Goal: Participate in discussion: Engage in conversation with other users on a specific topic

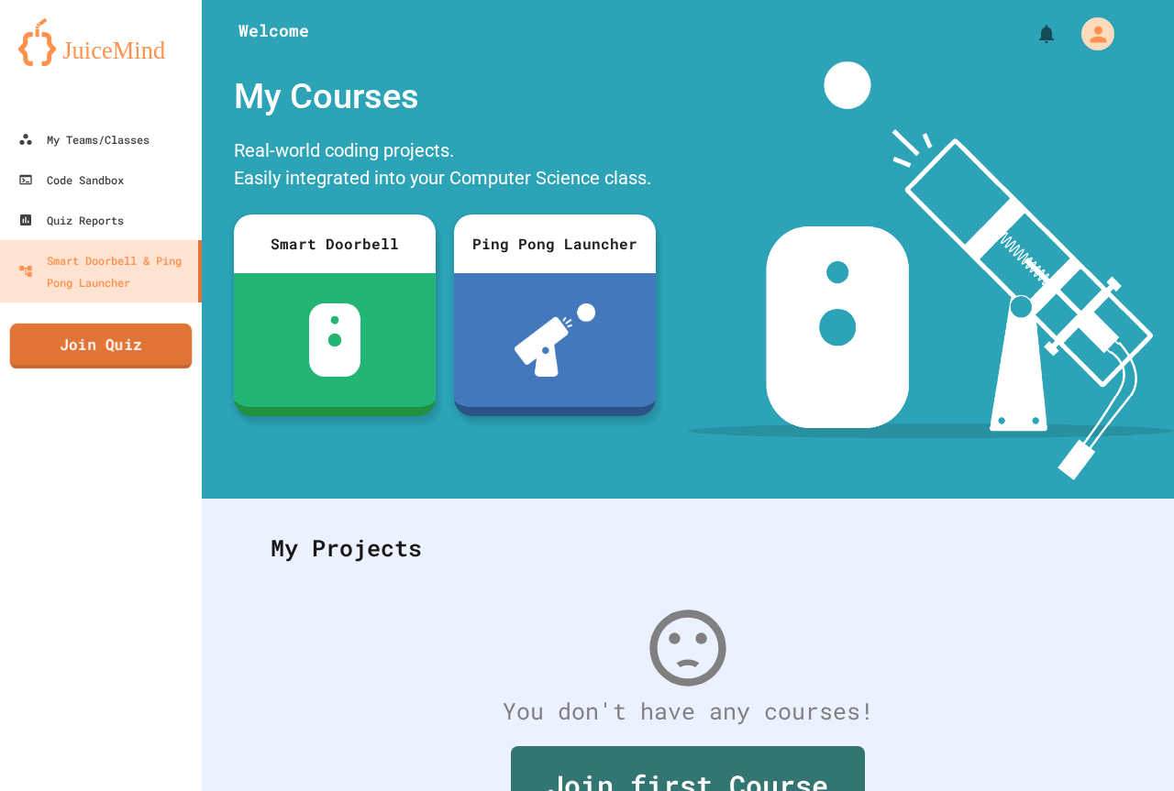
click at [143, 344] on link "Join Quiz" at bounding box center [101, 347] width 182 height 46
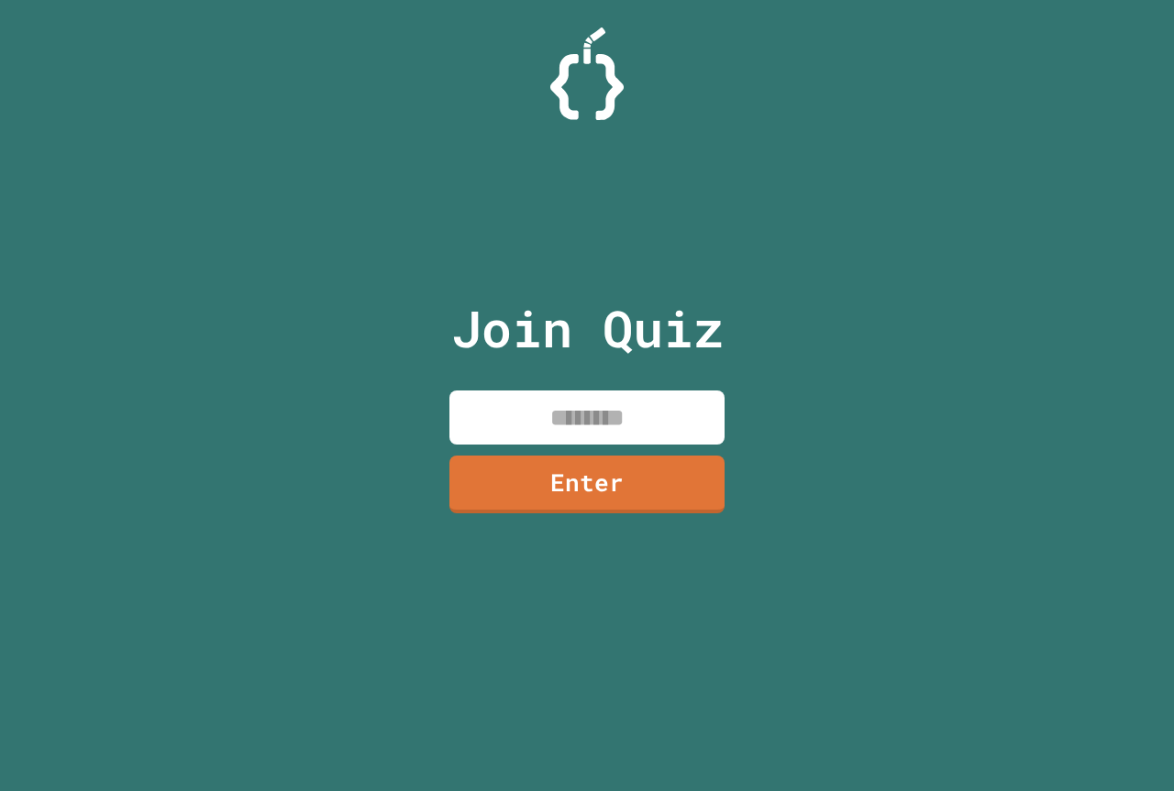
drag, startPoint x: 652, startPoint y: 723, endPoint x: 641, endPoint y: 672, distance: 51.6
click at [646, 685] on div "Join Quiz Enter" at bounding box center [587, 396] width 309 height 700
click at [469, 412] on input at bounding box center [586, 418] width 275 height 54
type input "********"
click at [699, 482] on link "Enter" at bounding box center [586, 484] width 277 height 59
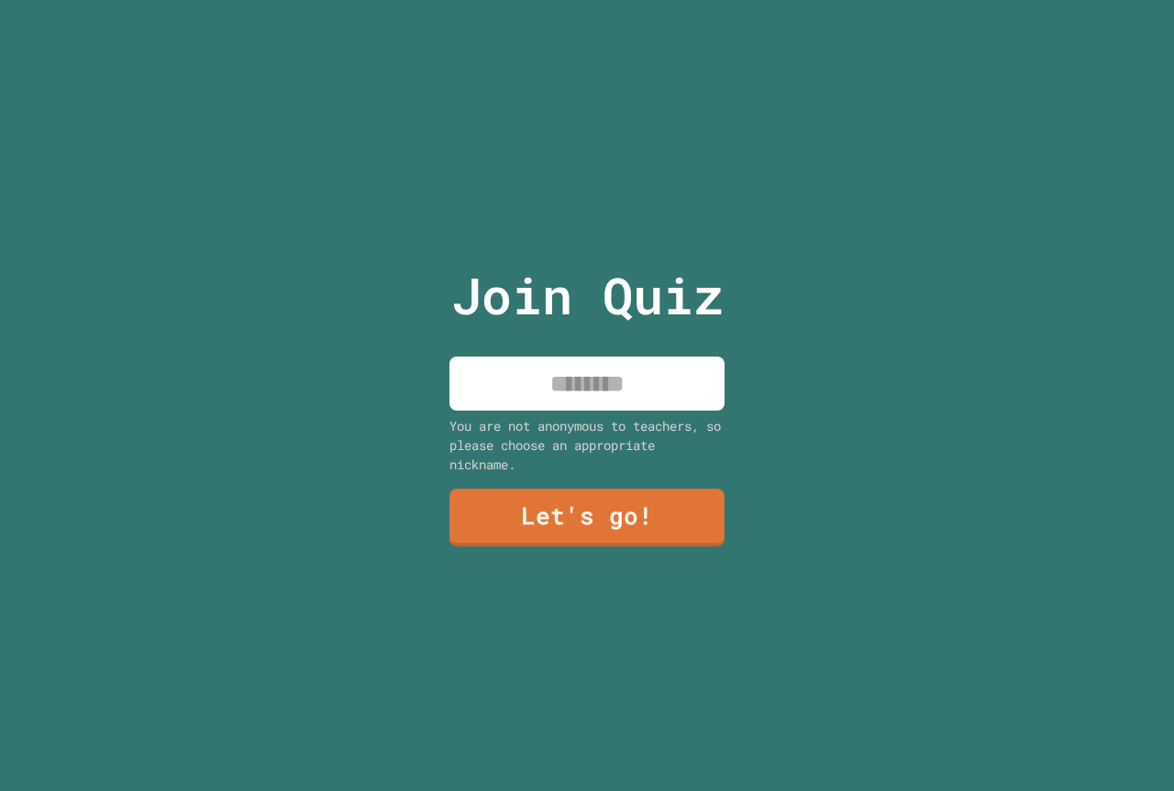
click at [537, 357] on input at bounding box center [586, 384] width 275 height 54
type input "*"
type input "******"
click at [524, 472] on div "Join Quiz ****** You are not anonymous to teachers, so please choose an appropr…" at bounding box center [587, 395] width 309 height 791
click at [524, 490] on link "Let's go!" at bounding box center [587, 516] width 278 height 61
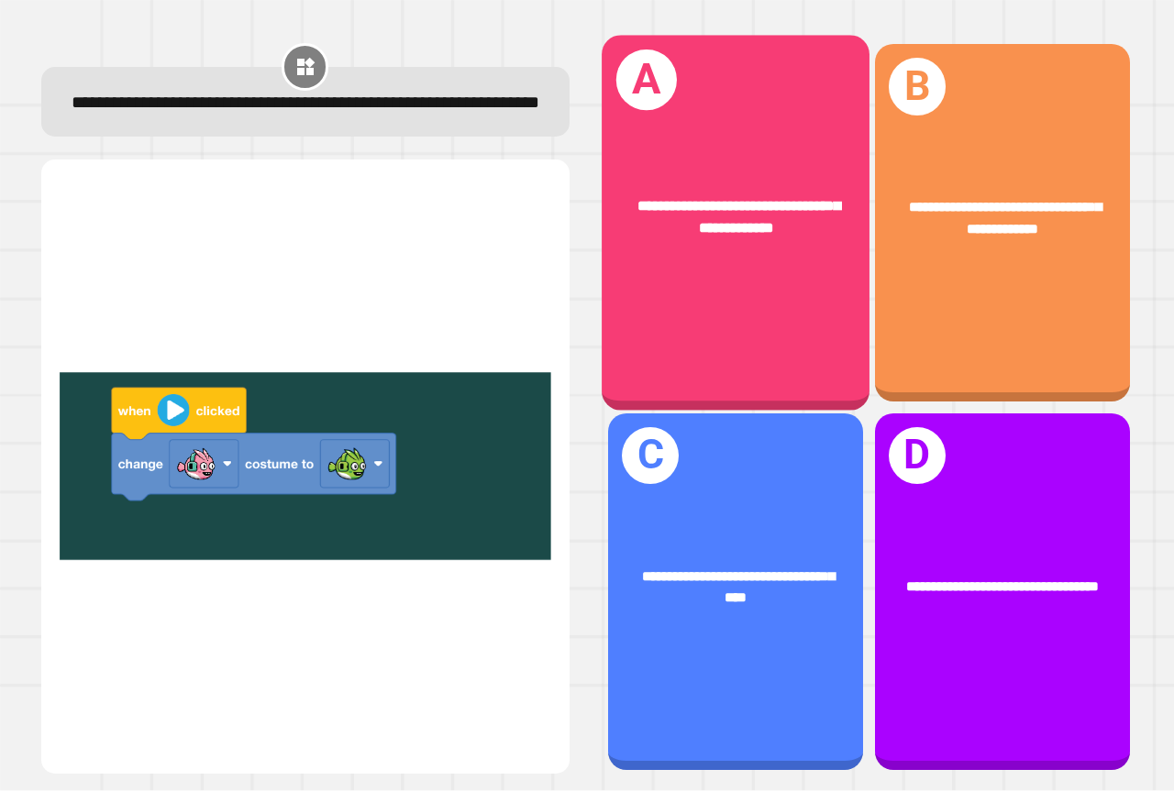
click at [752, 167] on div "**********" at bounding box center [735, 218] width 268 height 103
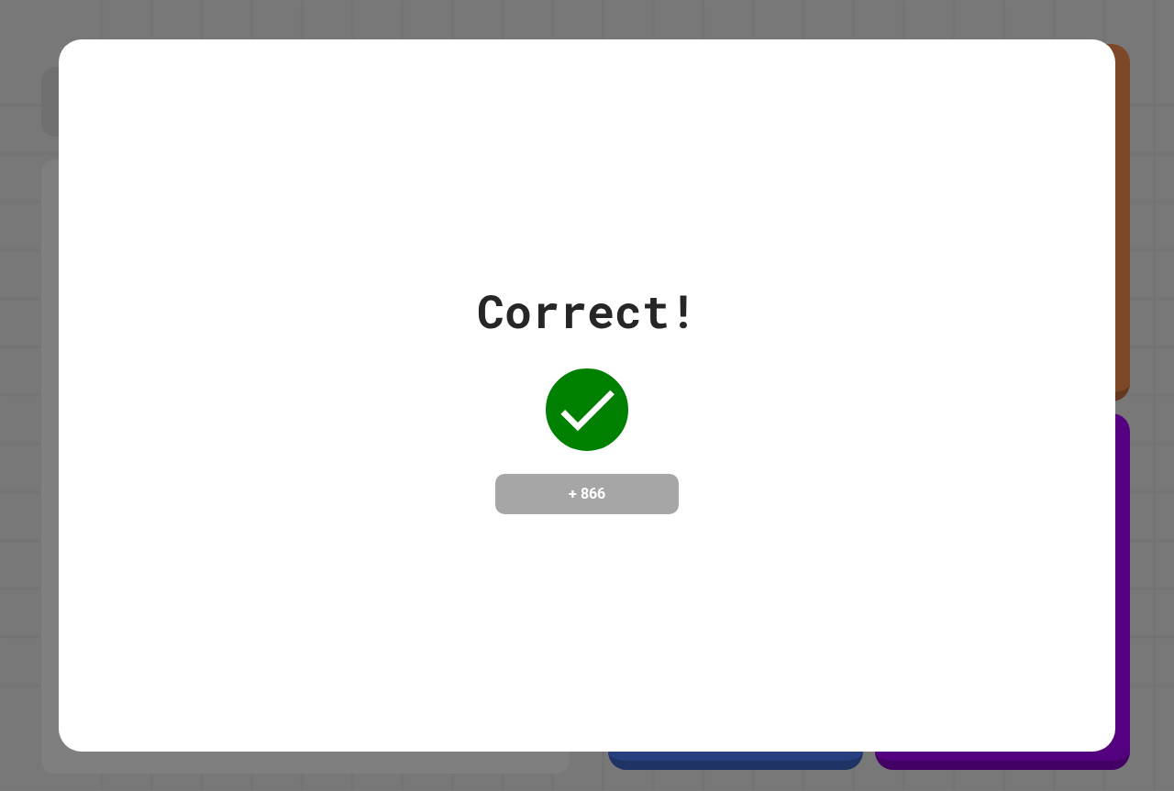
drag, startPoint x: 656, startPoint y: 458, endPoint x: 662, endPoint y: 438, distance: 21.2
click at [662, 438] on div "Correct! + 866" at bounding box center [587, 395] width 220 height 237
click at [664, 435] on div "Correct! + 866" at bounding box center [587, 395] width 220 height 237
click at [664, 434] on div "Correct! + 866" at bounding box center [587, 395] width 220 height 237
drag, startPoint x: 664, startPoint y: 434, endPoint x: 642, endPoint y: 324, distance: 112.2
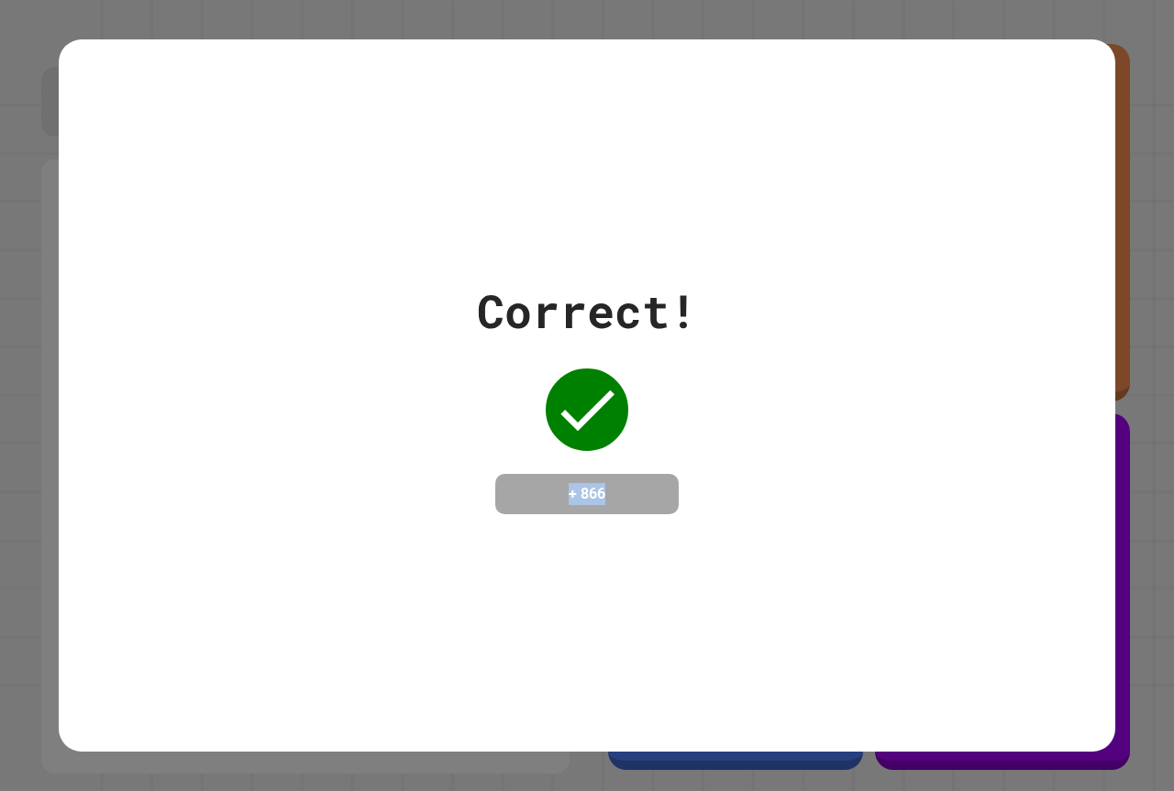
click at [661, 410] on div "Correct! + 866" at bounding box center [587, 395] width 220 height 237
click at [642, 324] on div "Correct!" at bounding box center [587, 311] width 220 height 69
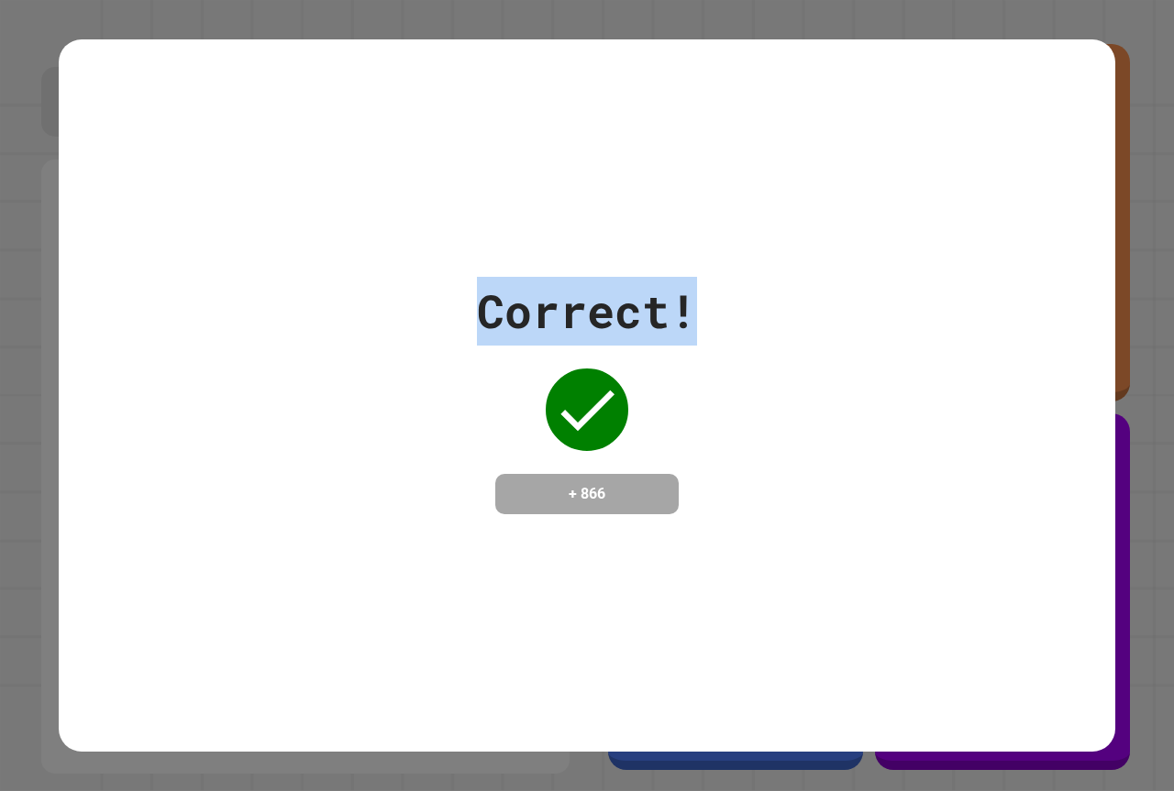
drag, startPoint x: 642, startPoint y: 327, endPoint x: 663, endPoint y: 315, distance: 24.2
click at [656, 324] on div "Correct!" at bounding box center [587, 311] width 220 height 69
click at [734, 312] on div "Correct! + 866" at bounding box center [587, 395] width 1056 height 237
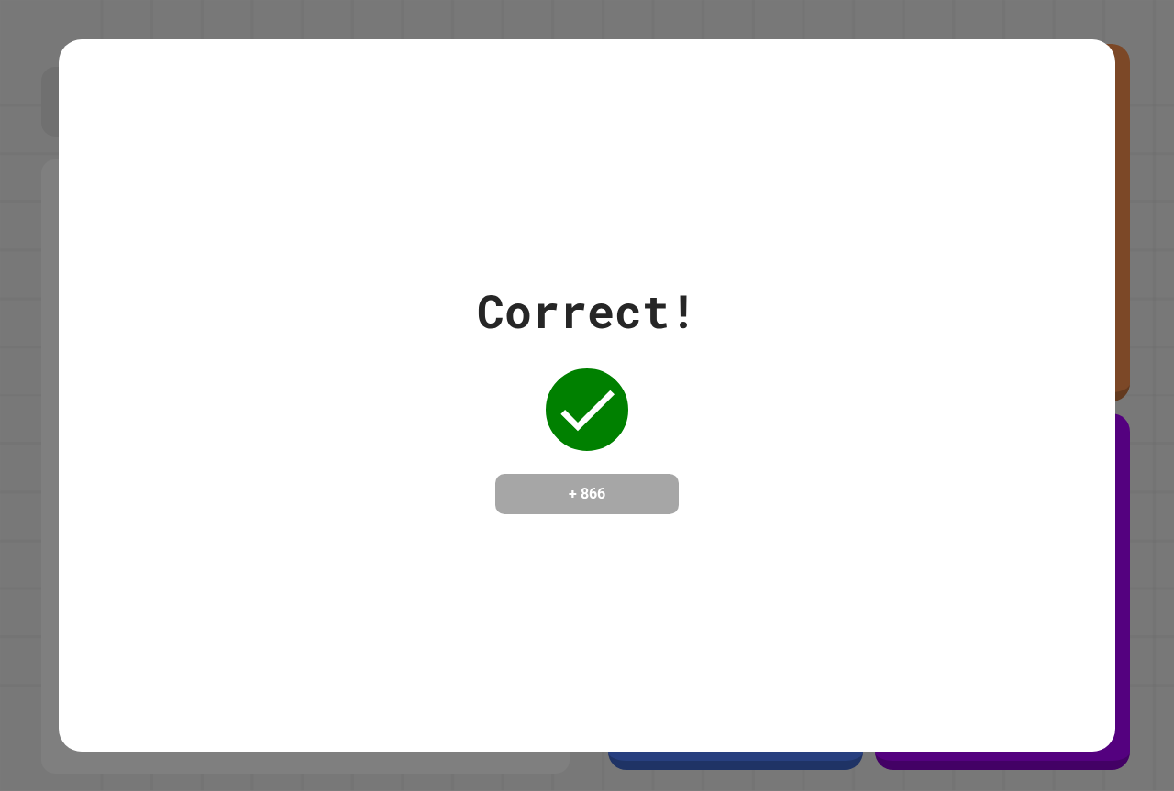
click at [759, 357] on div "Correct! + 866" at bounding box center [587, 395] width 1056 height 237
click at [759, 355] on div "Correct! + 866" at bounding box center [587, 395] width 1056 height 237
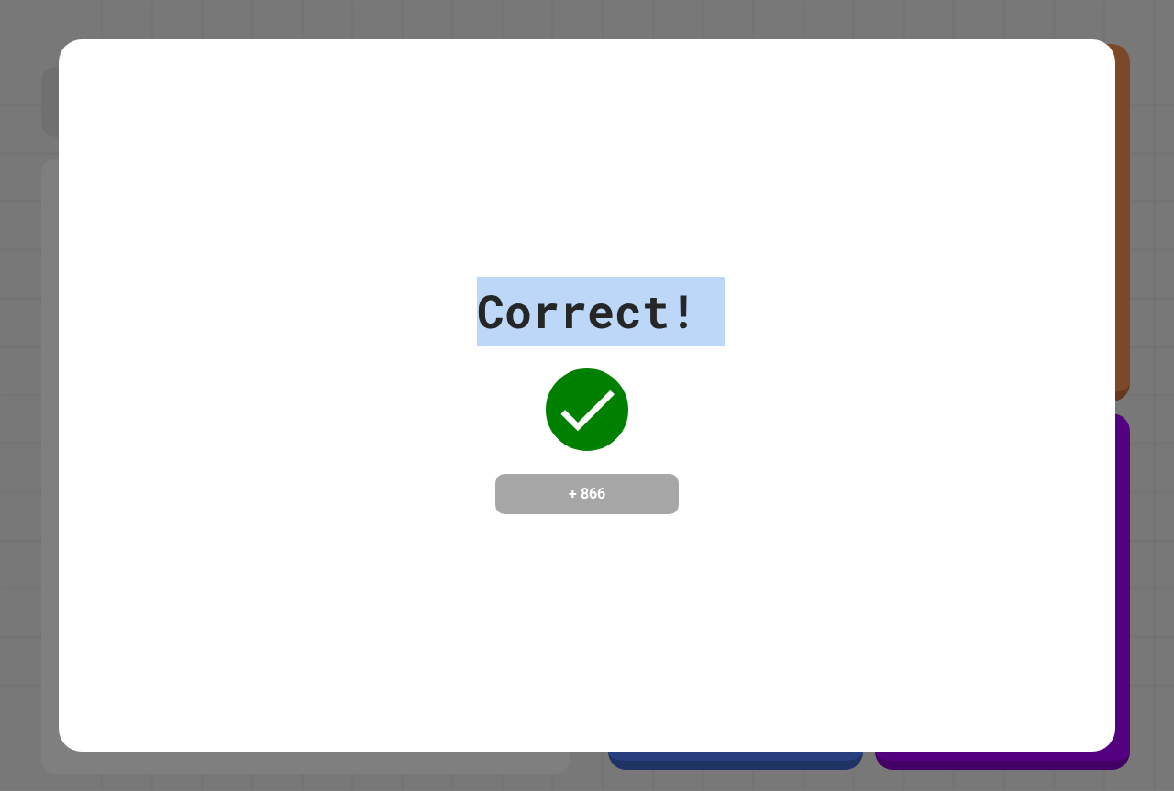
click at [759, 355] on div "Correct! + 866" at bounding box center [587, 395] width 1056 height 237
click at [763, 359] on div "Correct! + 866" at bounding box center [587, 395] width 1056 height 237
click at [763, 360] on div "Correct! + 866" at bounding box center [587, 395] width 1056 height 237
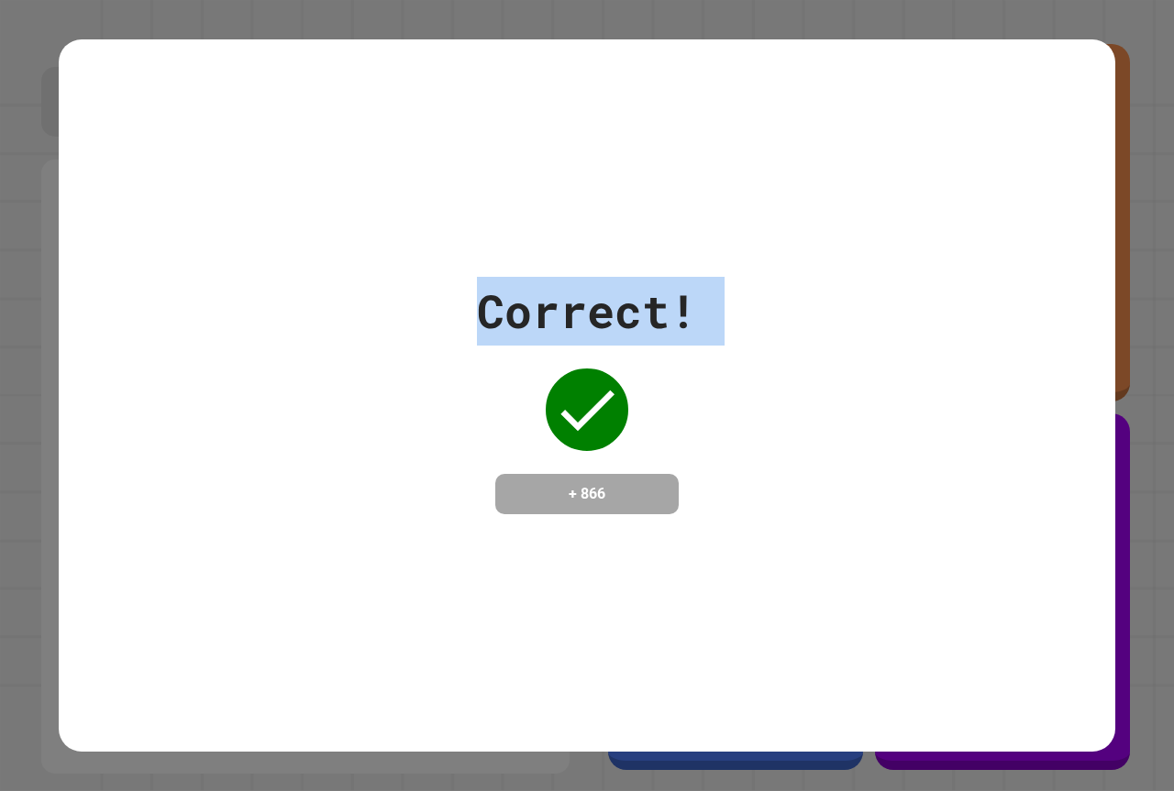
drag, startPoint x: 763, startPoint y: 360, endPoint x: 767, endPoint y: 374, distance: 14.5
click at [767, 374] on div "Correct! + 866" at bounding box center [587, 395] width 1056 height 237
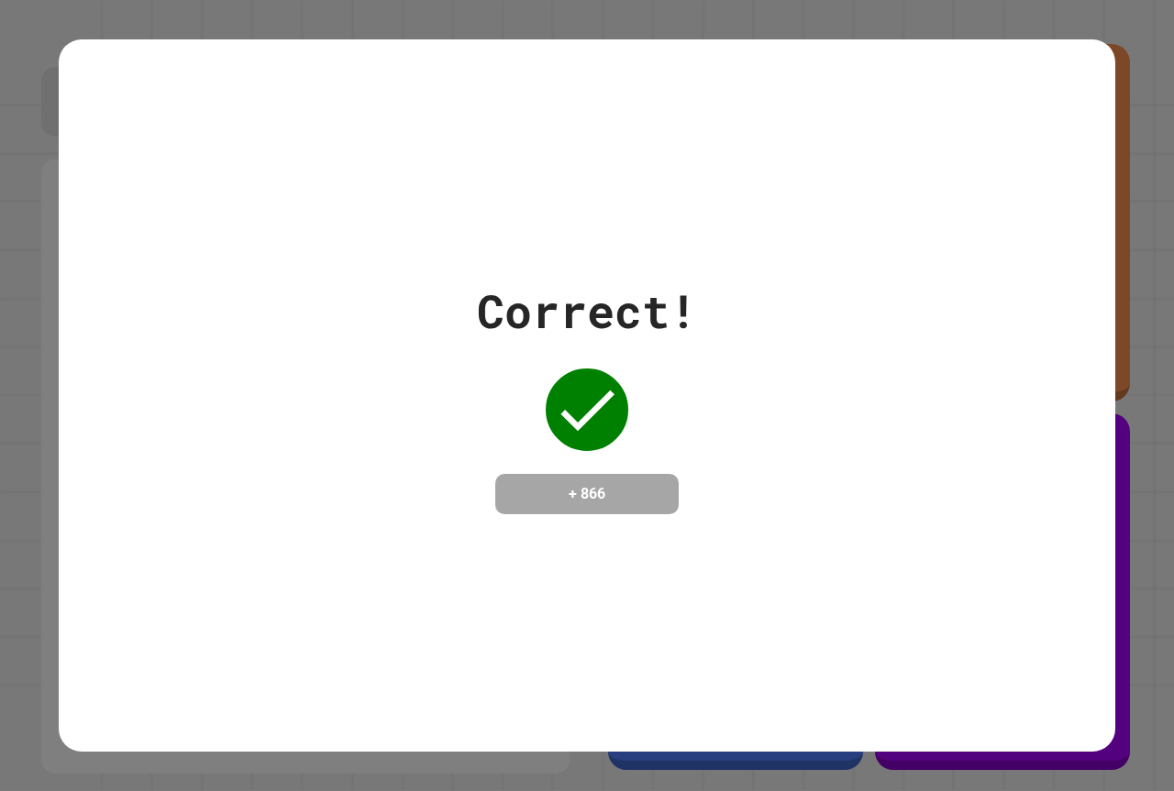
click at [767, 374] on div "Correct! + 866" at bounding box center [587, 395] width 1056 height 237
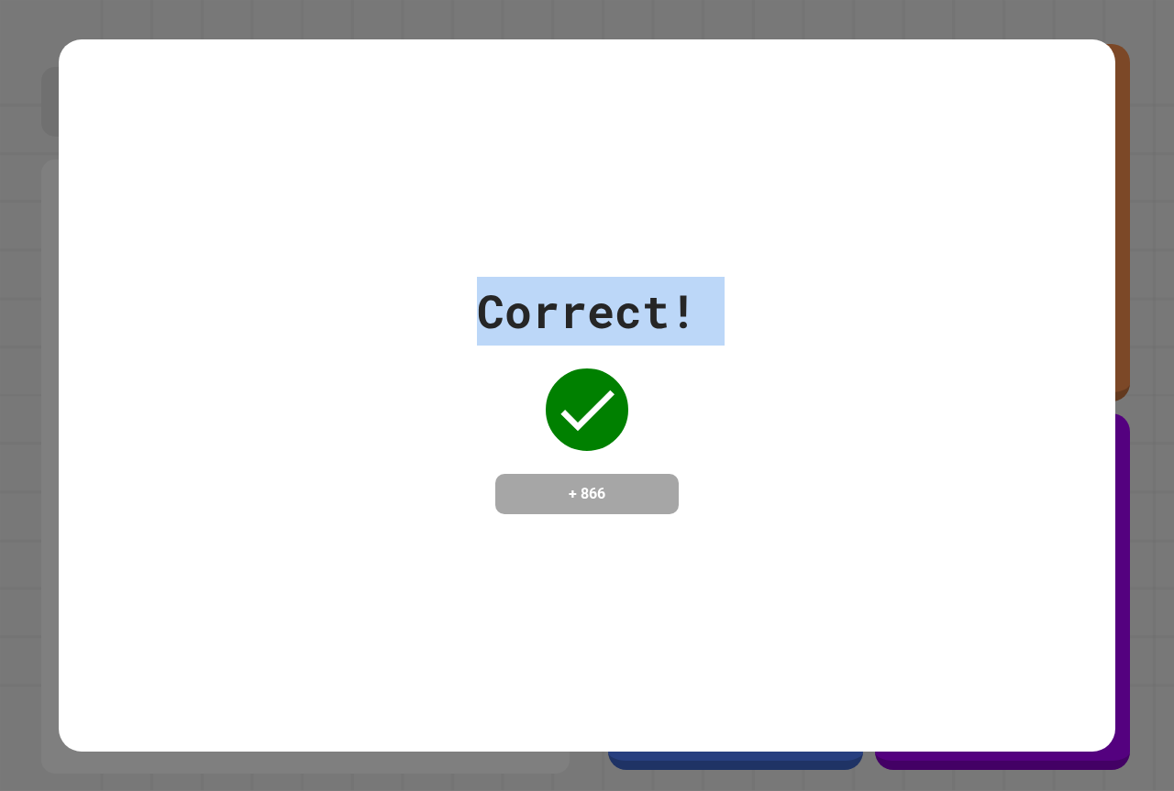
click at [767, 374] on div "Correct! + 866" at bounding box center [587, 395] width 1056 height 237
click at [754, 380] on div "Correct! + 866" at bounding box center [587, 395] width 1056 height 237
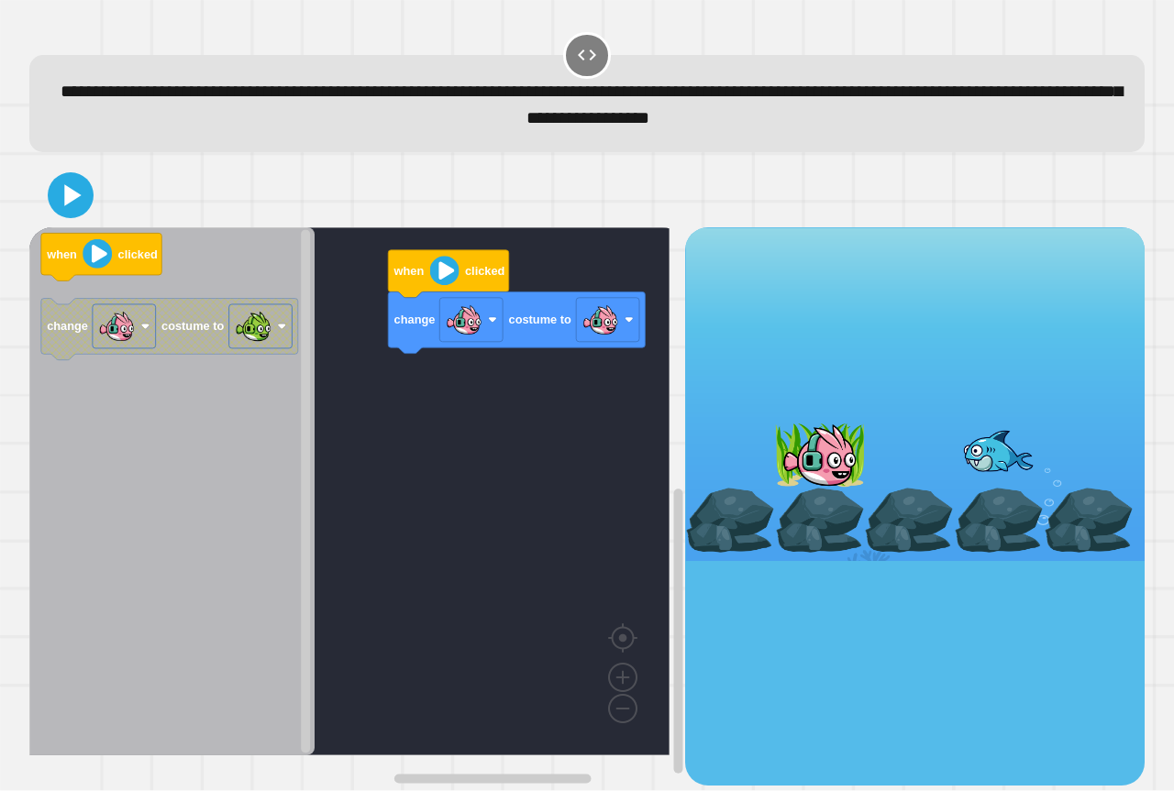
click at [229, 366] on icon "when clicked change costume to" at bounding box center [171, 491] width 285 height 528
click at [183, 359] on g "when clicked change costume to" at bounding box center [169, 297] width 257 height 127
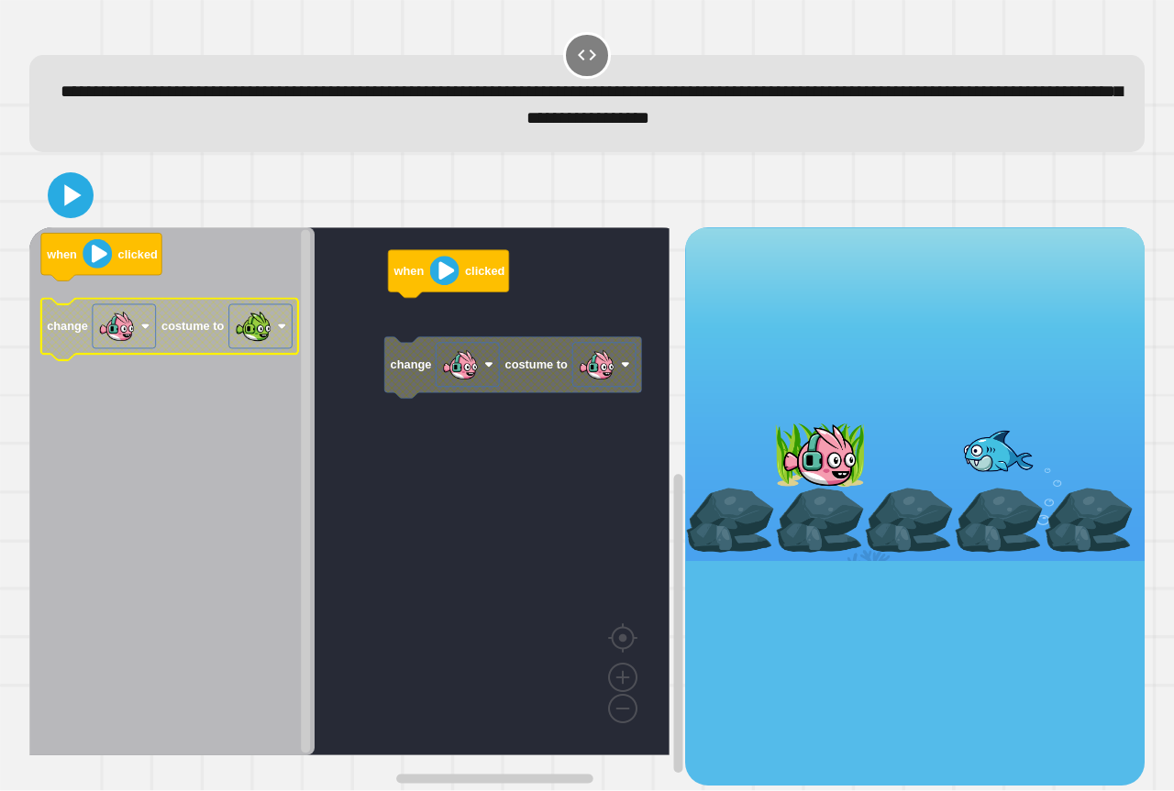
click at [240, 345] on g "change costume to" at bounding box center [169, 329] width 257 height 61
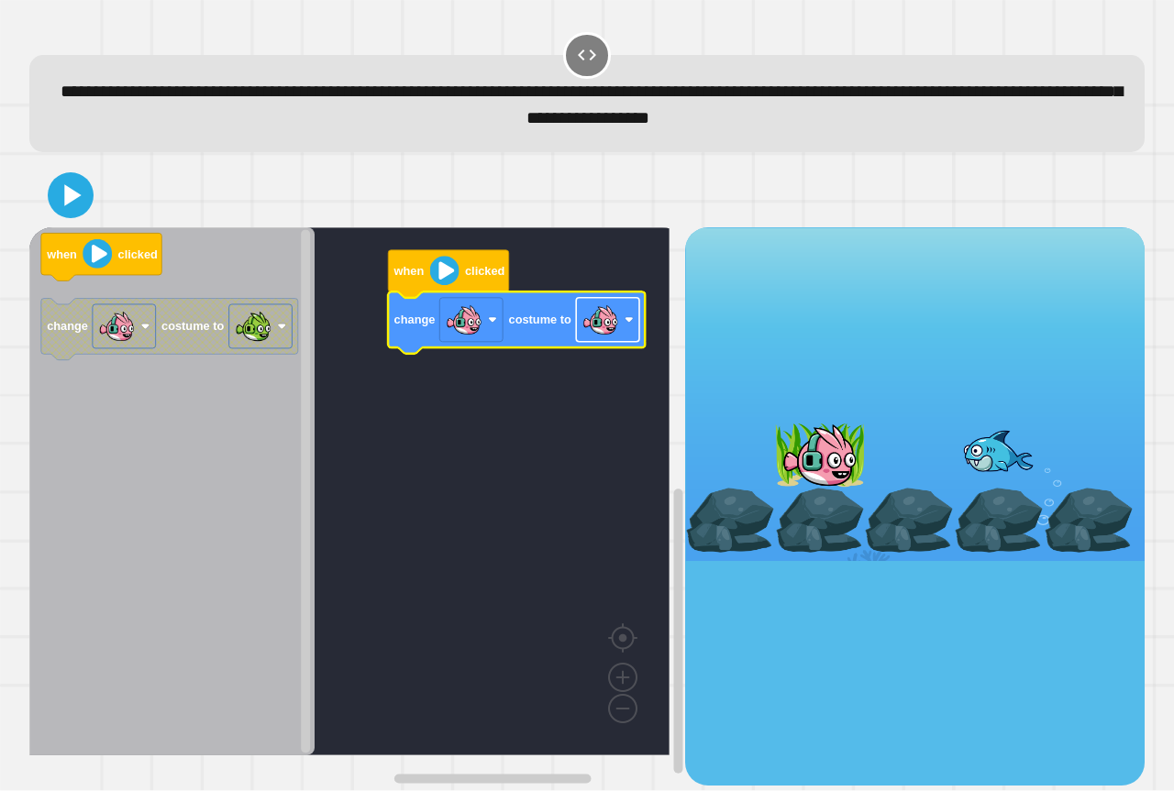
click at [596, 333] on image "Blockly Workspace" at bounding box center [600, 320] width 37 height 37
click at [450, 273] on image "Blockly Workspace" at bounding box center [444, 271] width 29 height 29
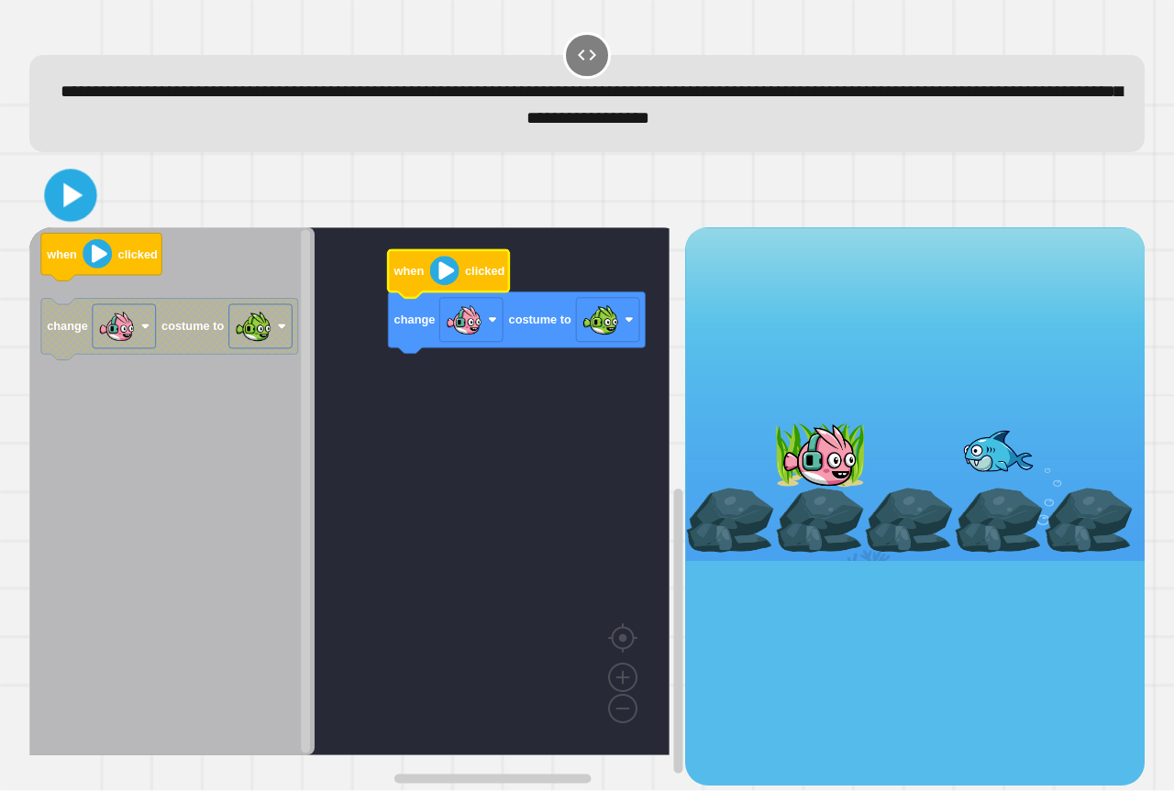
click at [76, 204] on icon at bounding box center [71, 195] width 42 height 42
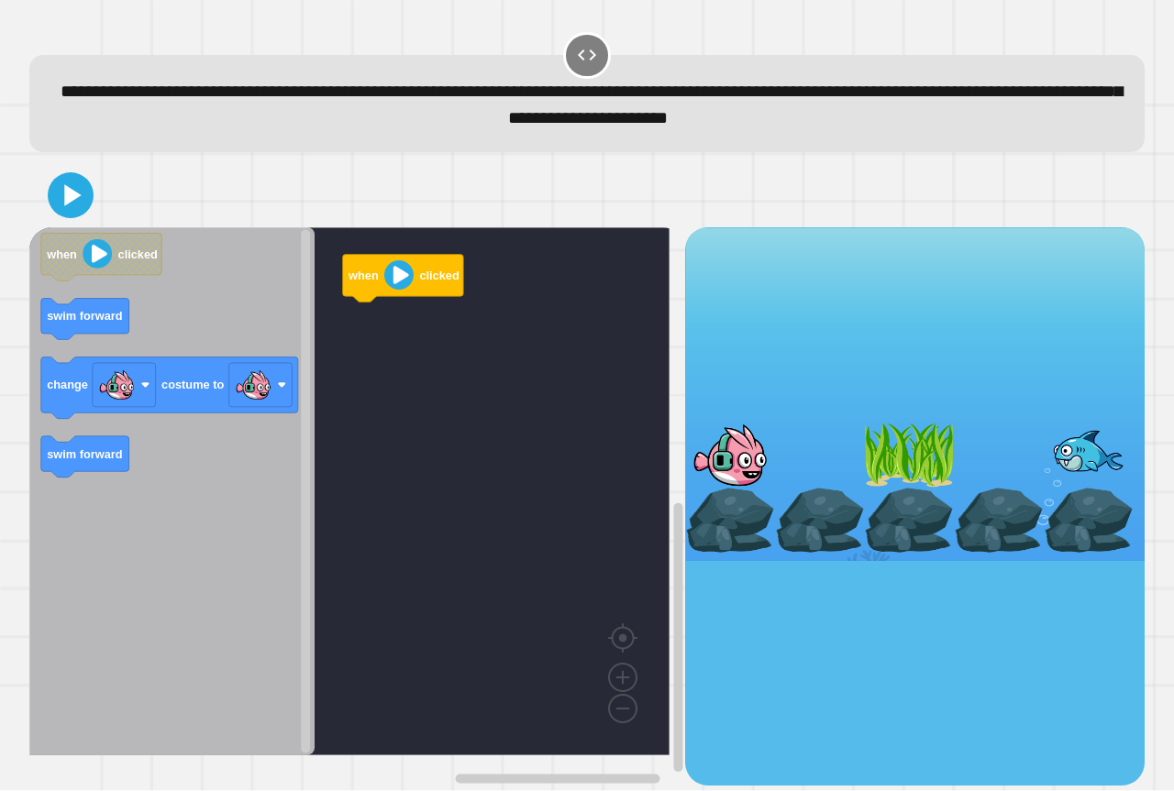
drag, startPoint x: 8, startPoint y: 268, endPoint x: 20, endPoint y: 251, distance: 20.4
click at [17, 259] on div "**********" at bounding box center [587, 395] width 1174 height 791
click at [169, 273] on icon "Blockly Workspace" at bounding box center [171, 491] width 285 height 528
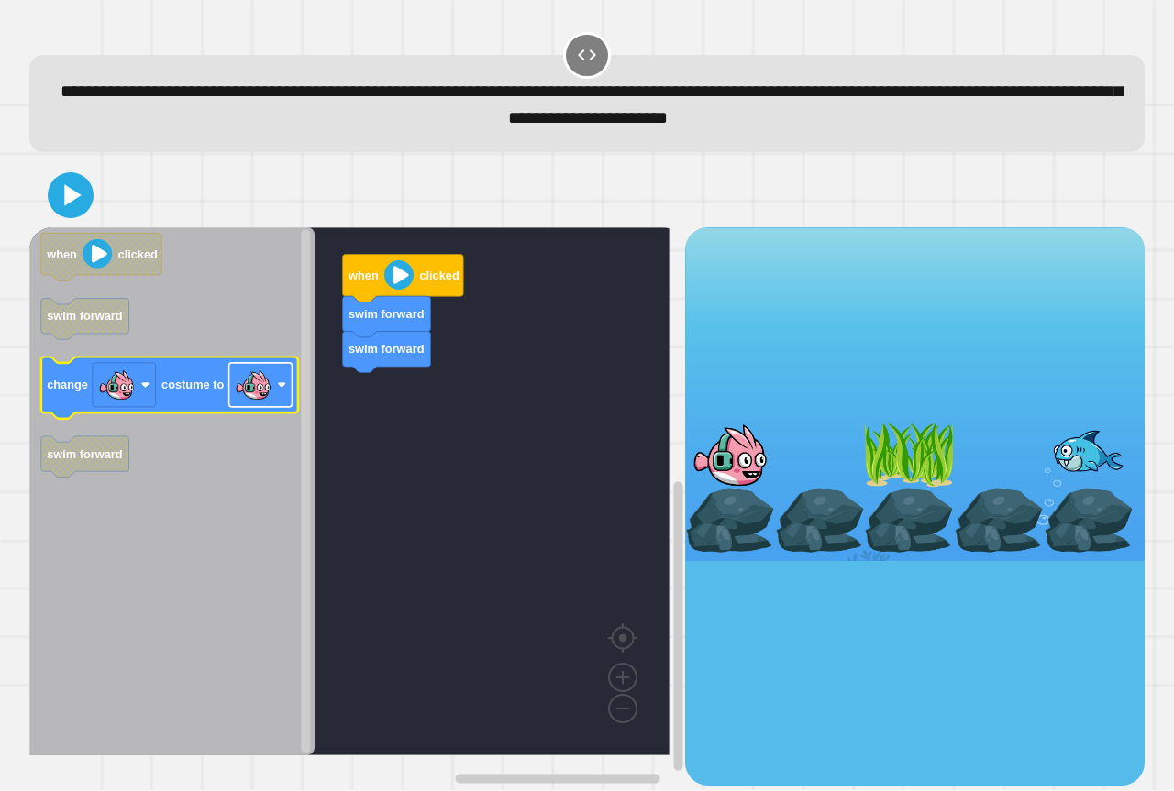
click at [271, 386] on image "Blockly Workspace" at bounding box center [253, 385] width 37 height 37
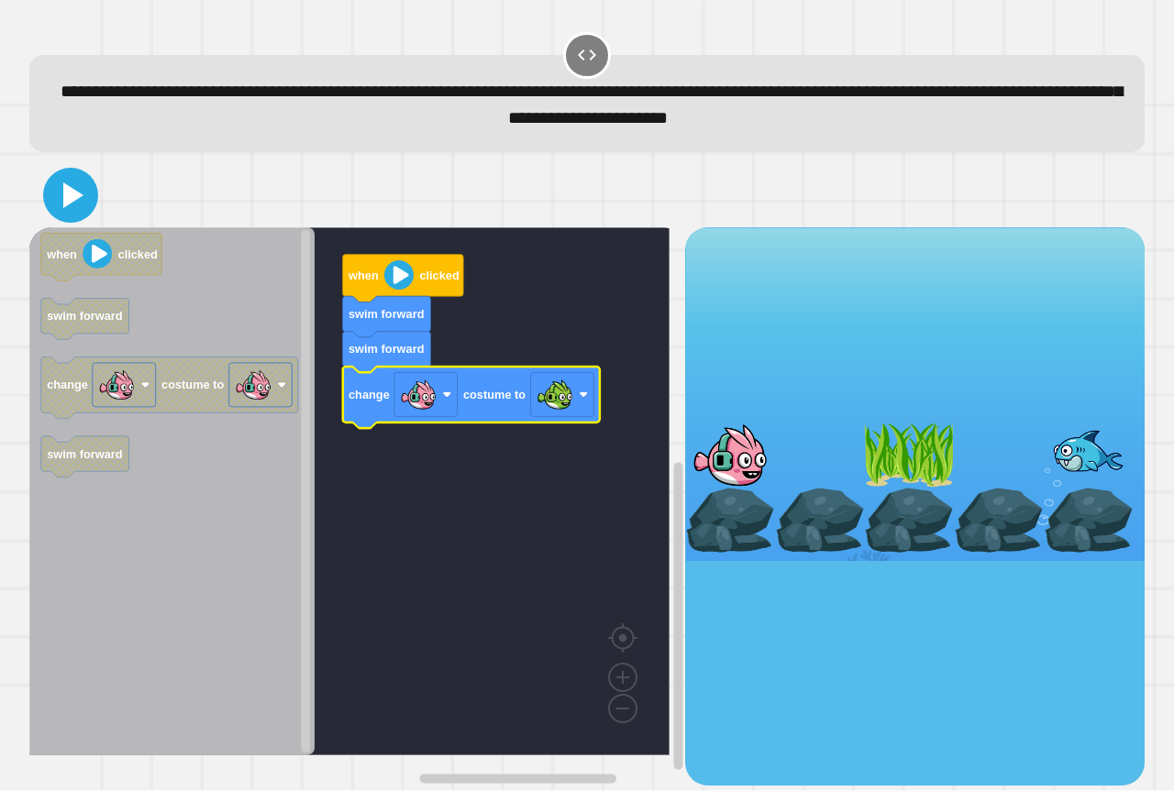
click at [80, 216] on icon at bounding box center [71, 195] width 44 height 44
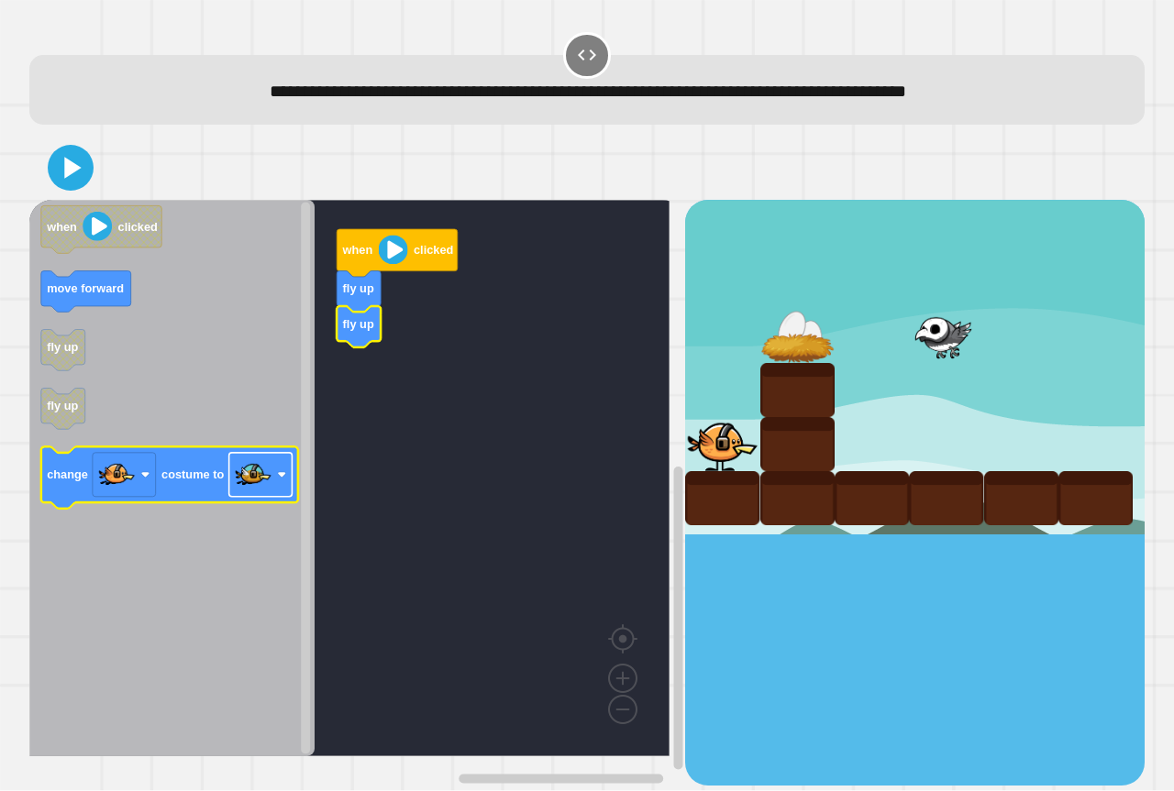
click at [252, 485] on image "Blockly Workspace" at bounding box center [253, 475] width 37 height 37
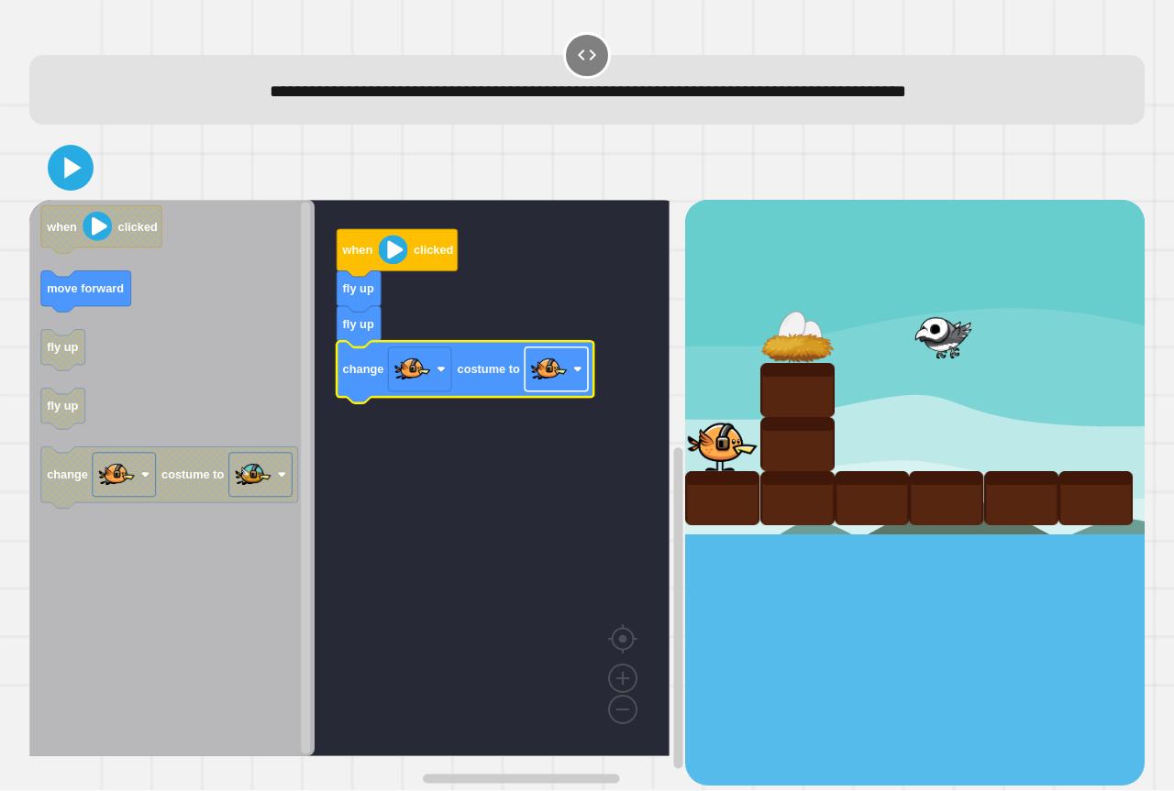
click at [547, 379] on image "Blockly Workspace" at bounding box center [549, 369] width 37 height 37
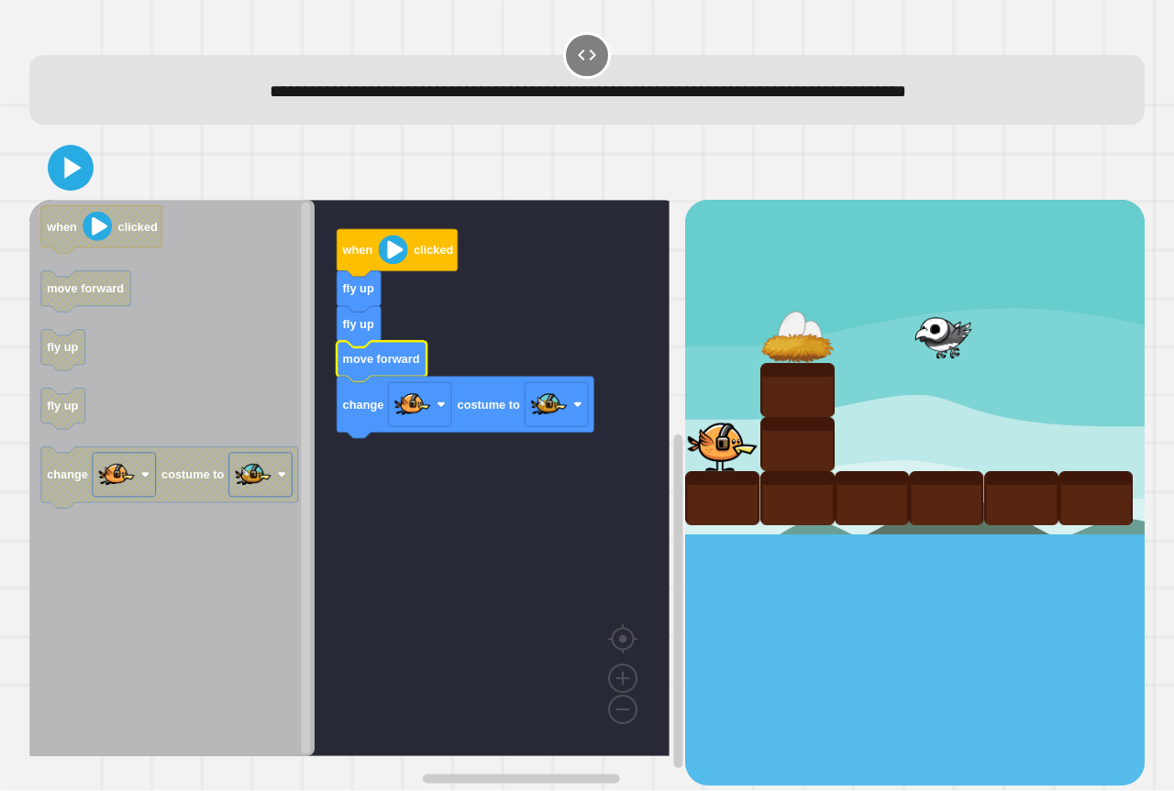
drag, startPoint x: 104, startPoint y: 163, endPoint x: 82, endPoint y: 163, distance: 22.0
click at [95, 163] on div at bounding box center [586, 168] width 1115 height 64
click at [82, 163] on icon at bounding box center [71, 168] width 44 height 44
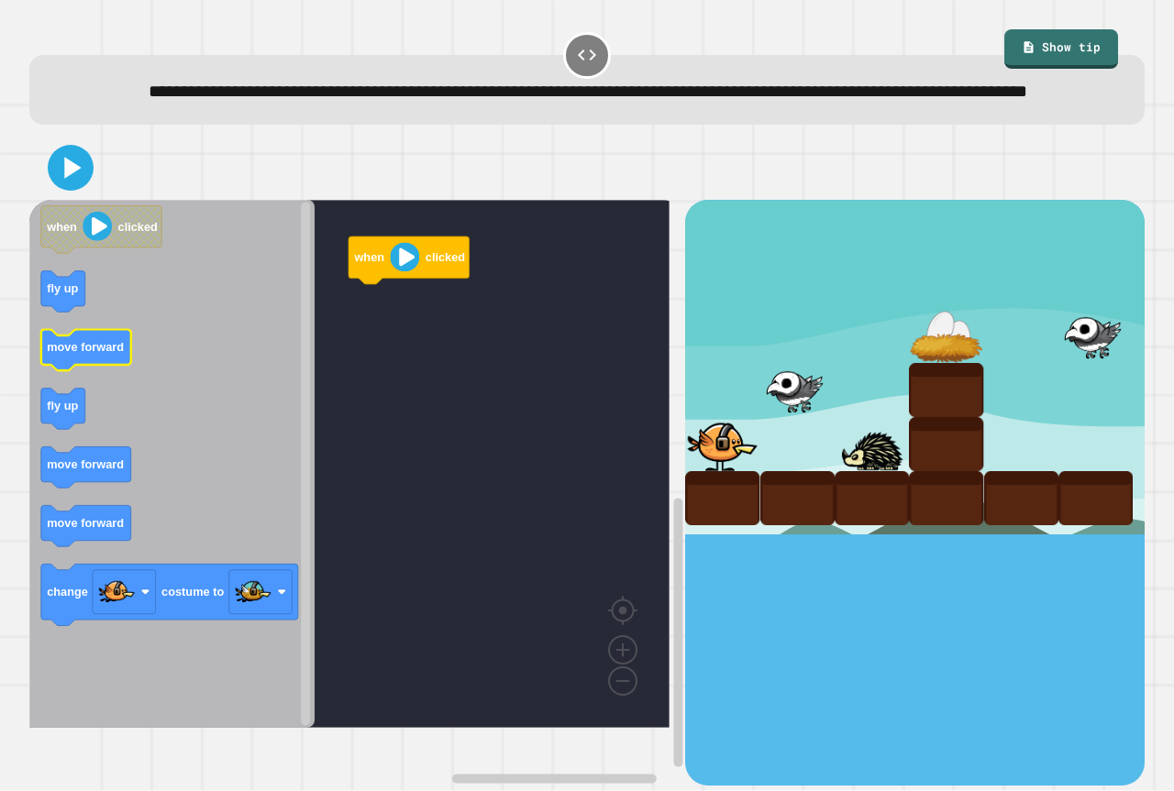
click at [79, 361] on icon "when clicked fly up move forward fly up move forward move forward change costum…" at bounding box center [171, 464] width 285 height 528
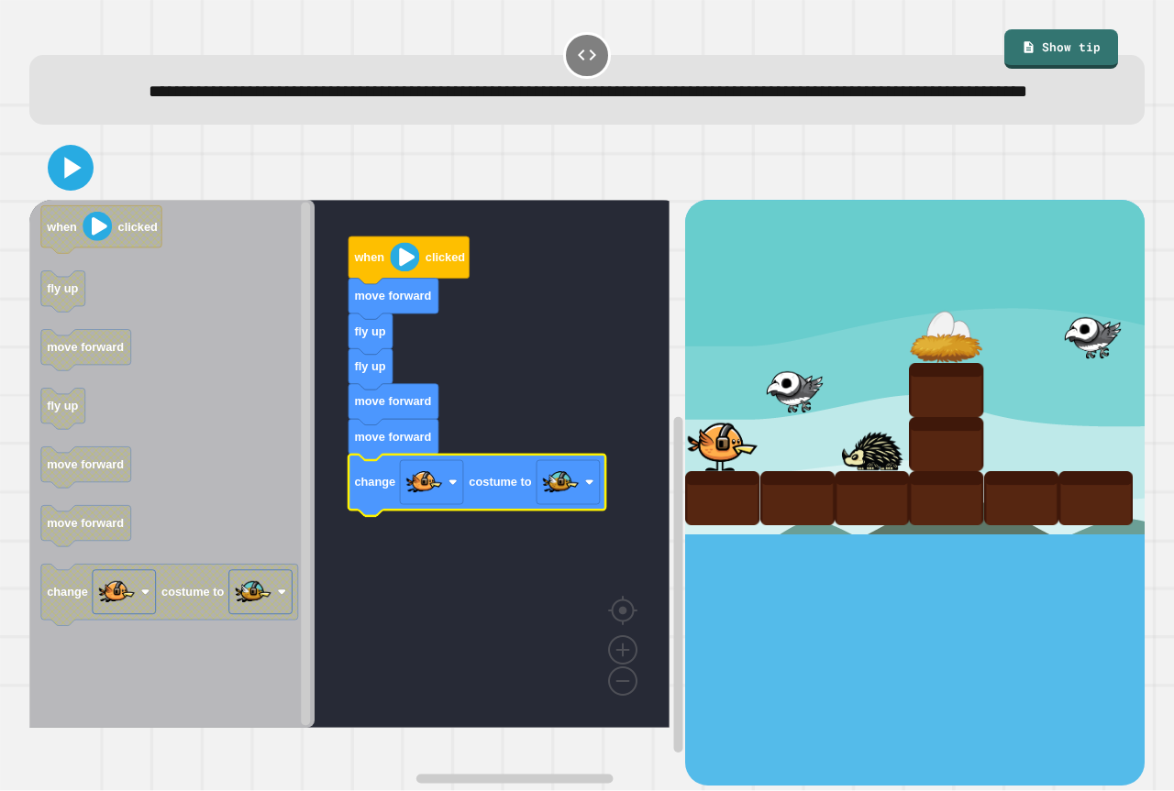
drag, startPoint x: 36, startPoint y: 186, endPoint x: 56, endPoint y: 193, distance: 21.5
click at [50, 192] on div at bounding box center [586, 168] width 1115 height 64
click at [60, 190] on icon at bounding box center [71, 168] width 44 height 44
click at [92, 190] on icon at bounding box center [71, 168] width 44 height 44
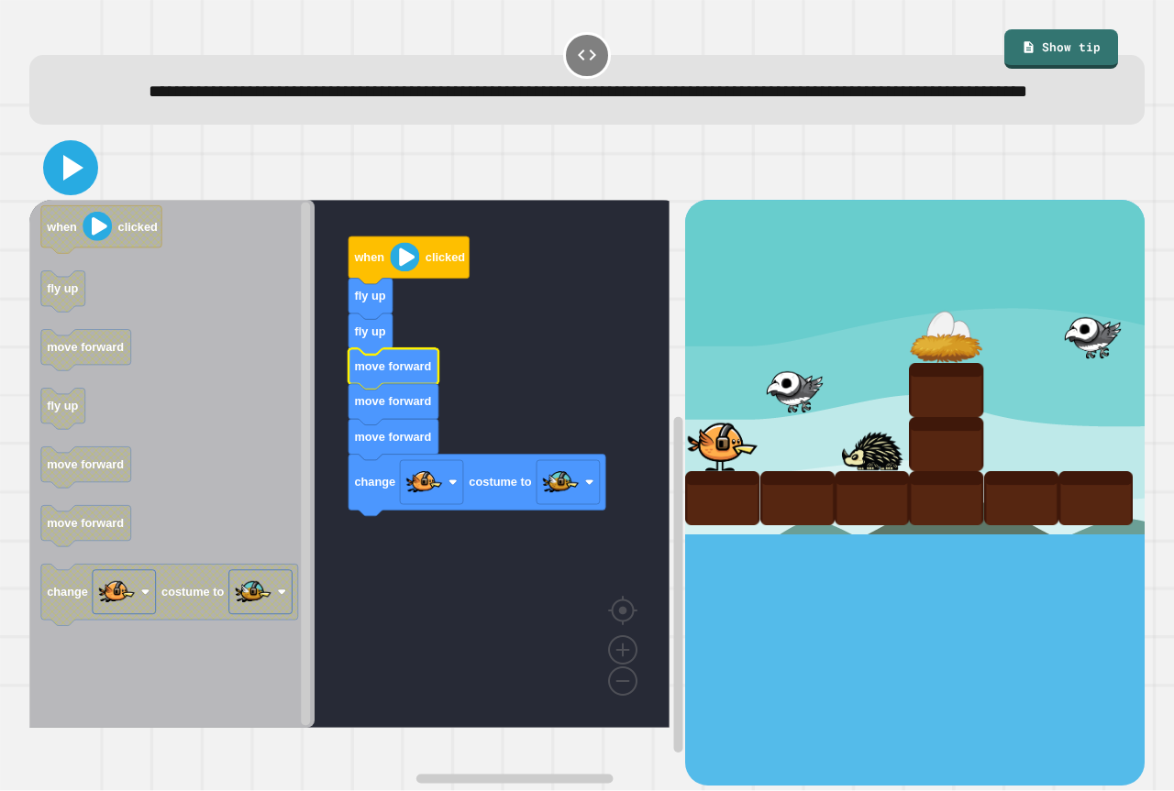
click at [59, 183] on icon at bounding box center [71, 168] width 44 height 44
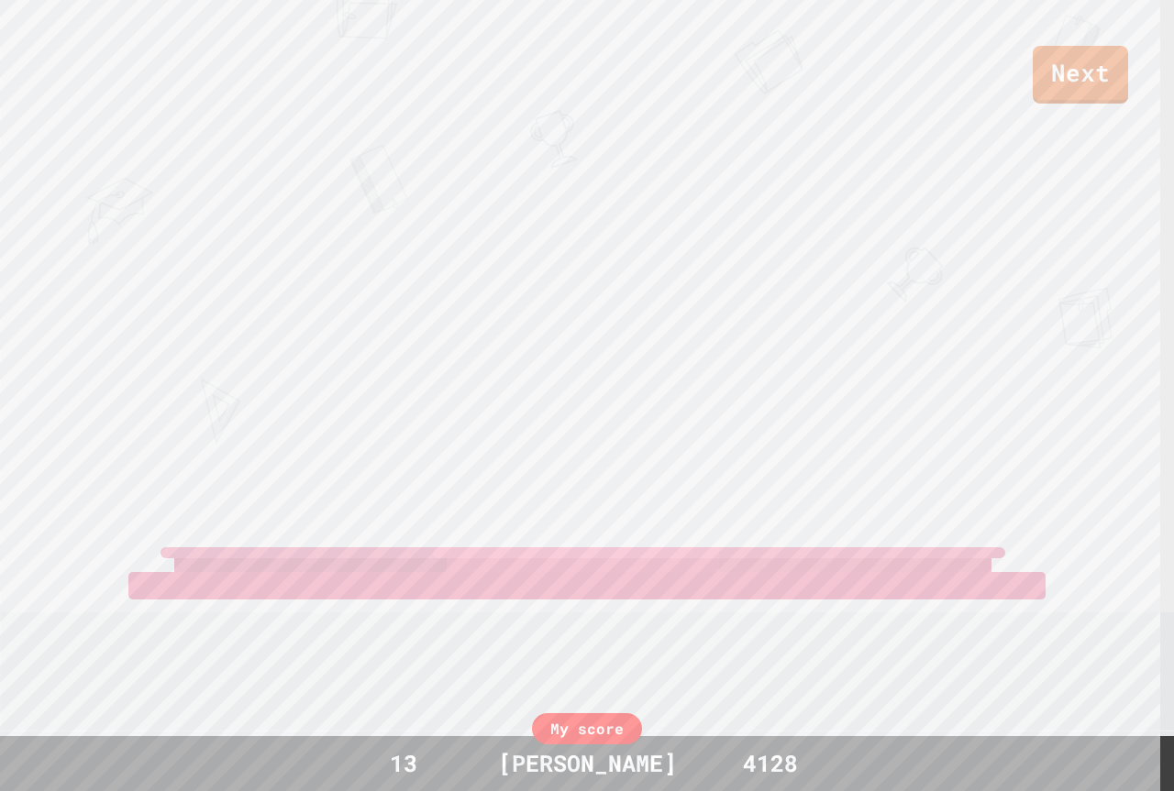
scroll to position [92, 0]
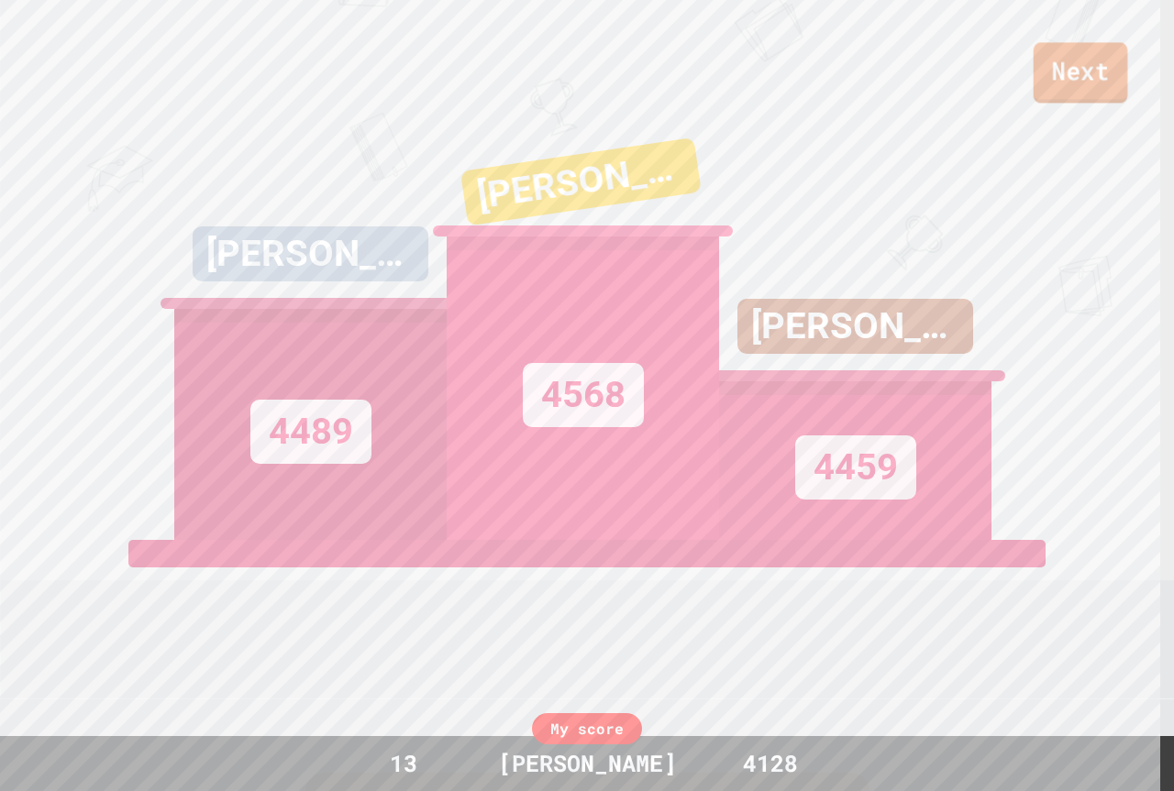
click at [1069, 66] on link "Next" at bounding box center [1080, 72] width 94 height 61
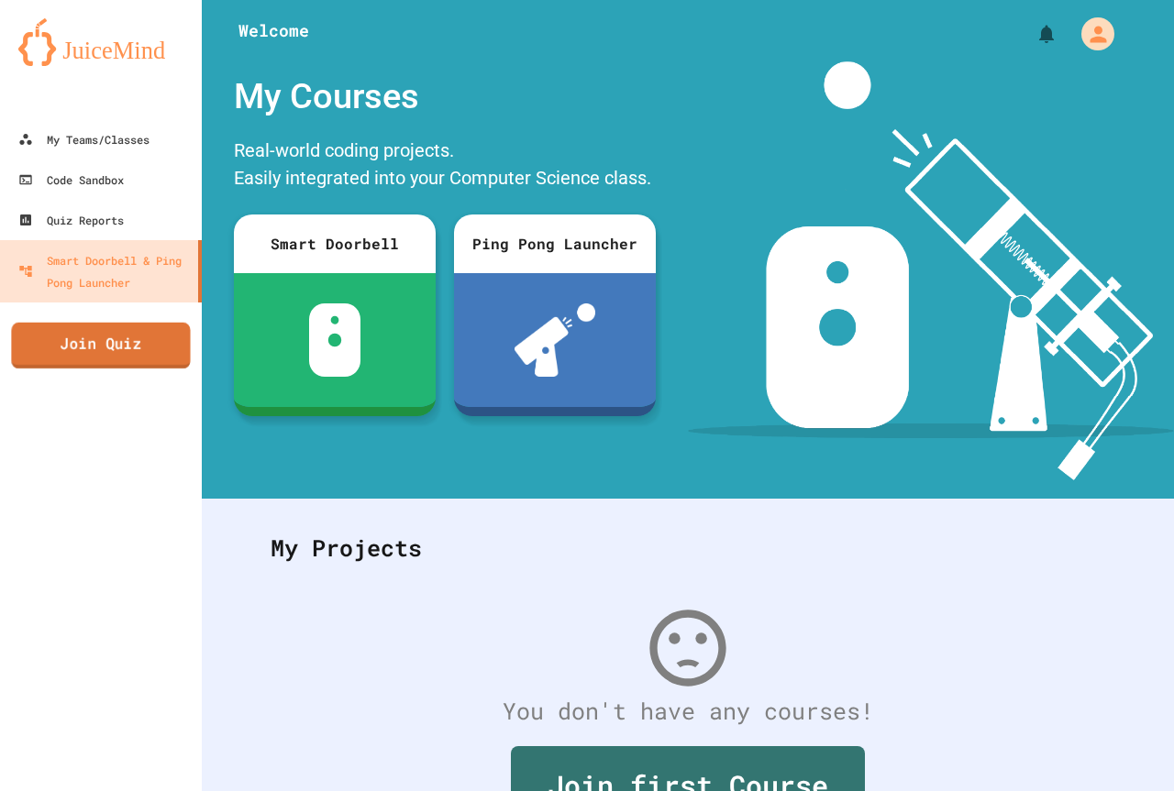
click at [138, 334] on link "Join Quiz" at bounding box center [100, 346] width 179 height 46
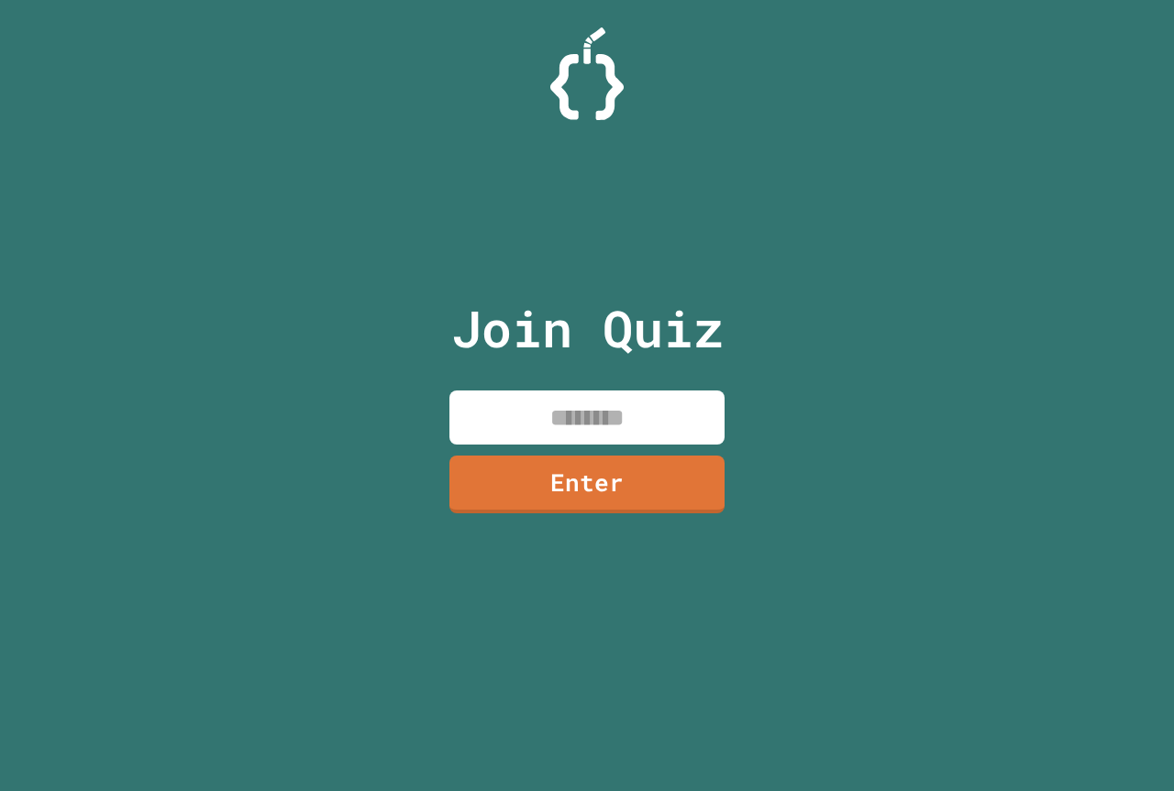
click at [598, 419] on input at bounding box center [586, 418] width 275 height 54
type input "********"
click at [674, 503] on link "Enter" at bounding box center [586, 482] width 273 height 61
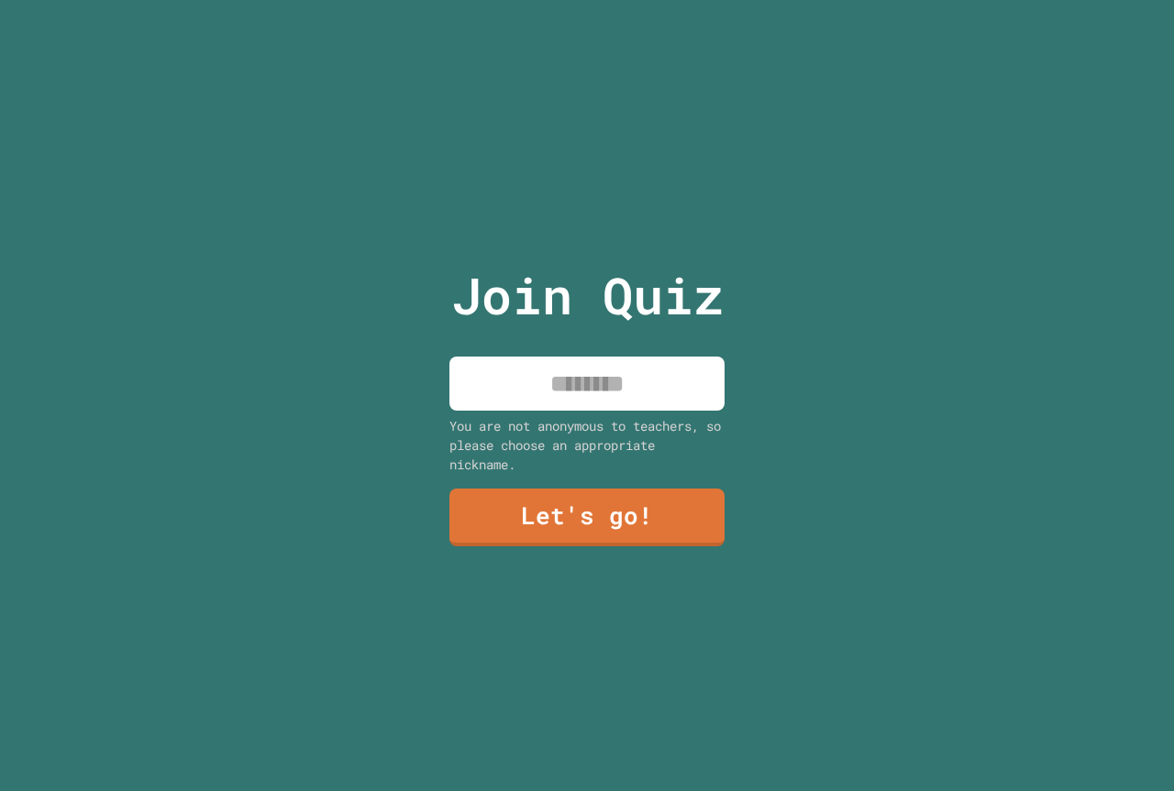
click at [575, 383] on input at bounding box center [586, 384] width 275 height 54
type input "******"
click at [586, 498] on link "Let's go!" at bounding box center [587, 515] width 267 height 61
click at [587, 0] on div at bounding box center [587, 0] width 0 height 0
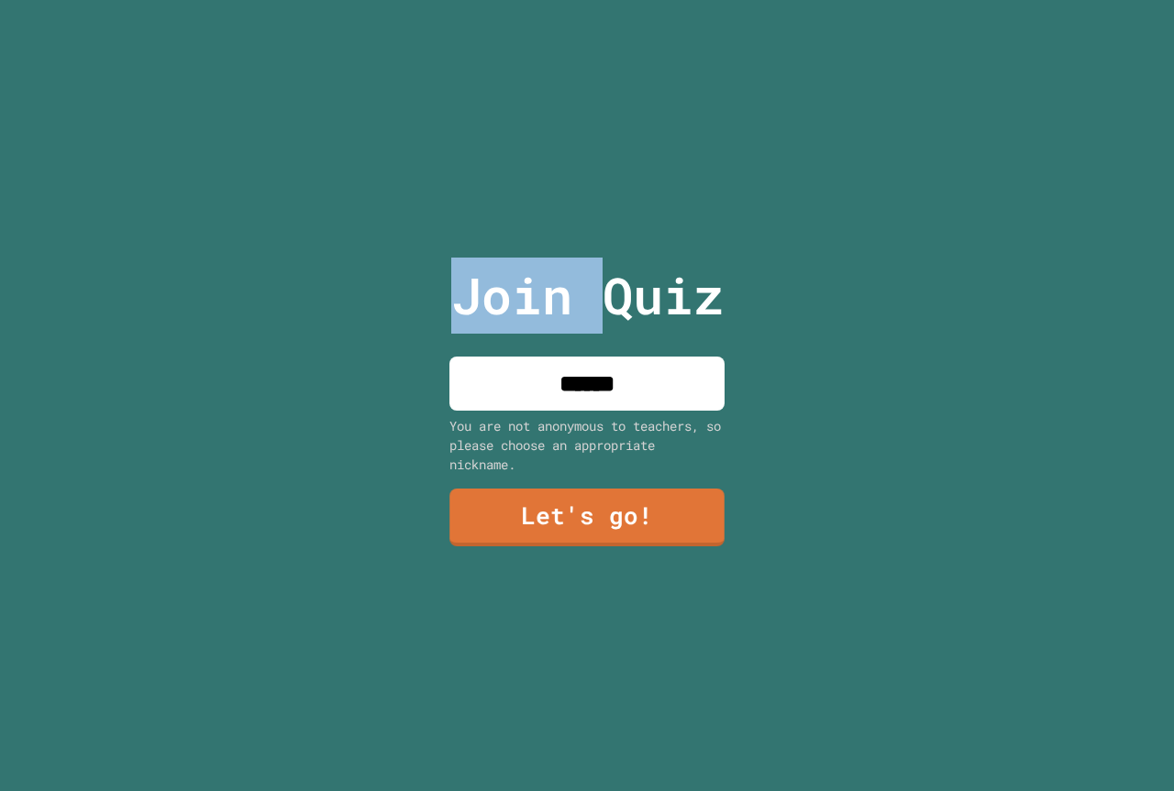
click at [587, 0] on div at bounding box center [587, 0] width 0 height 0
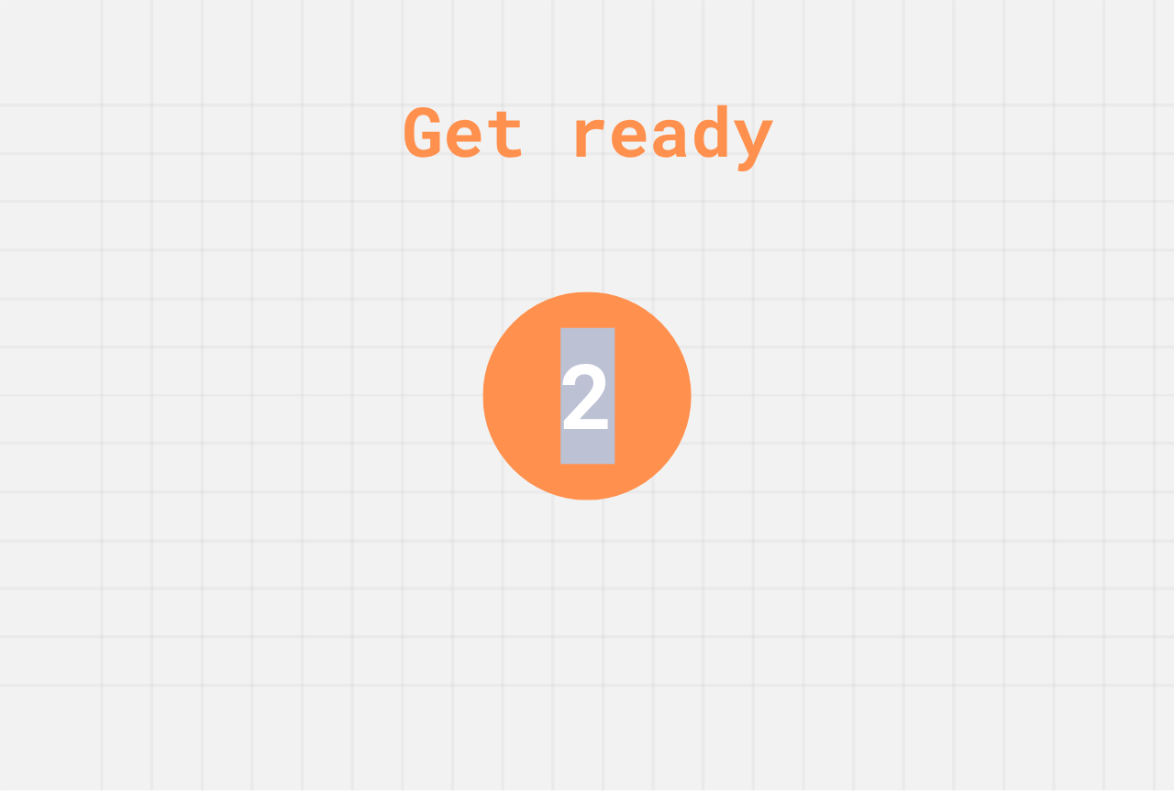
drag, startPoint x: 763, startPoint y: 616, endPoint x: 248, endPoint y: 787, distance: 541.9
click at [249, 790] on html "We are updating our servers at 7PM EST [DATE]. [PERSON_NAME] should continue to…" at bounding box center [587, 395] width 1174 height 791
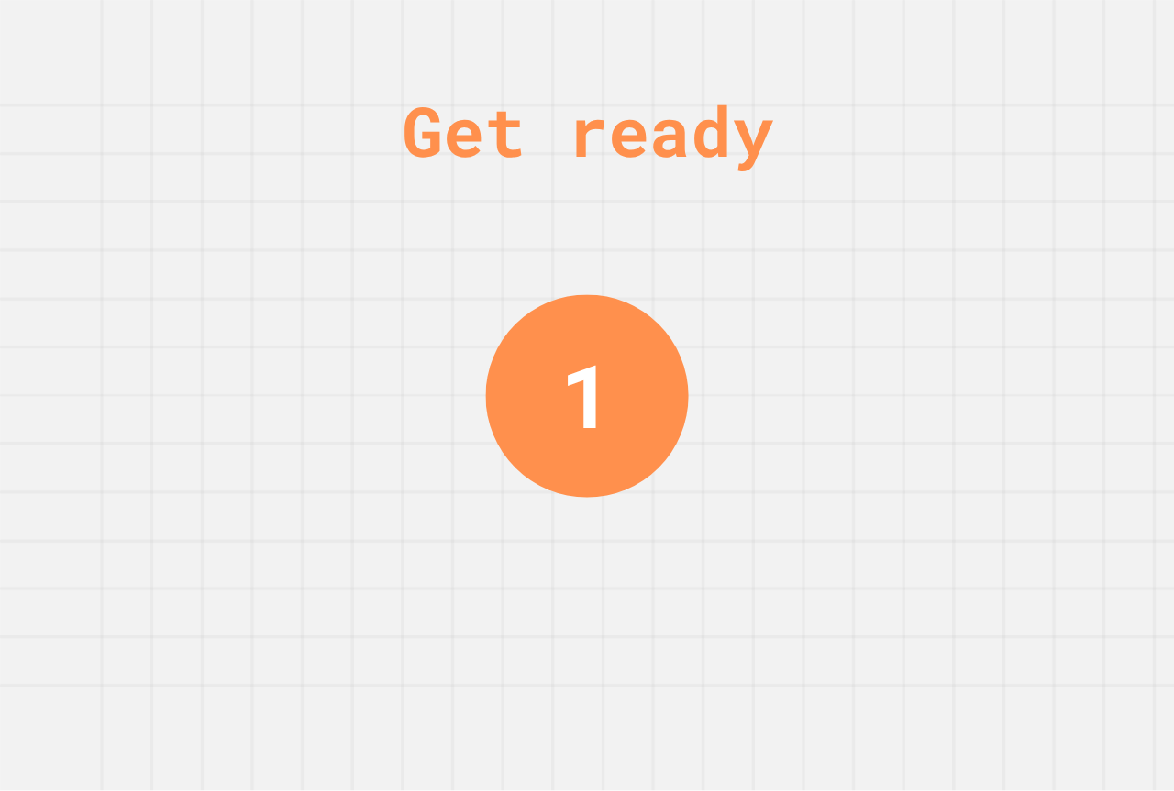
drag, startPoint x: 248, startPoint y: 787, endPoint x: 253, endPoint y: 436, distance: 350.3
click at [253, 436] on div "Get ready 1" at bounding box center [587, 395] width 1174 height 791
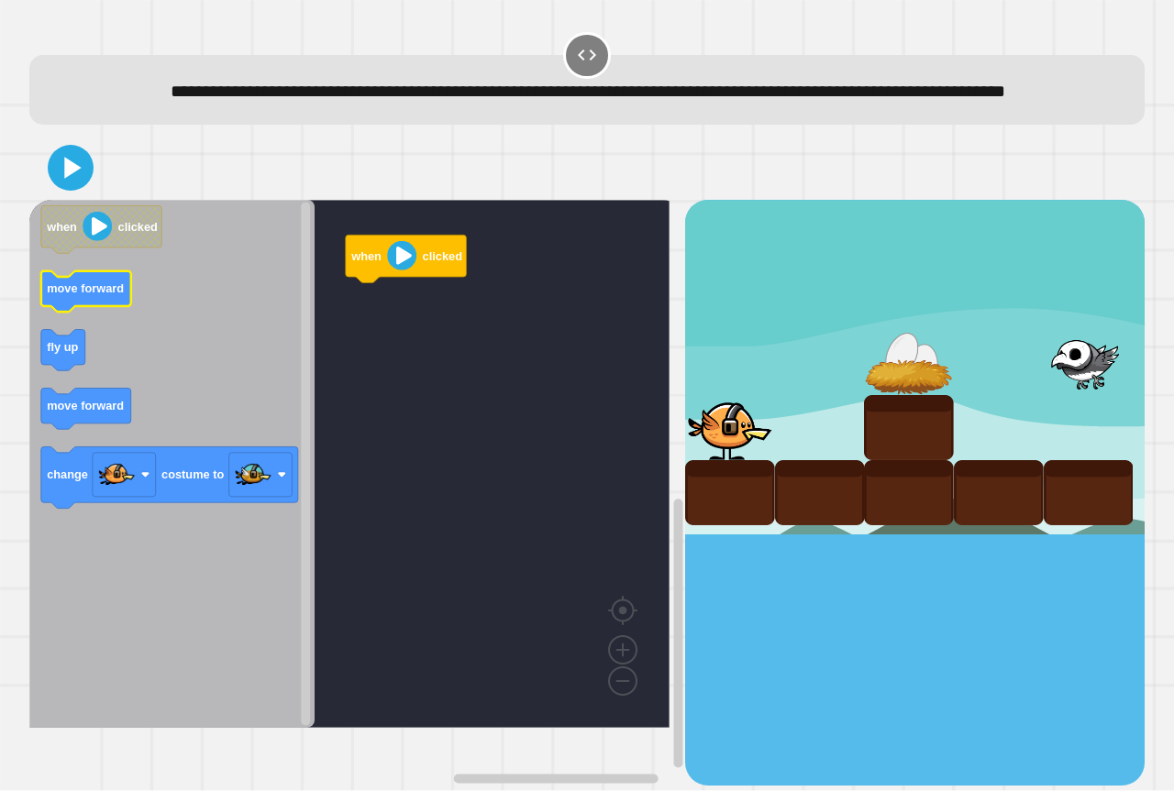
click at [73, 319] on icon "when clicked move forward fly up move forward change costume to" at bounding box center [171, 464] width 285 height 528
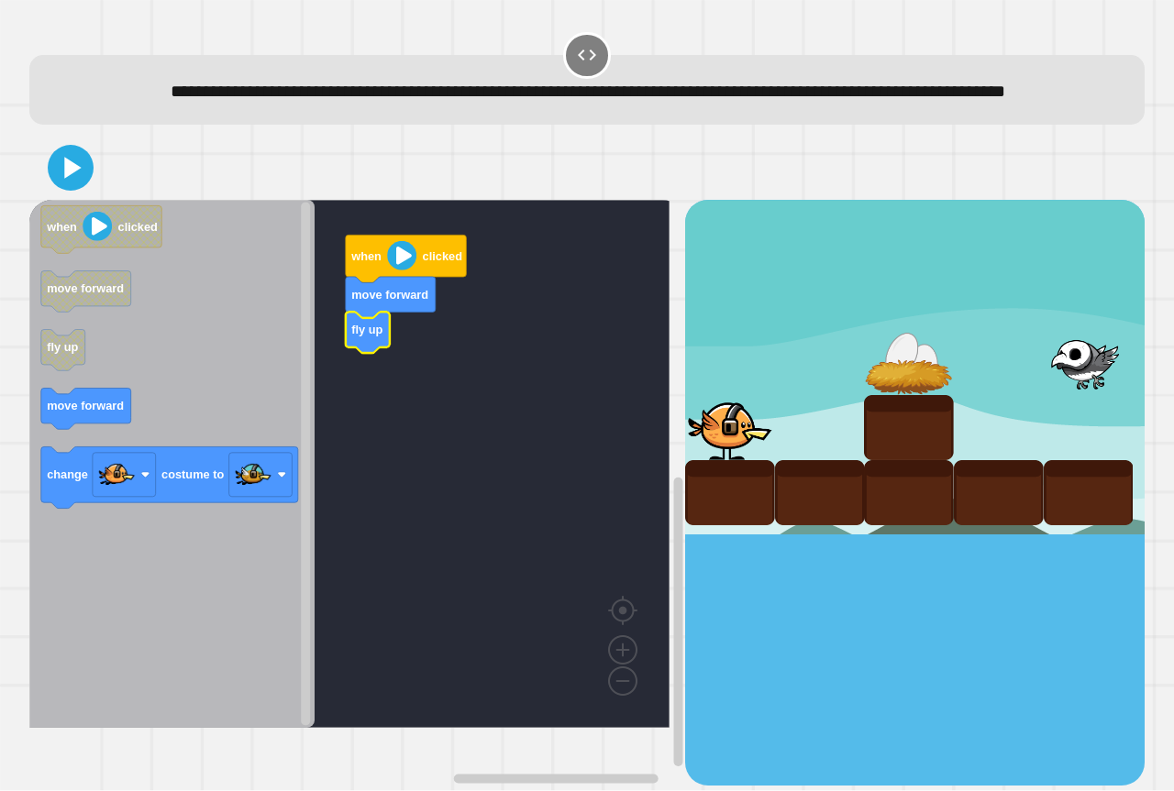
click at [97, 418] on icon "when clicked move forward fly up move forward change costume to" at bounding box center [171, 464] width 285 height 528
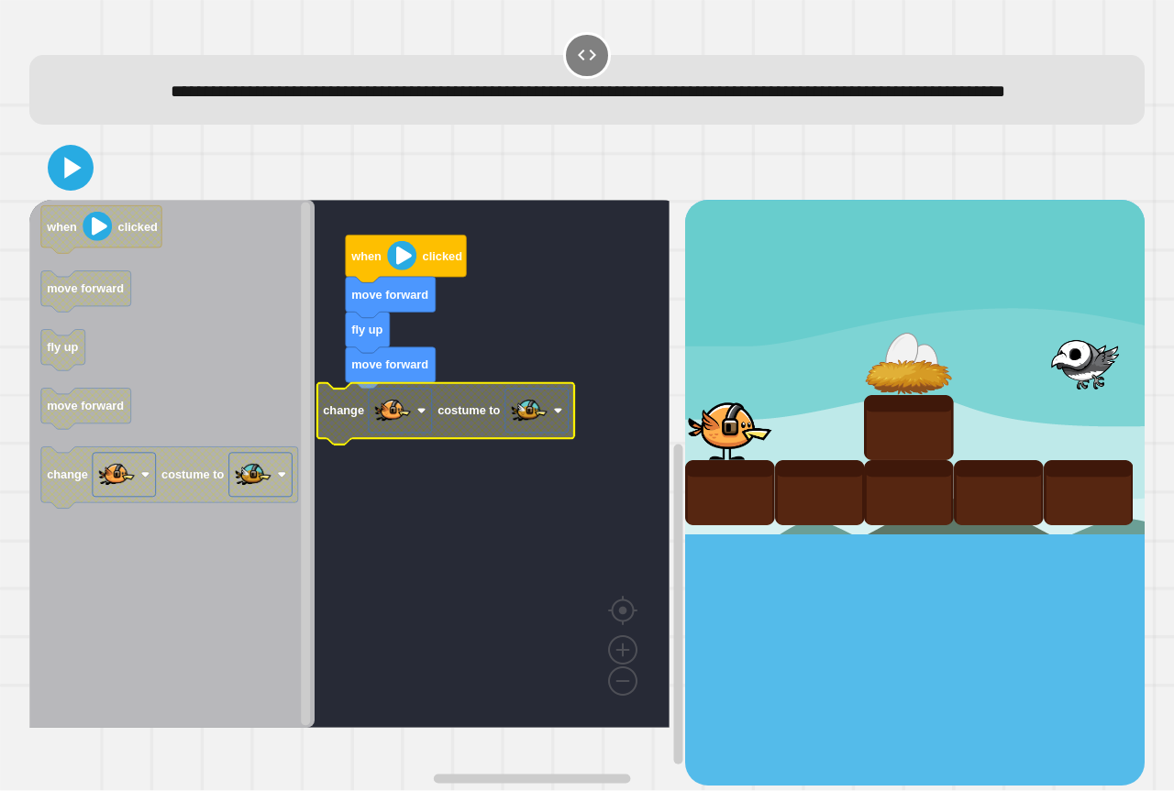
click at [461, 468] on g "when clicked move forward fly up move forward change costume to" at bounding box center [362, 464] width 667 height 528
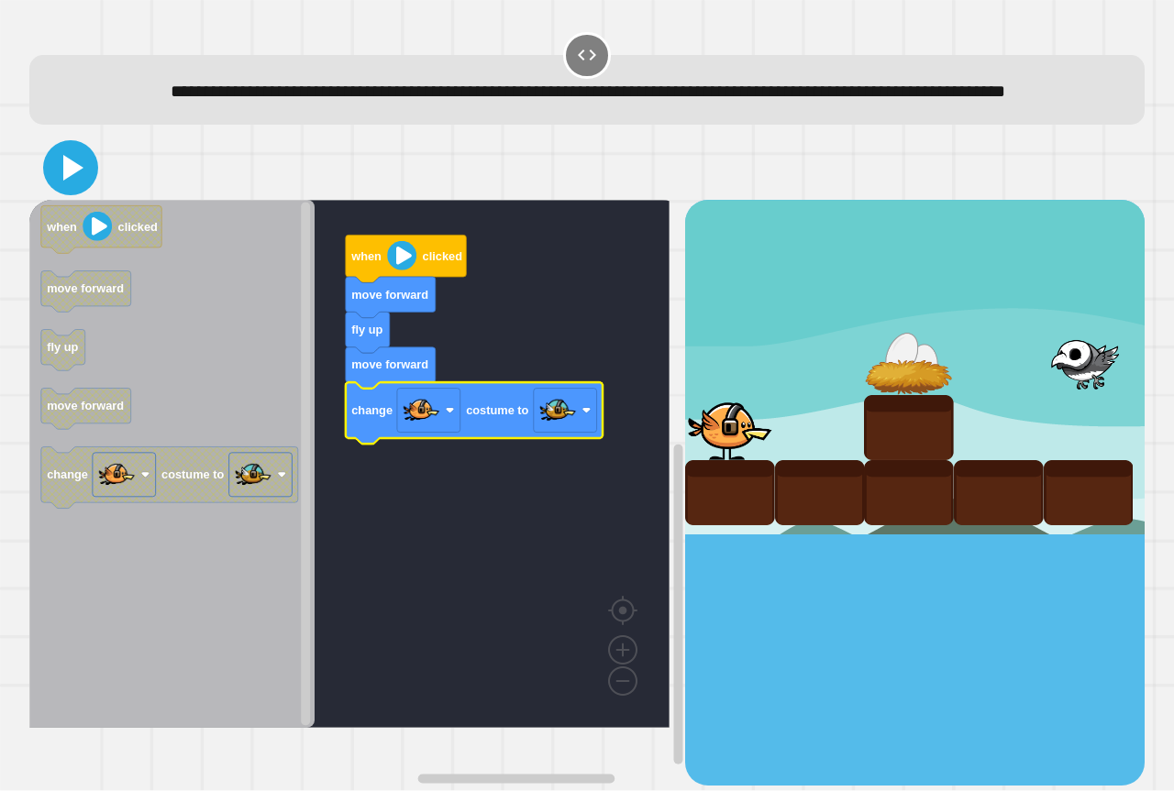
click at [69, 181] on icon at bounding box center [73, 168] width 20 height 26
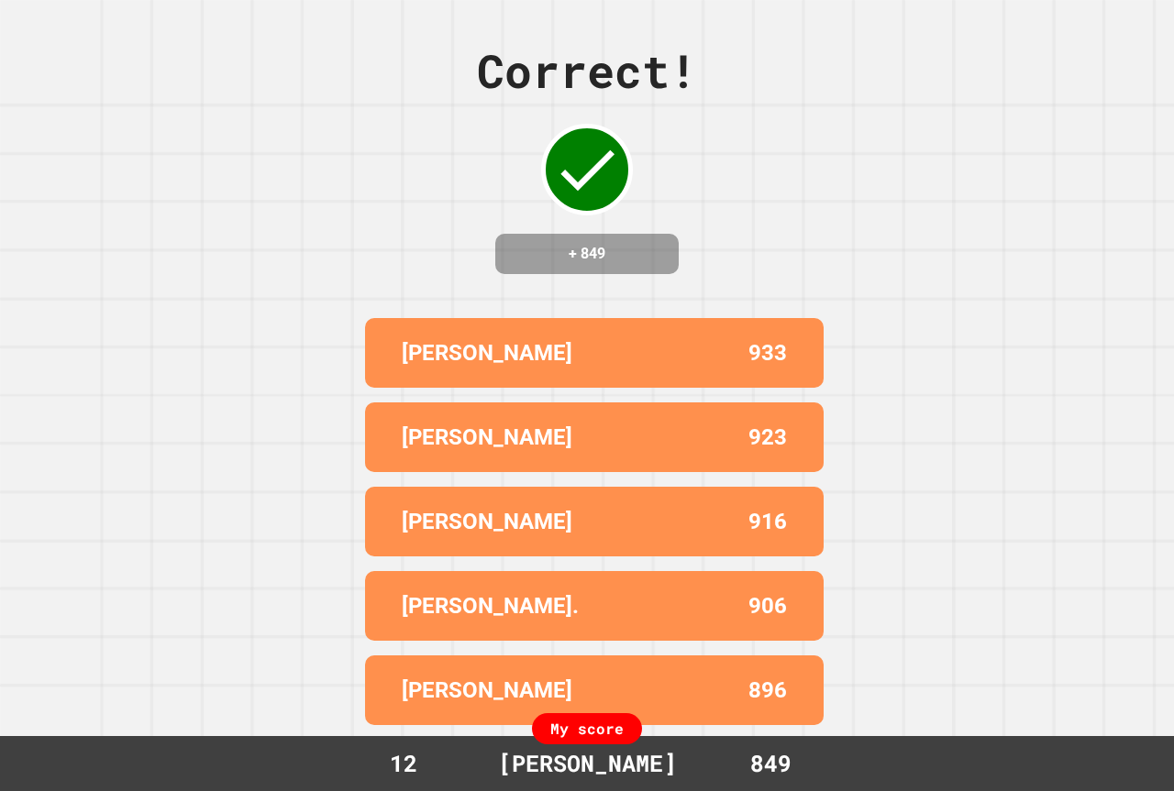
drag, startPoint x: 218, startPoint y: 257, endPoint x: 181, endPoint y: 215, distance: 56.5
click at [210, 231] on div "Correct! + 849 [GEOGRAPHIC_DATA] [PERSON_NAME] 933 [PERSON_NAME] 923 [PERSON_NA…" at bounding box center [587, 395] width 1174 height 791
drag, startPoint x: 488, startPoint y: 411, endPoint x: 496, endPoint y: 368, distance: 43.9
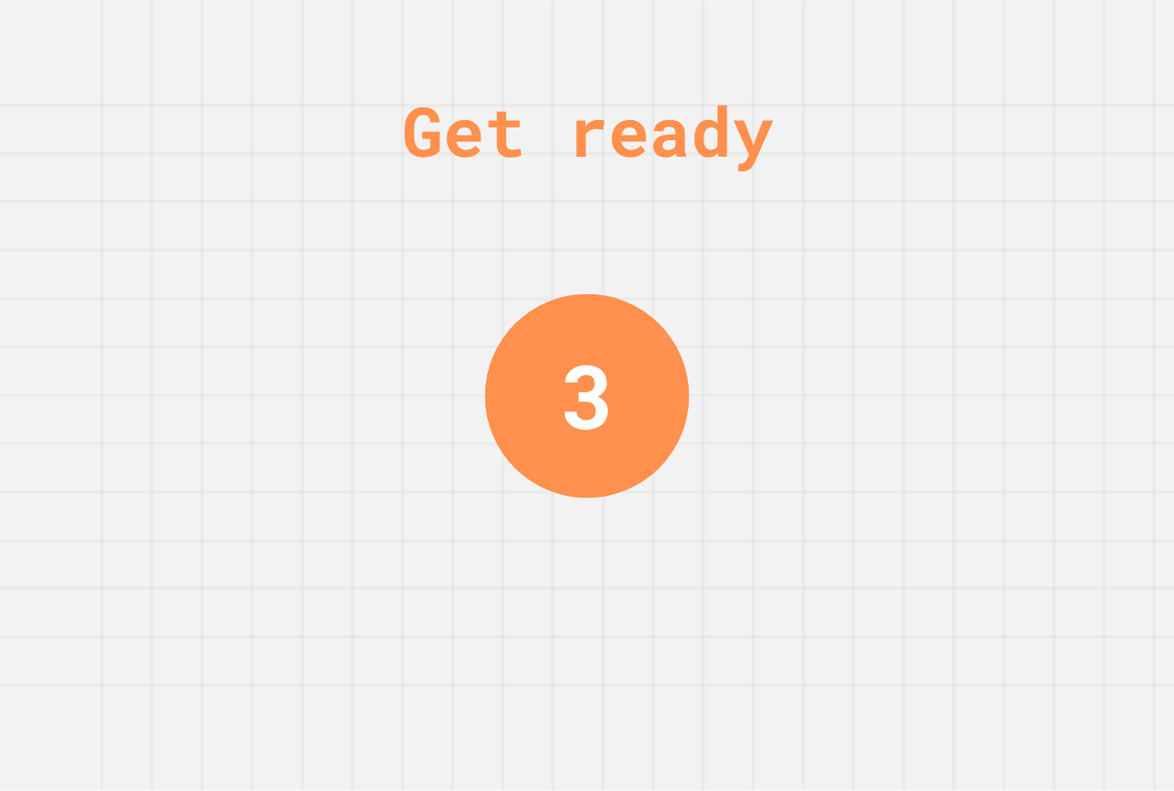
drag, startPoint x: 470, startPoint y: 442, endPoint x: 459, endPoint y: 468, distance: 27.9
click at [457, 419] on div "Get ready 2" at bounding box center [587, 395] width 1174 height 791
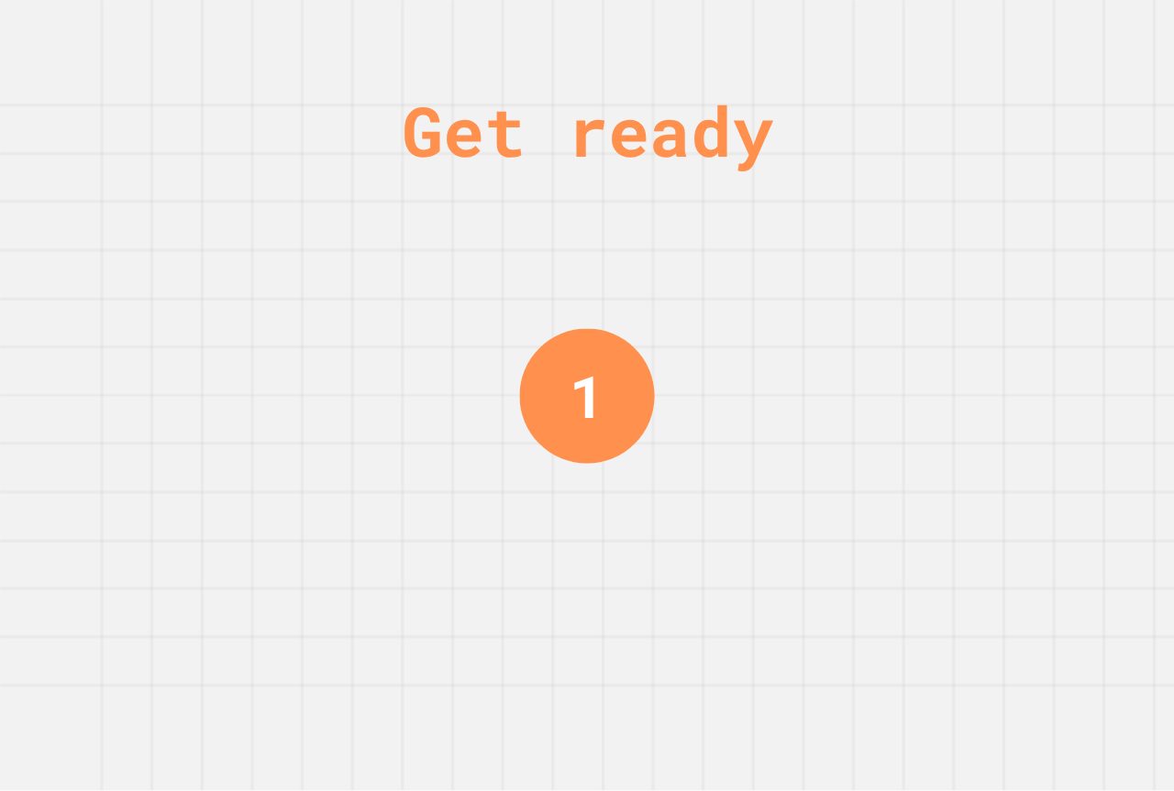
drag, startPoint x: 457, startPoint y: 419, endPoint x: 410, endPoint y: 307, distance: 121.2
click at [410, 309] on div "Get ready 1" at bounding box center [587, 395] width 1174 height 791
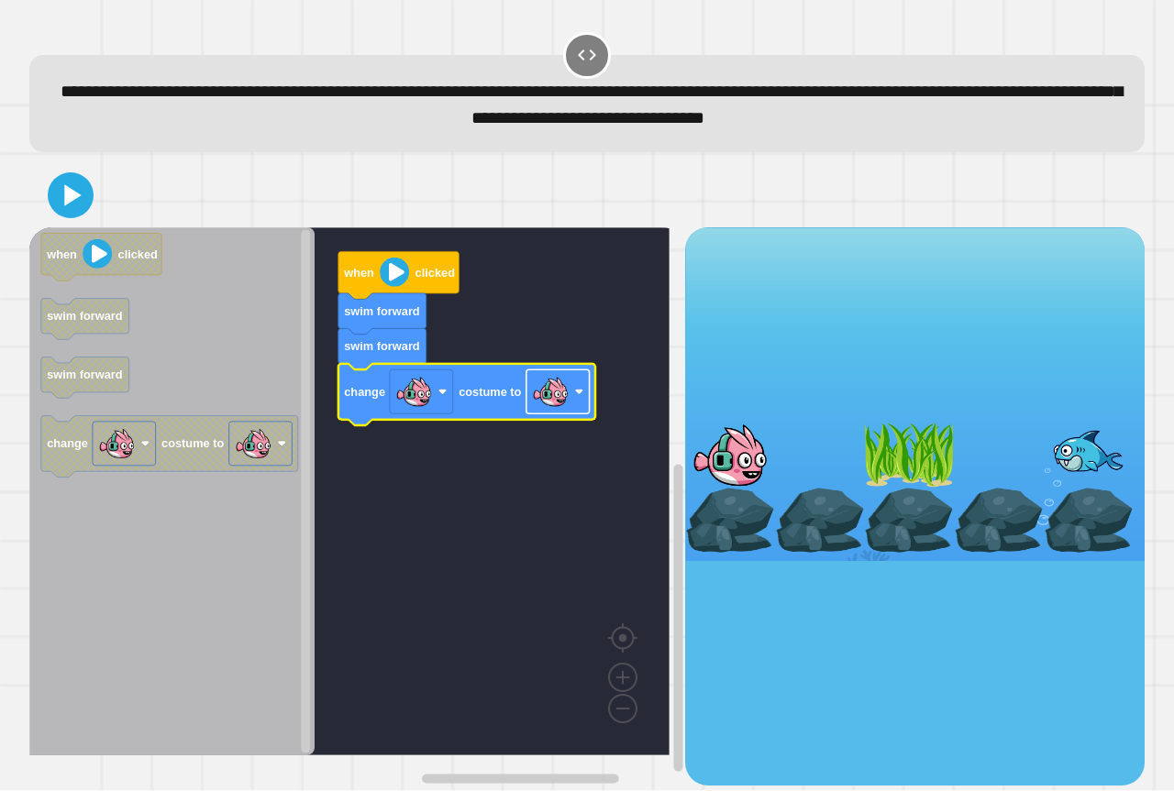
click at [546, 407] on image "Blockly Workspace" at bounding box center [550, 392] width 37 height 37
click at [81, 193] on icon at bounding box center [69, 195] width 39 height 39
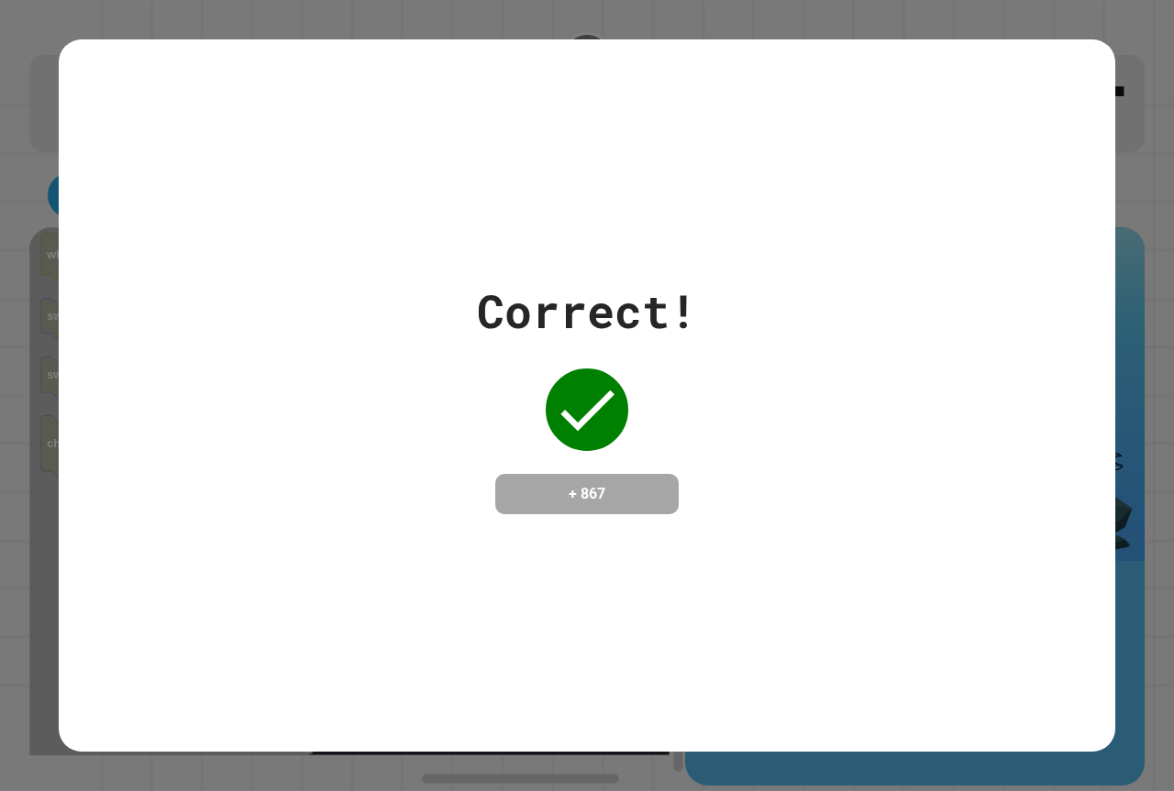
drag, startPoint x: 906, startPoint y: 182, endPoint x: 1039, endPoint y: 237, distance: 143.9
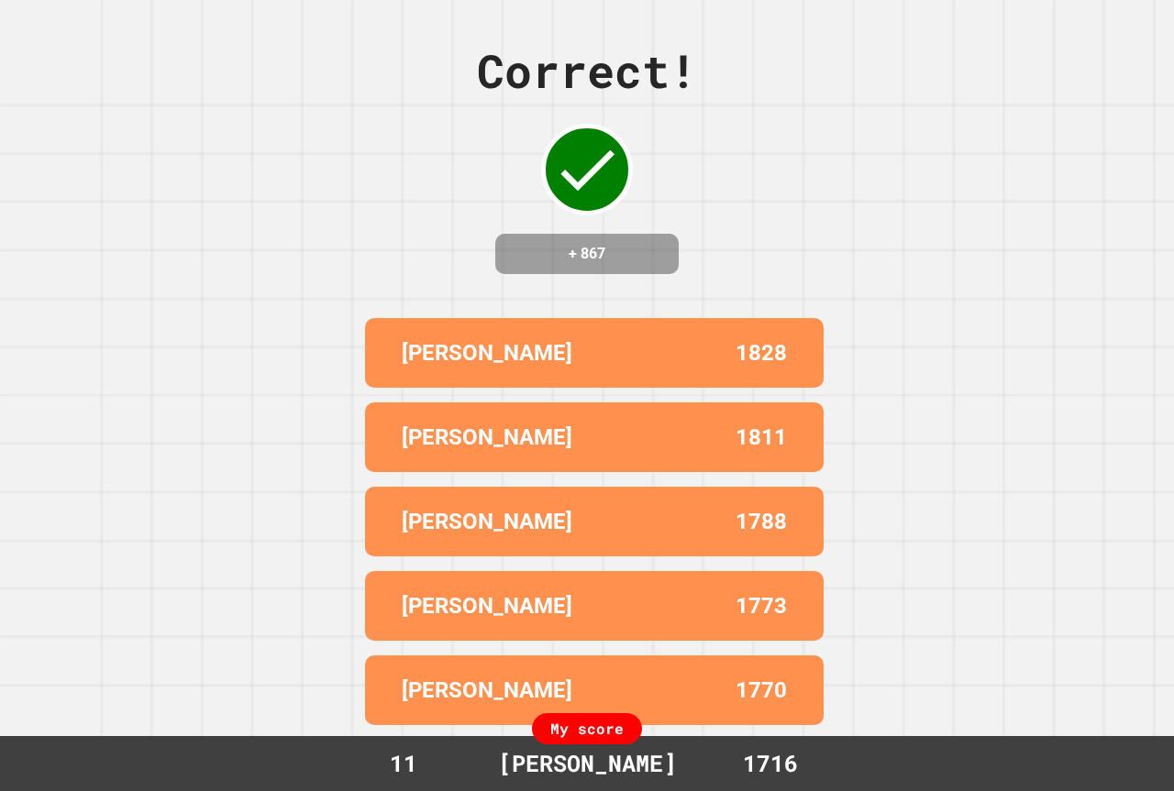
drag, startPoint x: 1039, startPoint y: 237, endPoint x: 542, endPoint y: 312, distance: 502.5
drag, startPoint x: 542, startPoint y: 312, endPoint x: 545, endPoint y: 193, distance: 118.3
drag, startPoint x: 545, startPoint y: 193, endPoint x: 305, endPoint y: 579, distance: 453.4
drag, startPoint x: 305, startPoint y: 579, endPoint x: 213, endPoint y: 198, distance: 391.6
drag, startPoint x: 213, startPoint y: 198, endPoint x: 462, endPoint y: 89, distance: 272.2
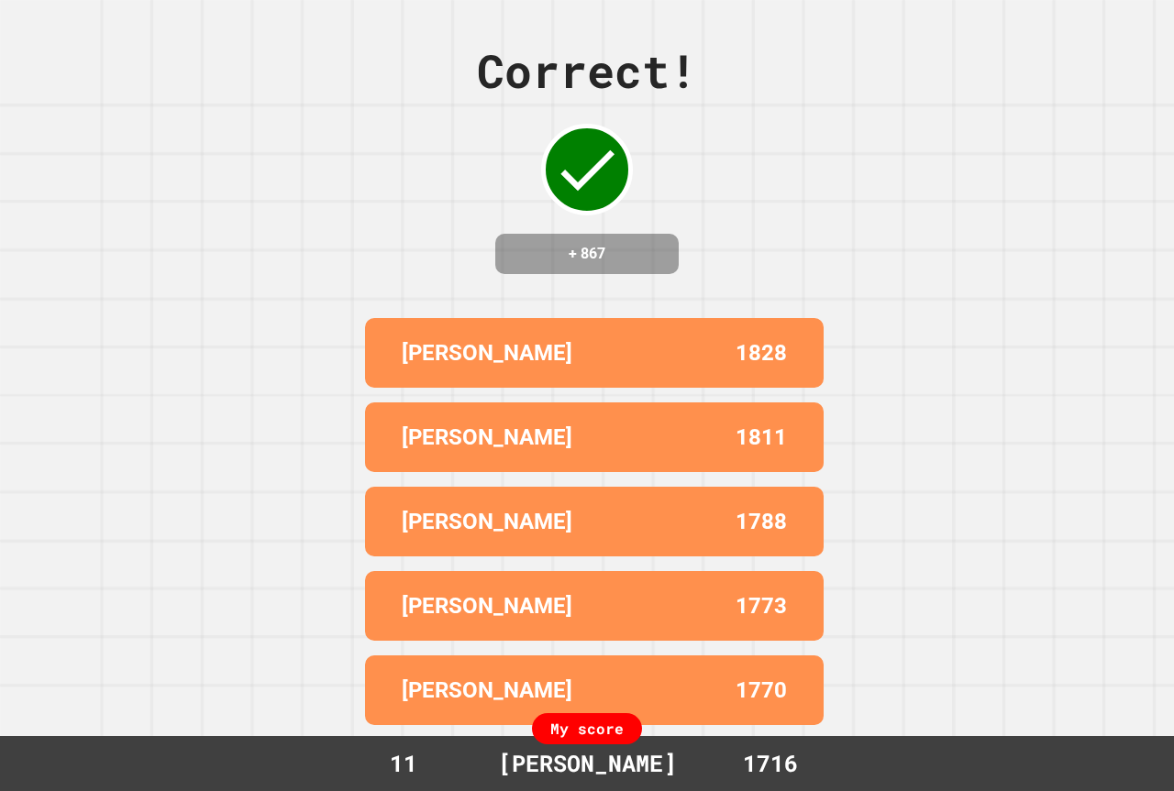
drag, startPoint x: 462, startPoint y: 89, endPoint x: 986, endPoint y: 394, distance: 606.1
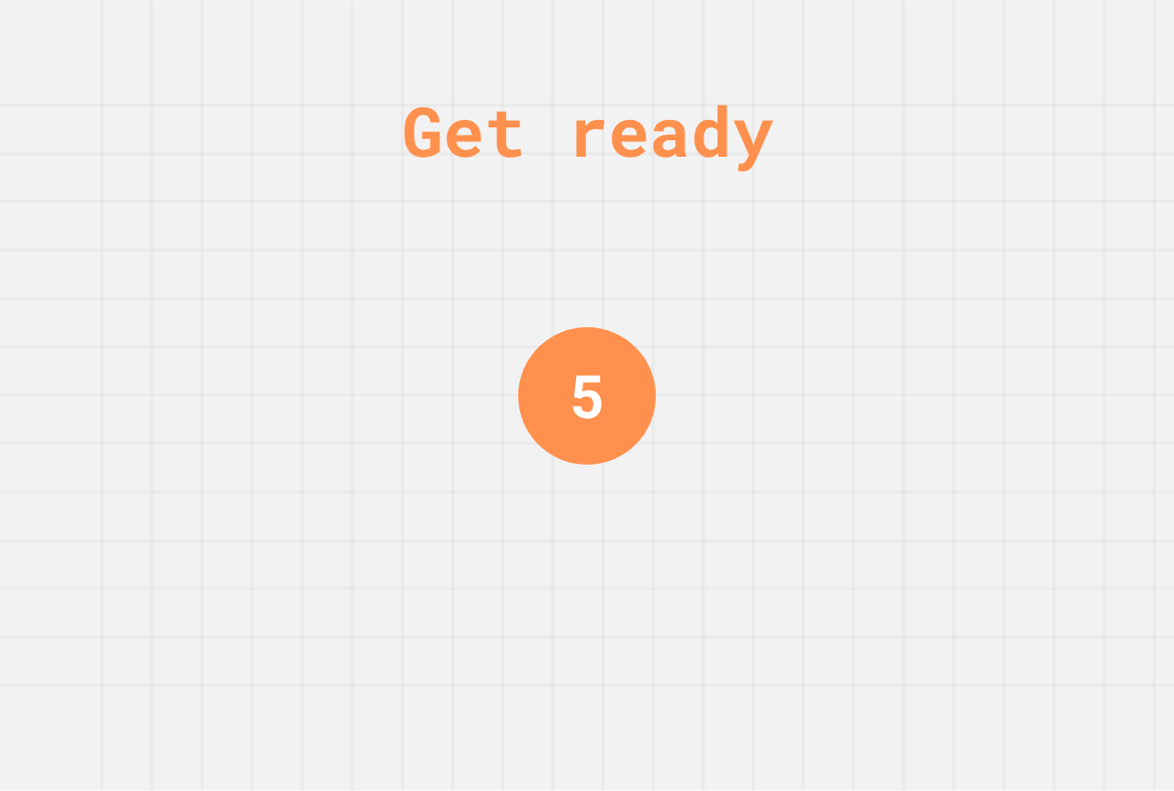
drag, startPoint x: 986, startPoint y: 394, endPoint x: 841, endPoint y: 288, distance: 179.7
click at [838, 302] on div "Get ready 5" at bounding box center [587, 395] width 1174 height 791
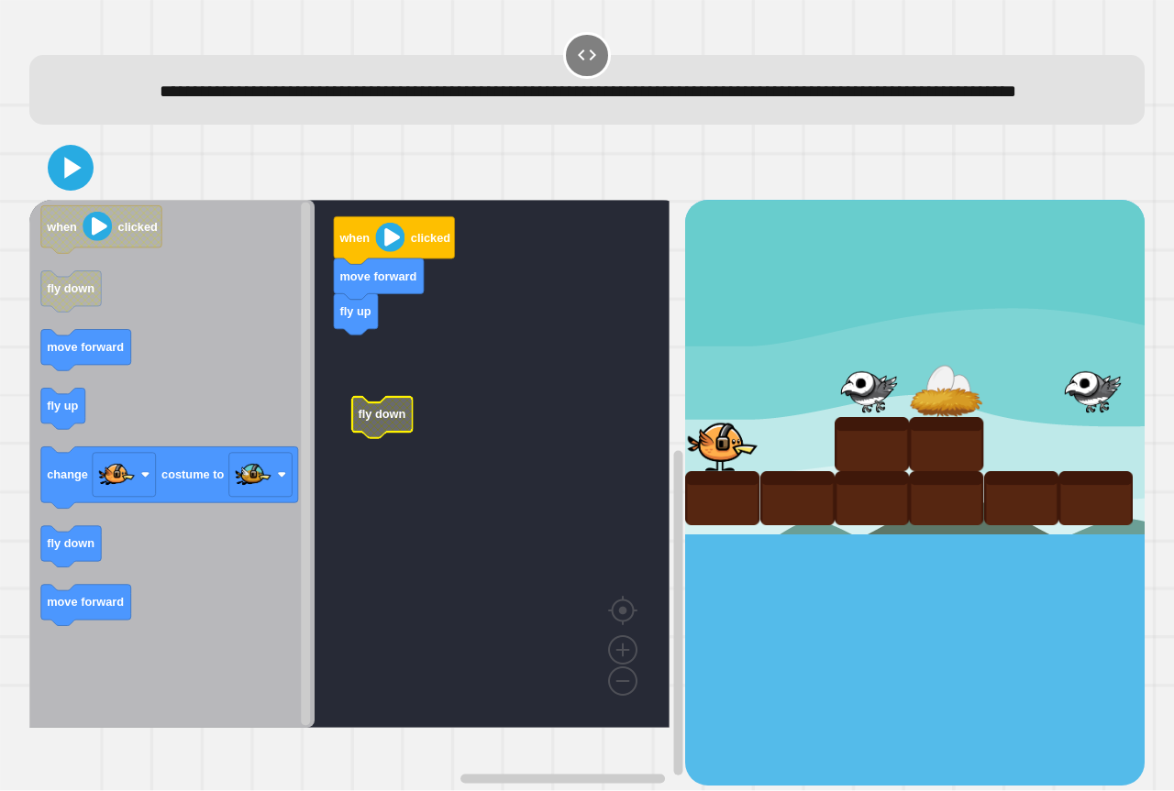
click at [381, 426] on rect "Blockly Workspace" at bounding box center [349, 464] width 640 height 528
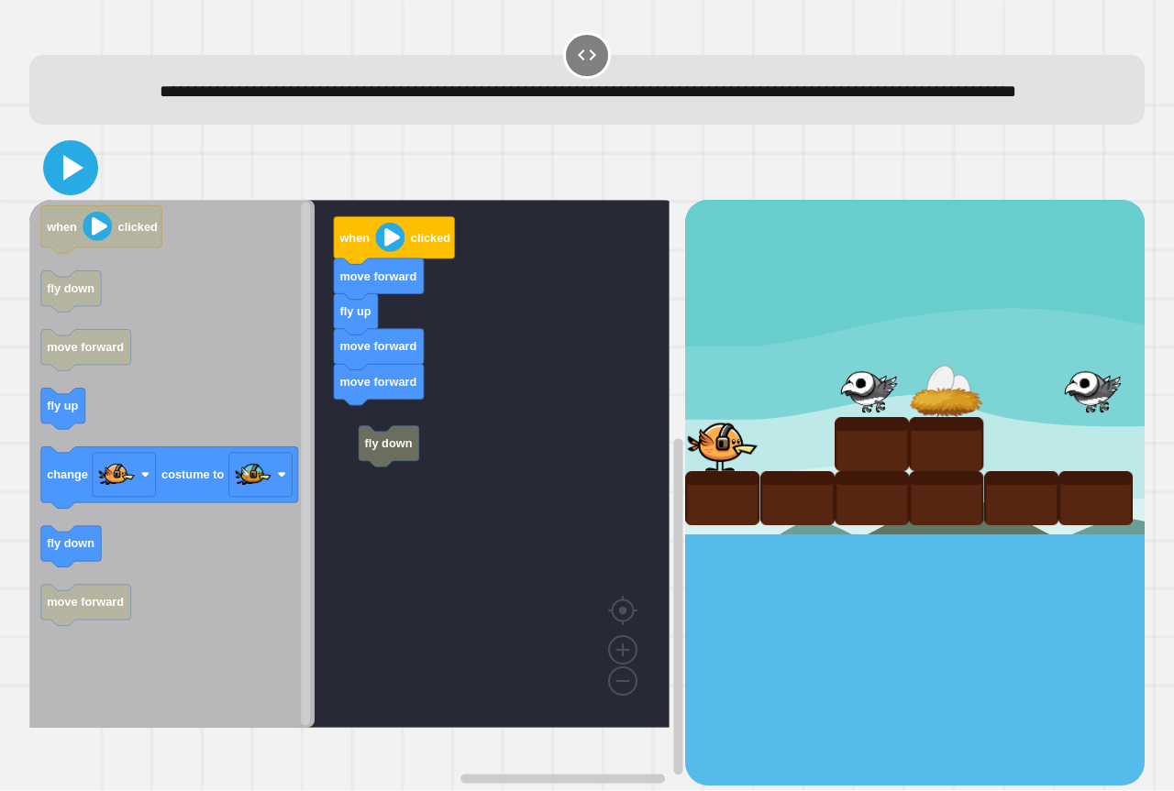
click at [67, 181] on icon at bounding box center [73, 168] width 20 height 26
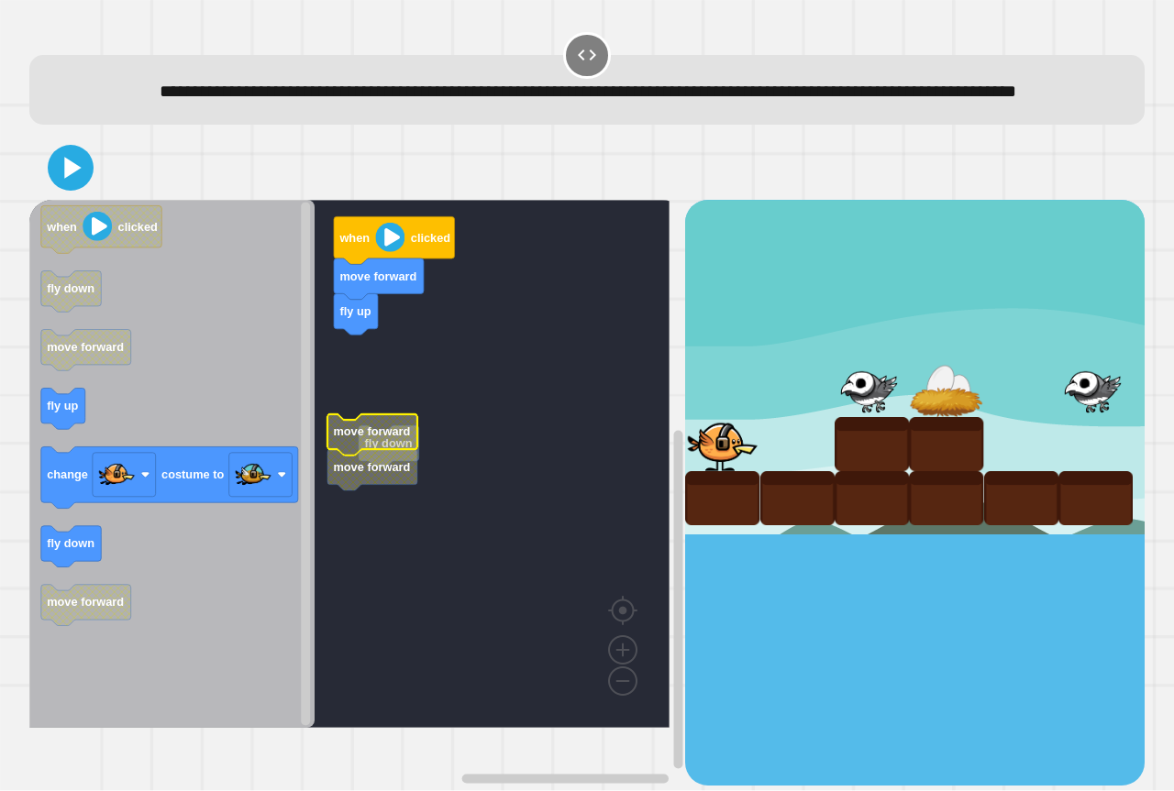
click at [74, 425] on icon "when clicked fly down move forward fly up change costume to fly down move forwa…" at bounding box center [171, 464] width 285 height 528
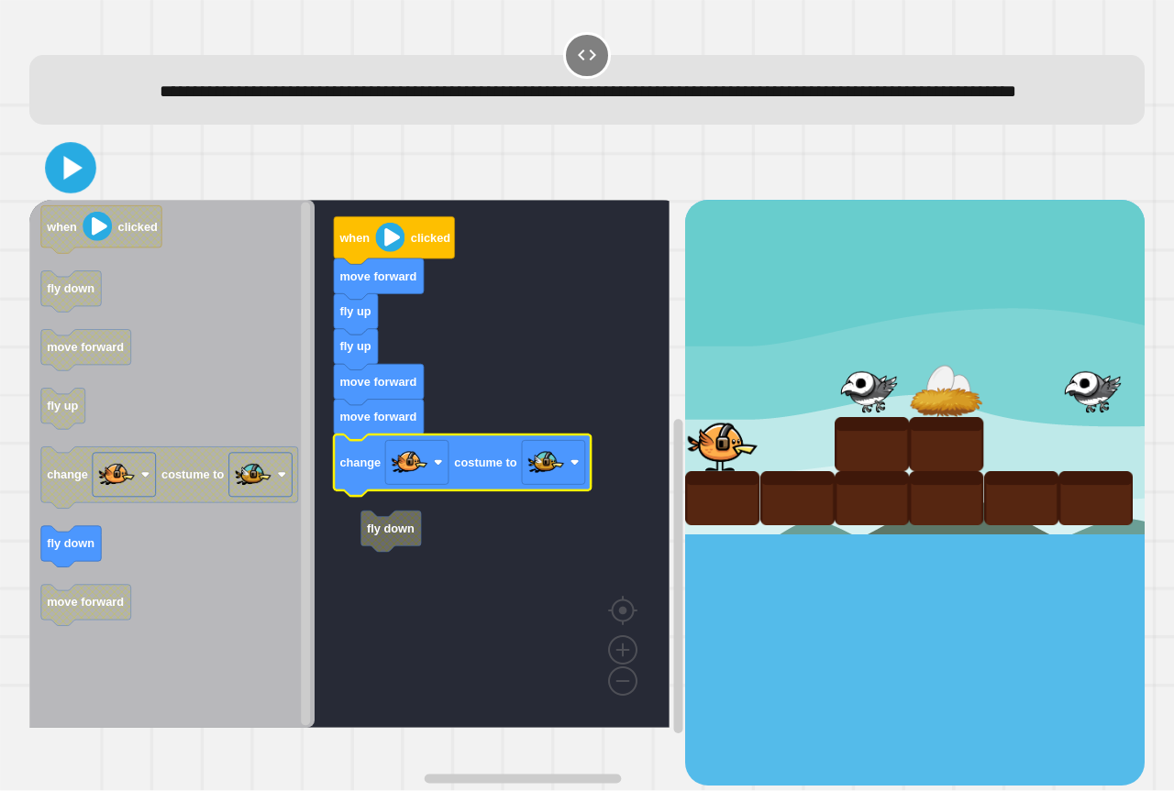
click at [75, 183] on icon at bounding box center [70, 168] width 41 height 41
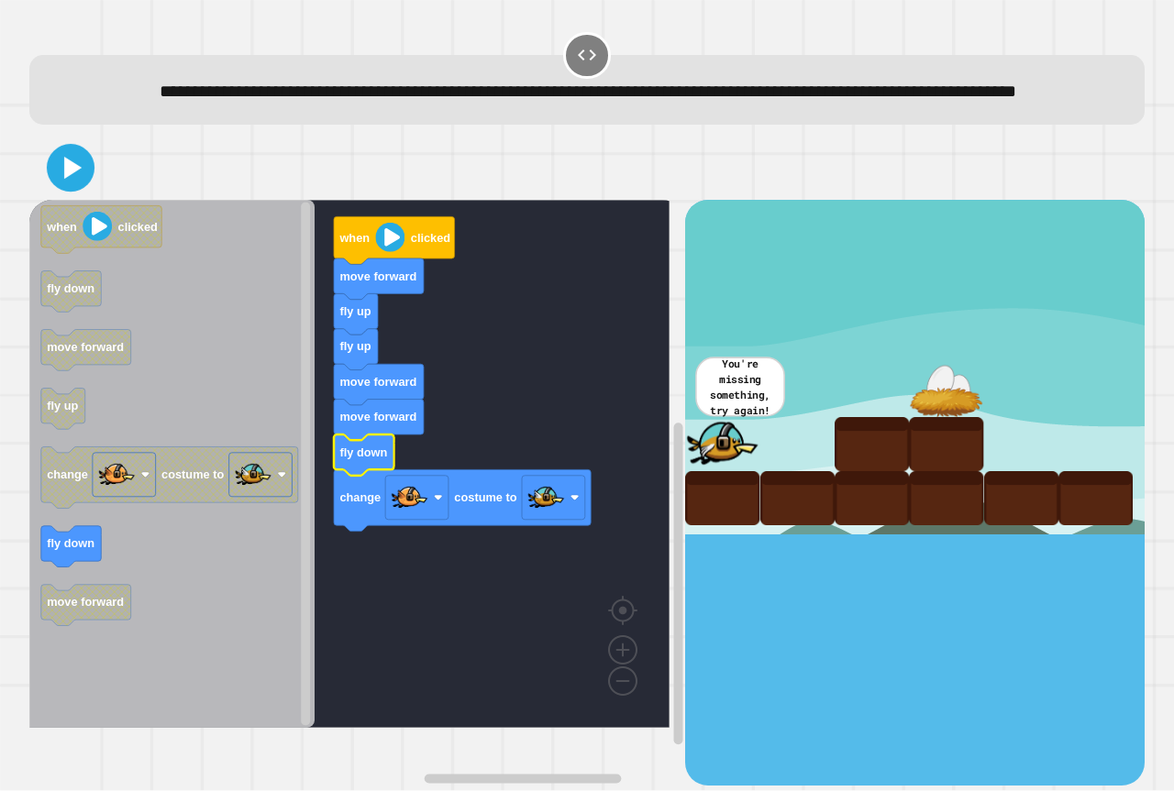
click at [82, 188] on icon at bounding box center [70, 168] width 39 height 39
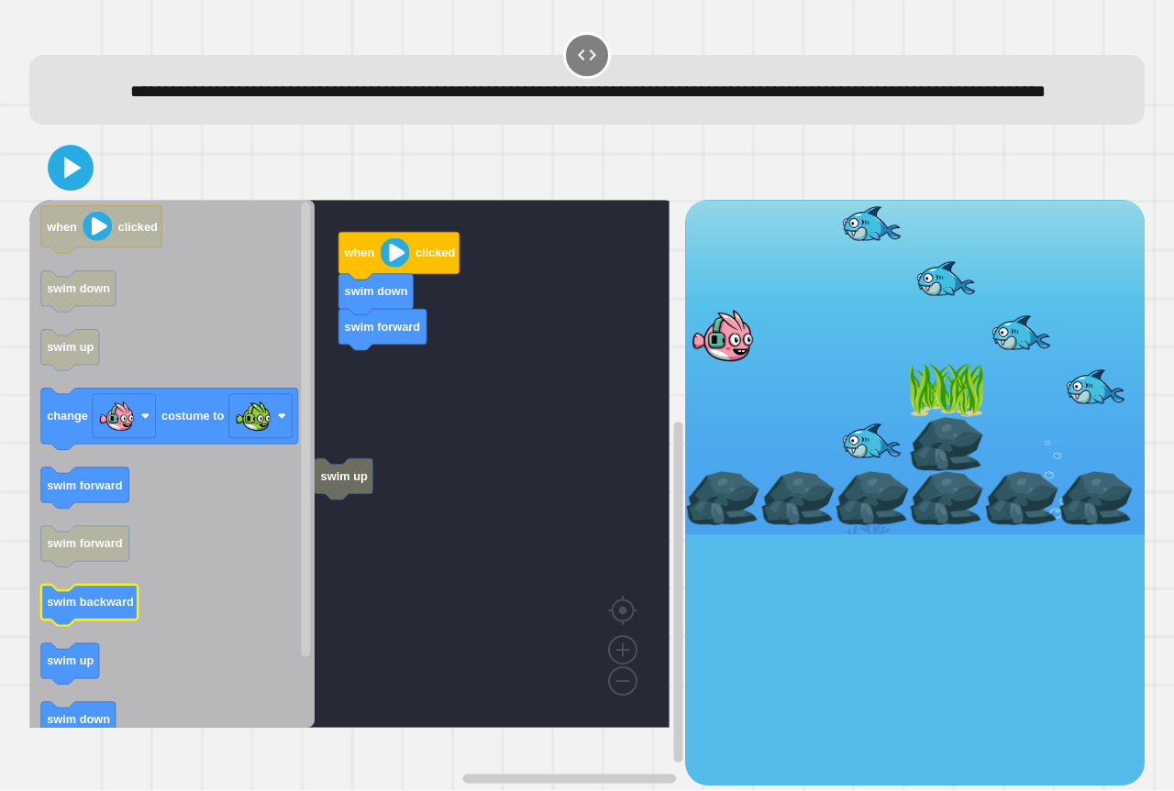
click at [70, 610] on text "swim backward" at bounding box center [90, 603] width 87 height 14
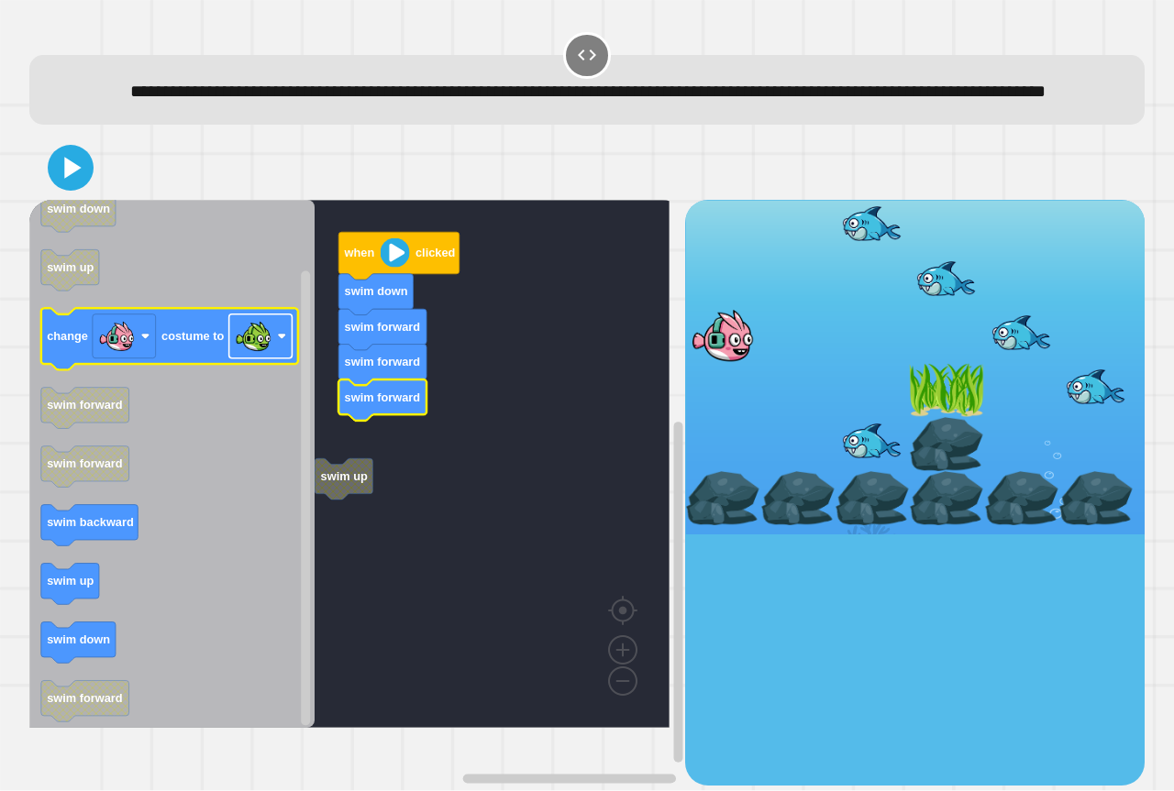
click at [281, 359] on rect "Blockly Workspace" at bounding box center [260, 336] width 63 height 44
click at [185, 370] on g "change costume to" at bounding box center [169, 339] width 257 height 61
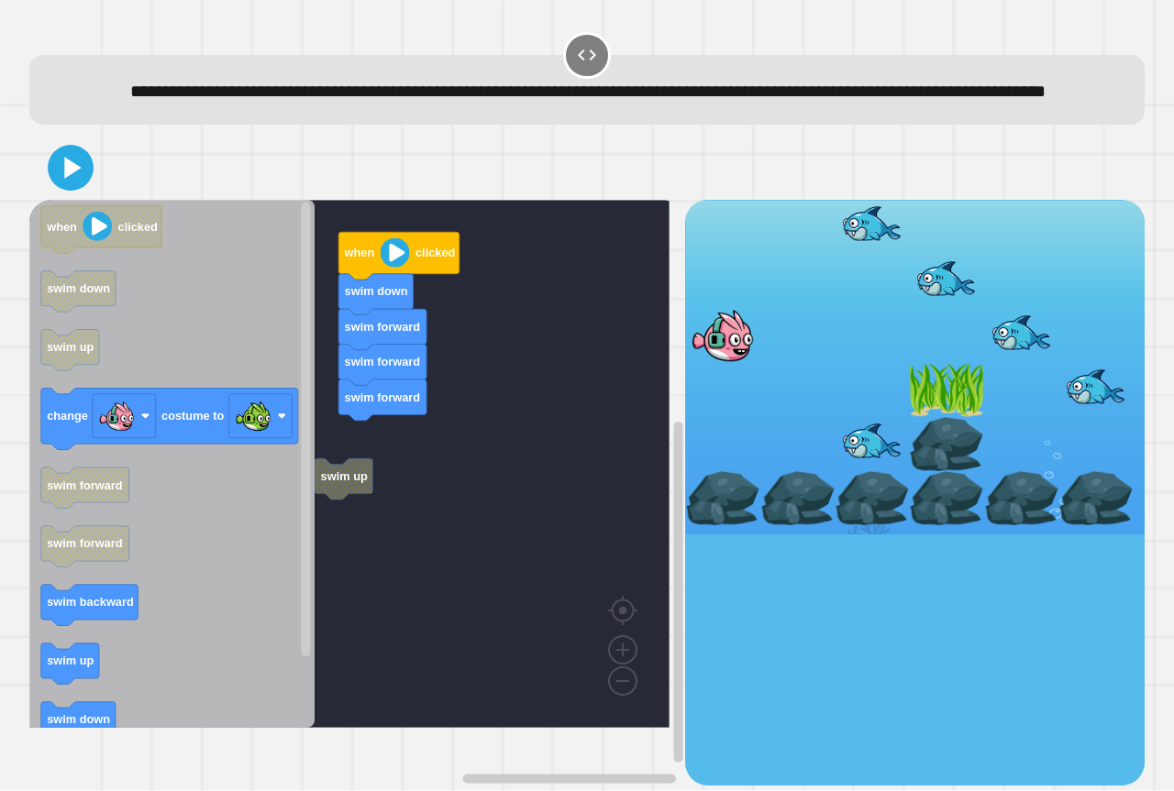
click at [406, 471] on div "swim up when clicked swim down swim forward swim forward swim forward when clic…" at bounding box center [357, 492] width 656 height 585
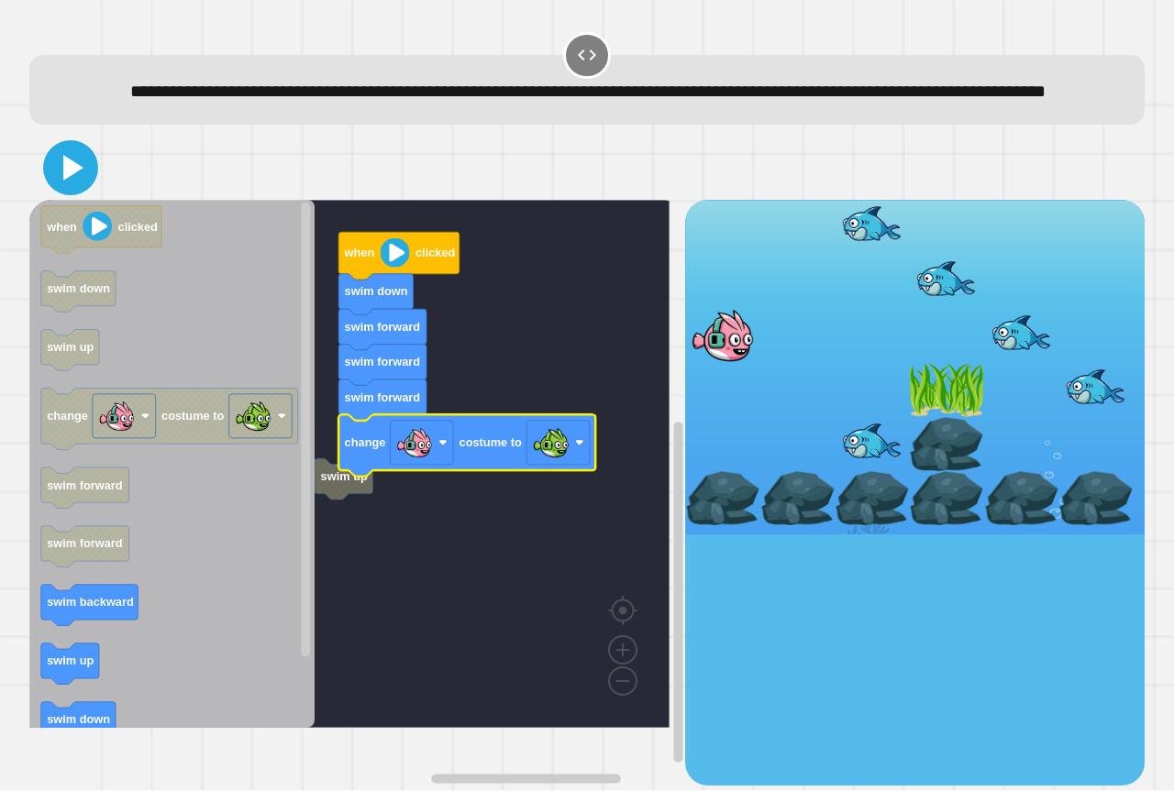
click at [86, 190] on icon at bounding box center [71, 168] width 44 height 44
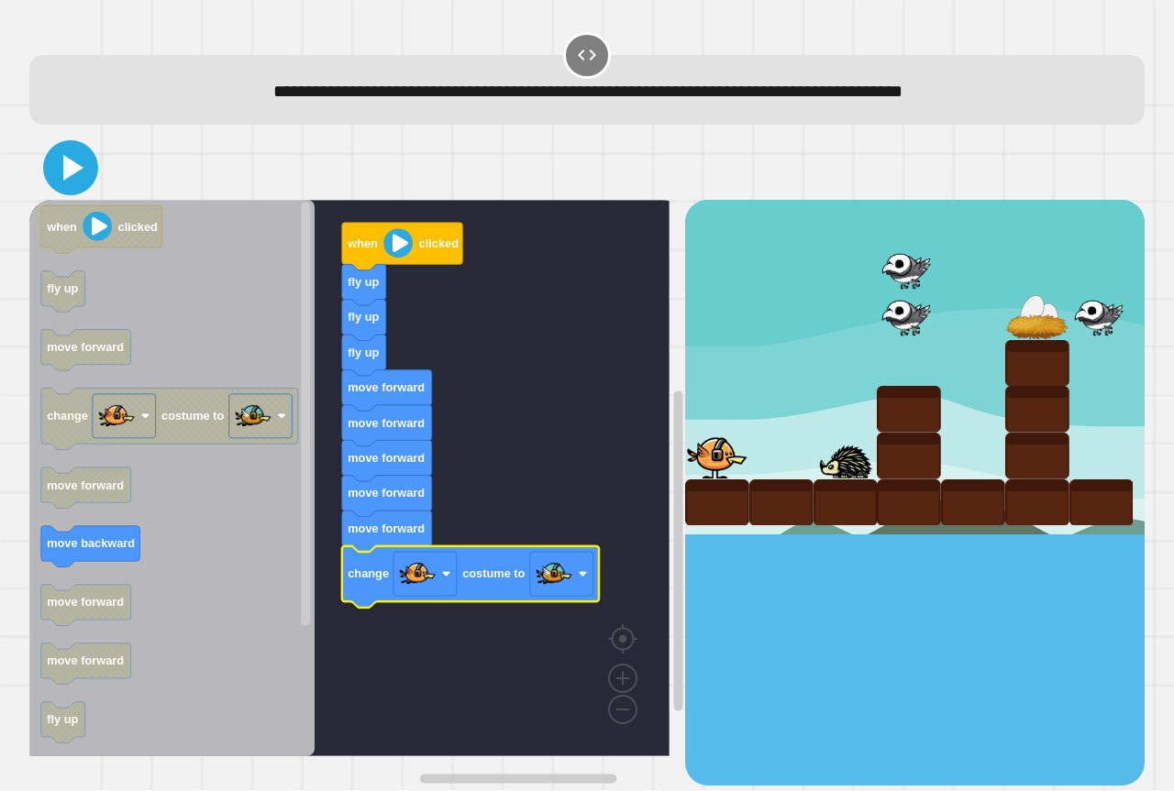
click at [88, 171] on icon at bounding box center [71, 168] width 44 height 44
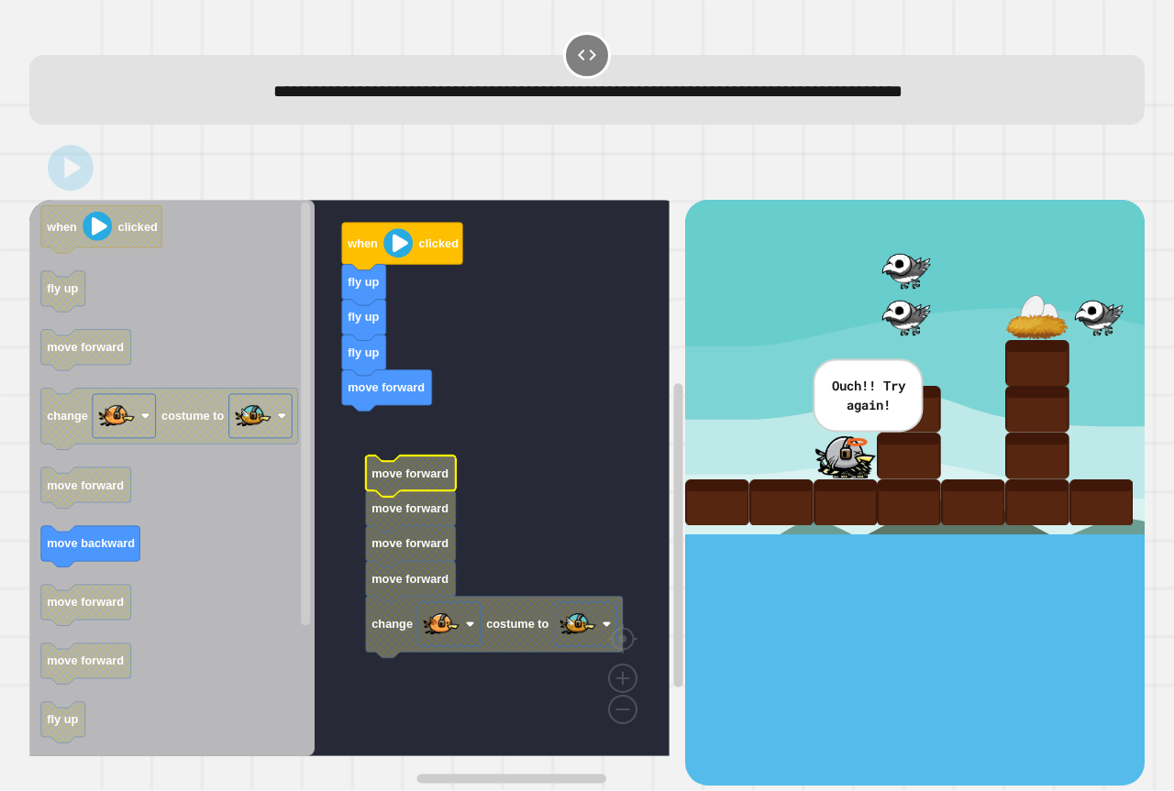
click at [401, 389] on g "when clicked fly up fly up fly up move forward move forward move forward move f…" at bounding box center [362, 478] width 667 height 557
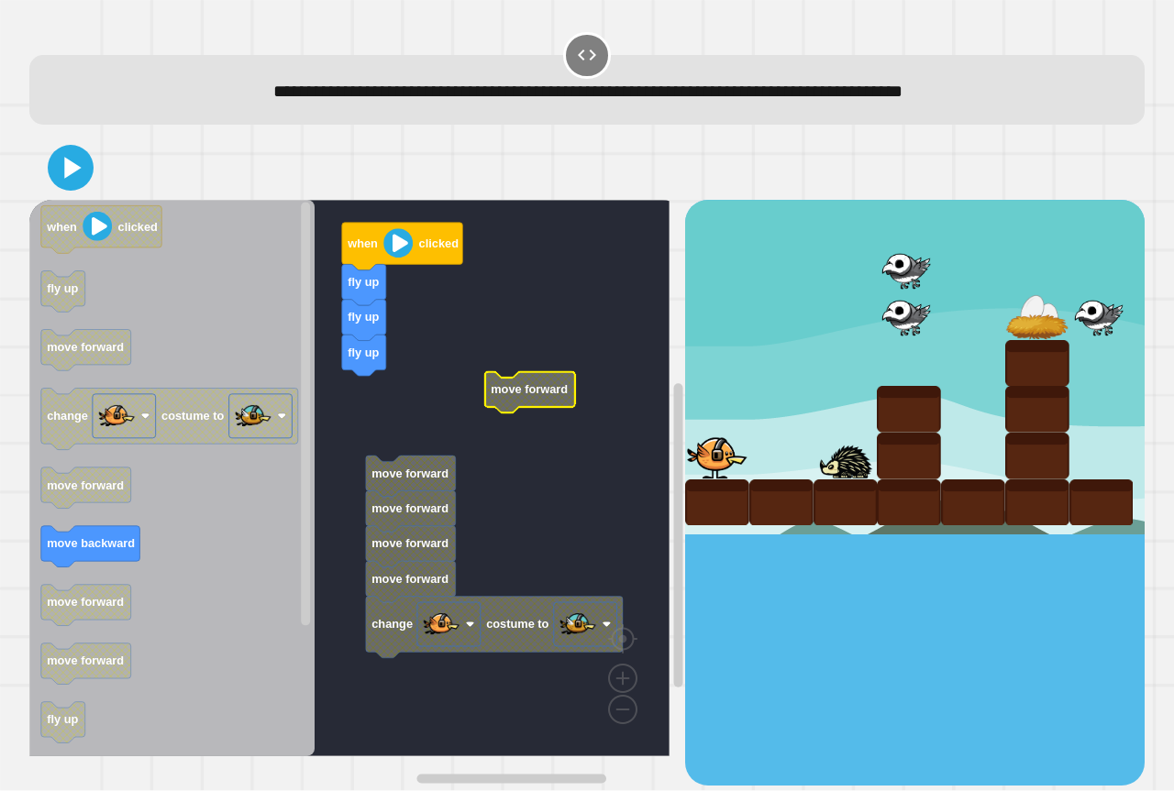
click at [435, 465] on g "when clicked fly up fly up fly up move forward move forward move forward move f…" at bounding box center [362, 478] width 667 height 557
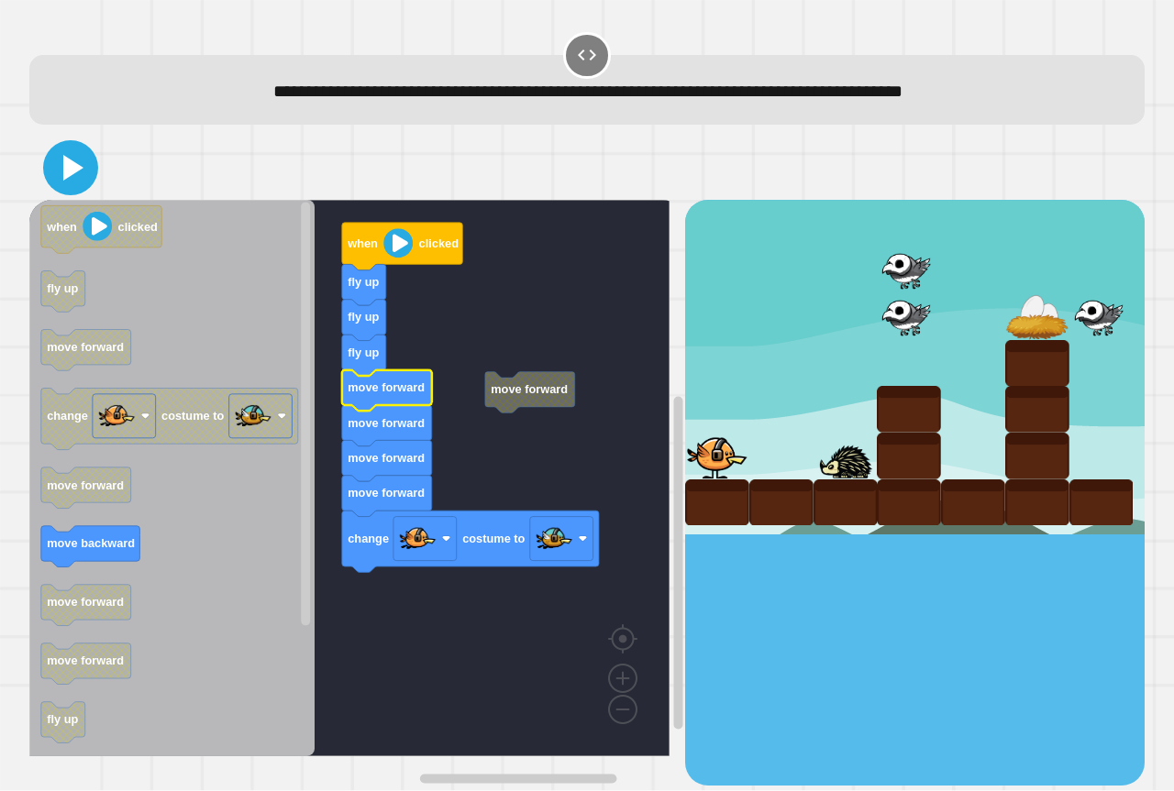
click at [61, 164] on icon at bounding box center [71, 168] width 44 height 44
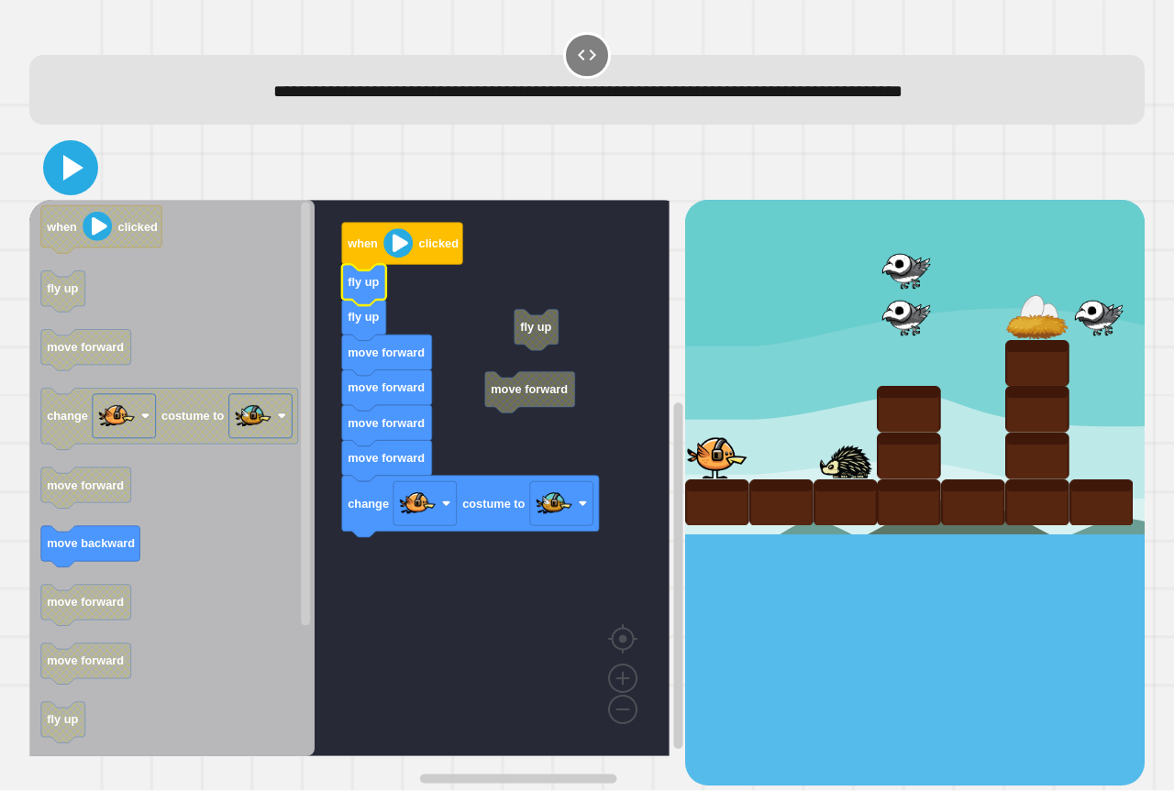
click at [57, 177] on icon at bounding box center [71, 168] width 44 height 44
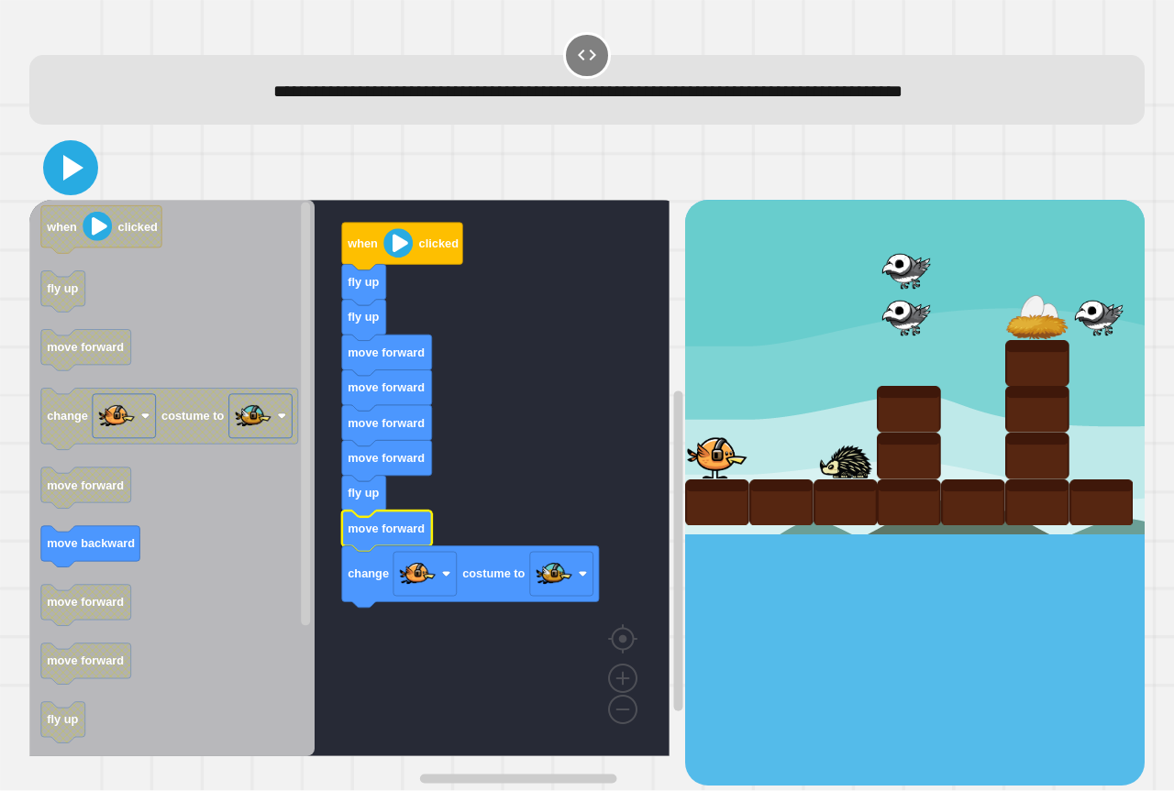
click at [83, 171] on icon at bounding box center [71, 168] width 44 height 44
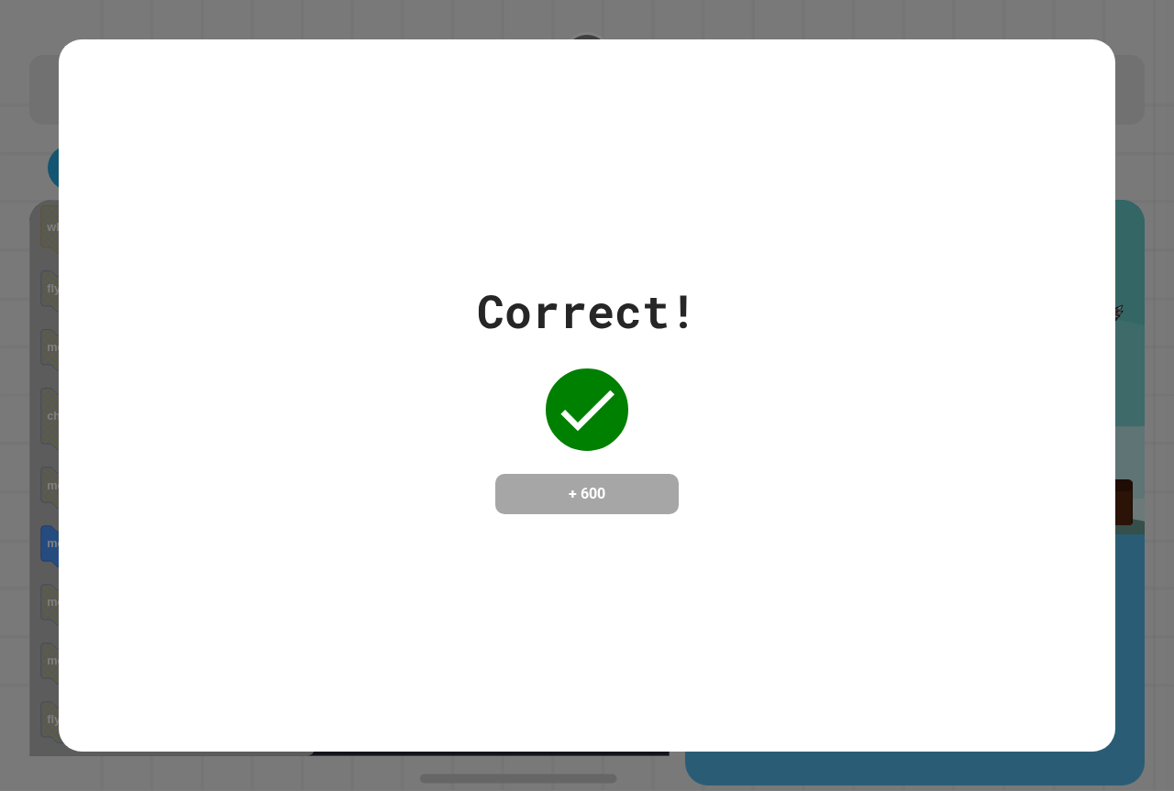
click at [501, 227] on div "Correct! + 600" at bounding box center [587, 395] width 1056 height 712
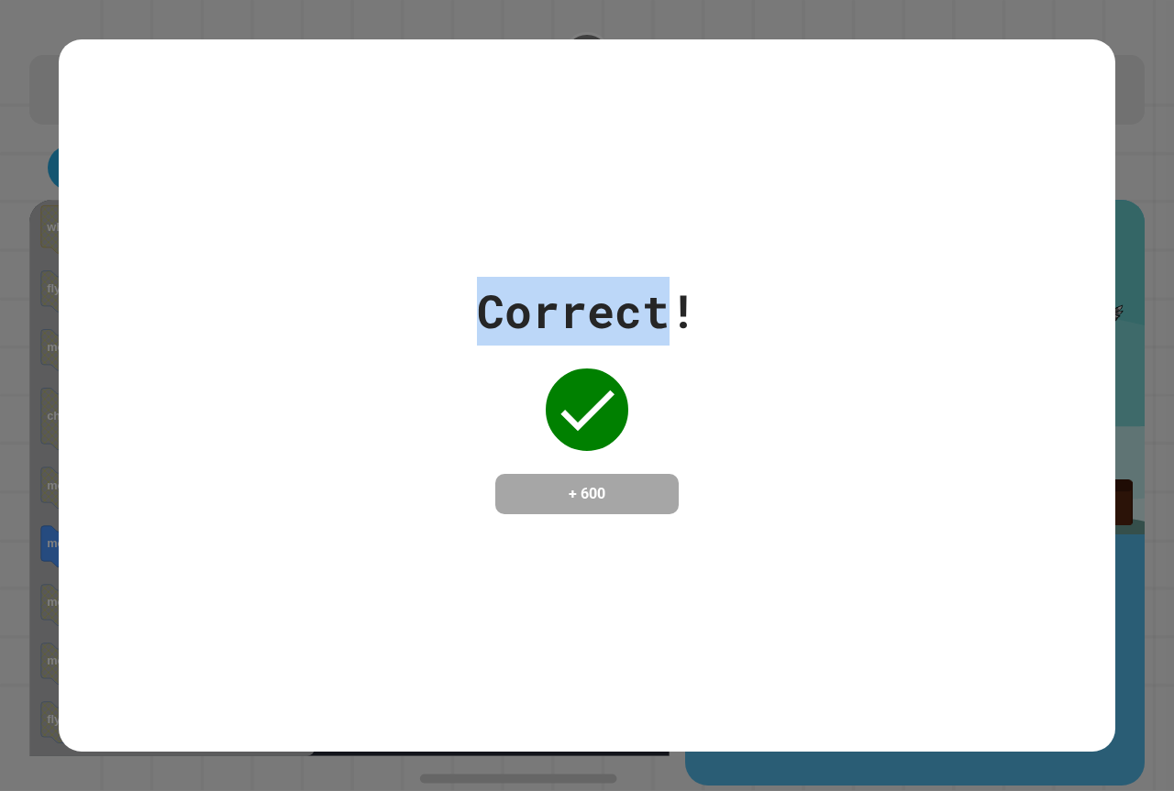
click at [501, 227] on div "Correct! + 600" at bounding box center [587, 395] width 1056 height 712
click at [502, 227] on div "Correct! + 600" at bounding box center [587, 395] width 1056 height 712
click at [502, 226] on div "Correct! + 600" at bounding box center [587, 395] width 1056 height 712
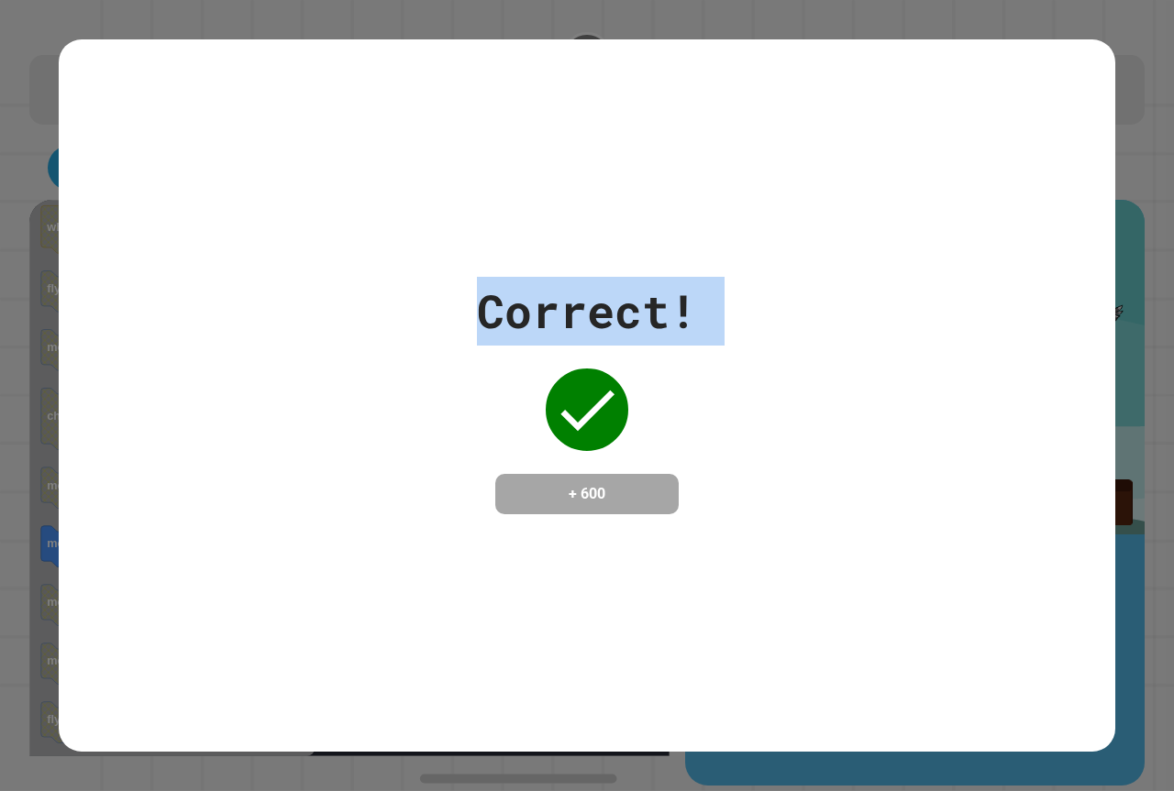
click at [480, 198] on div "Correct! + 600" at bounding box center [587, 395] width 1056 height 712
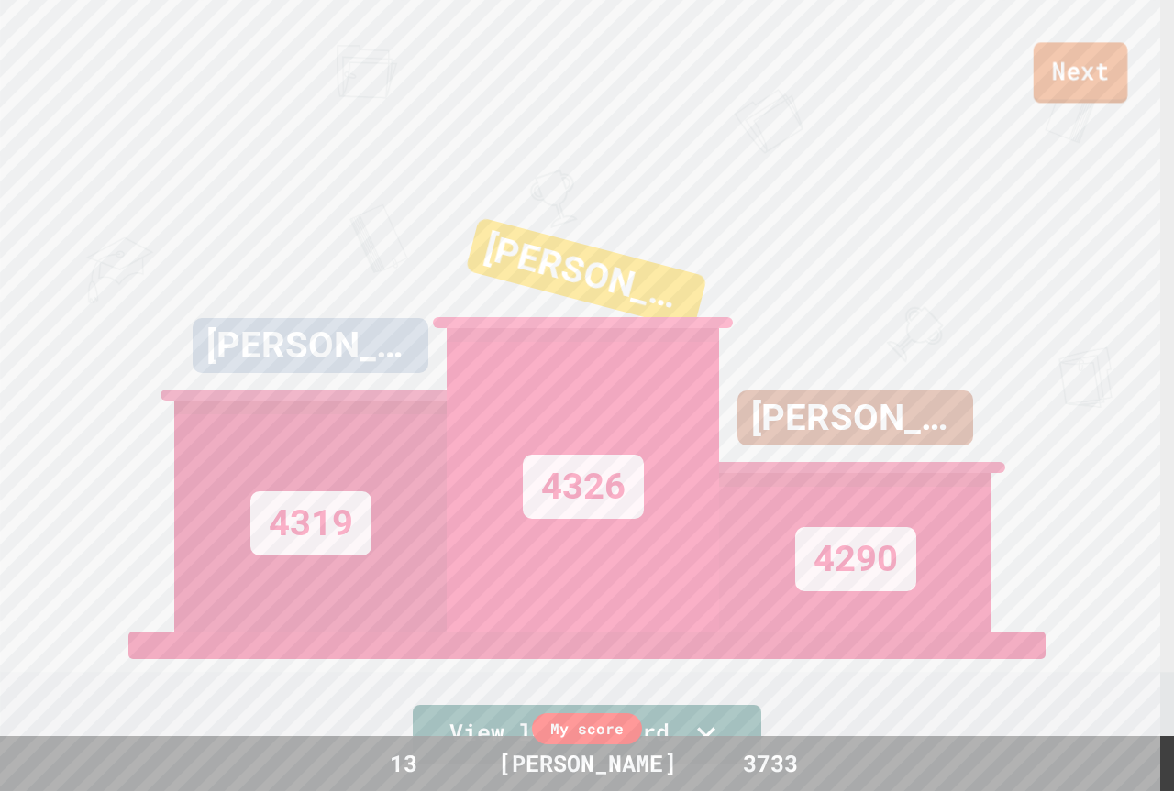
click at [1066, 79] on link "Next" at bounding box center [1080, 72] width 94 height 61
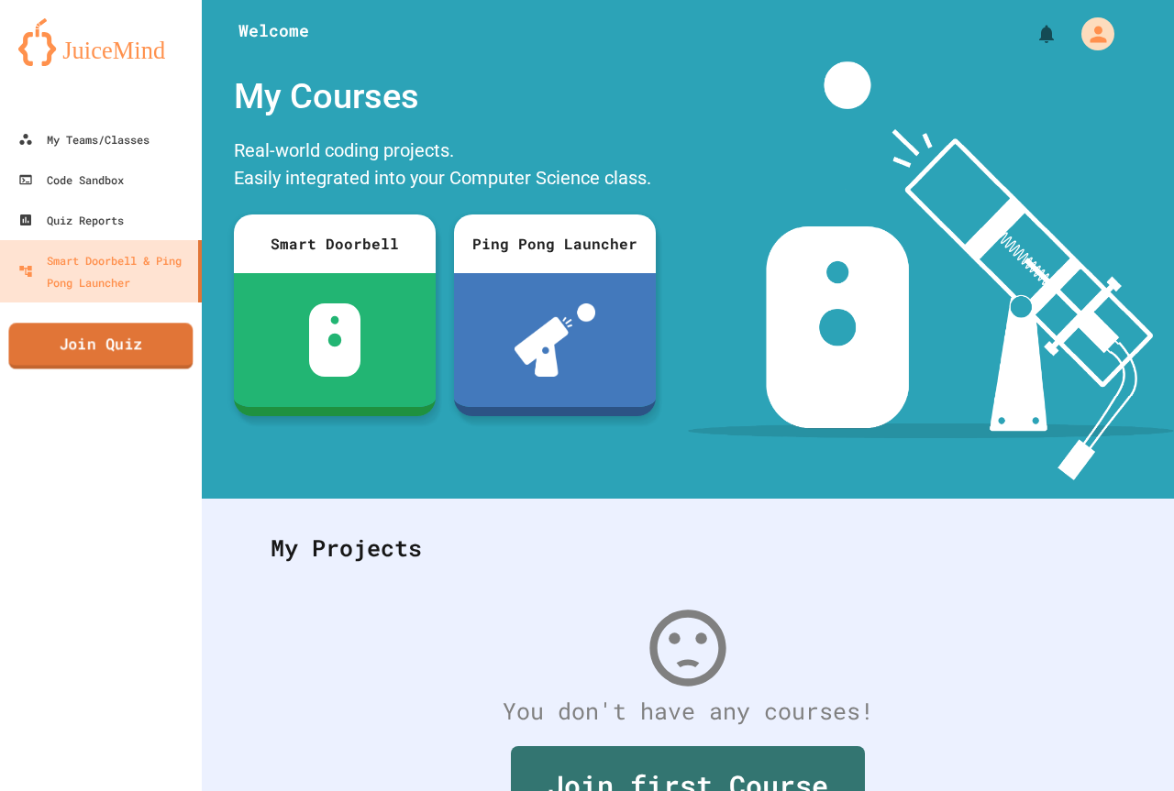
click at [106, 350] on link "Join Quiz" at bounding box center [100, 346] width 184 height 46
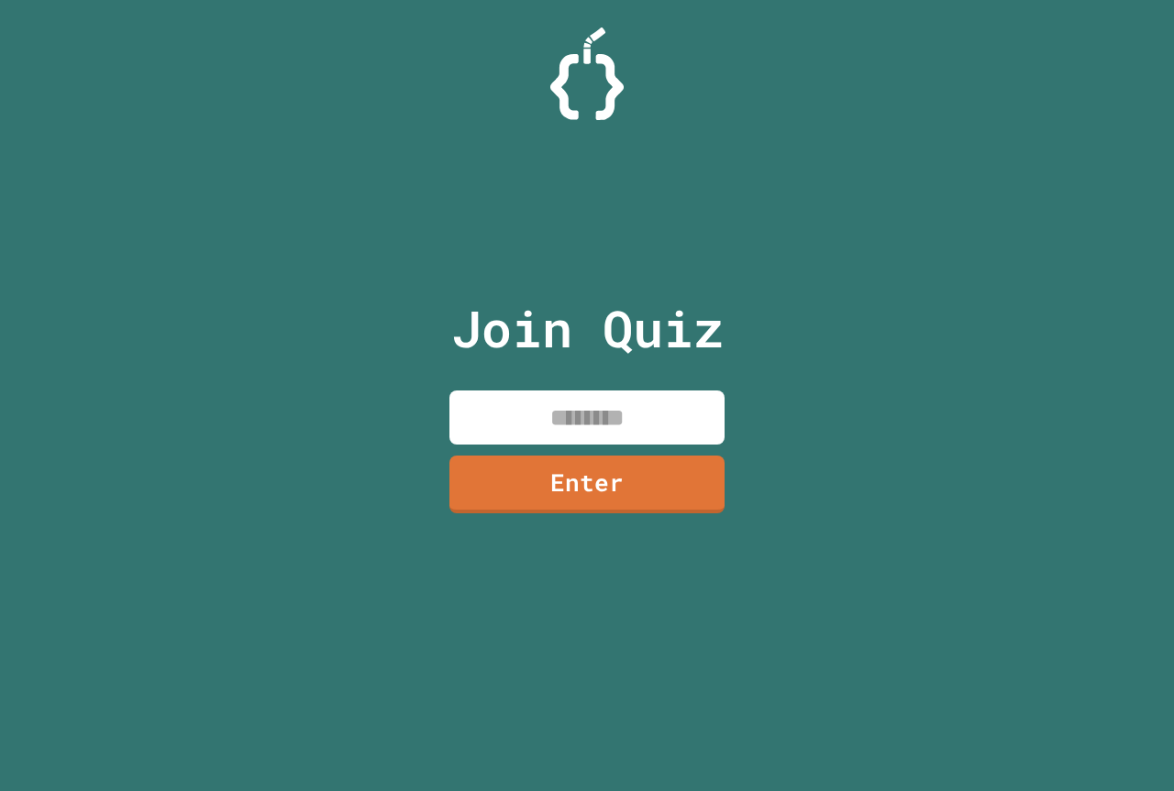
click at [594, 420] on input at bounding box center [586, 418] width 275 height 54
type input "********"
click at [598, 497] on link "Enter" at bounding box center [587, 482] width 274 height 61
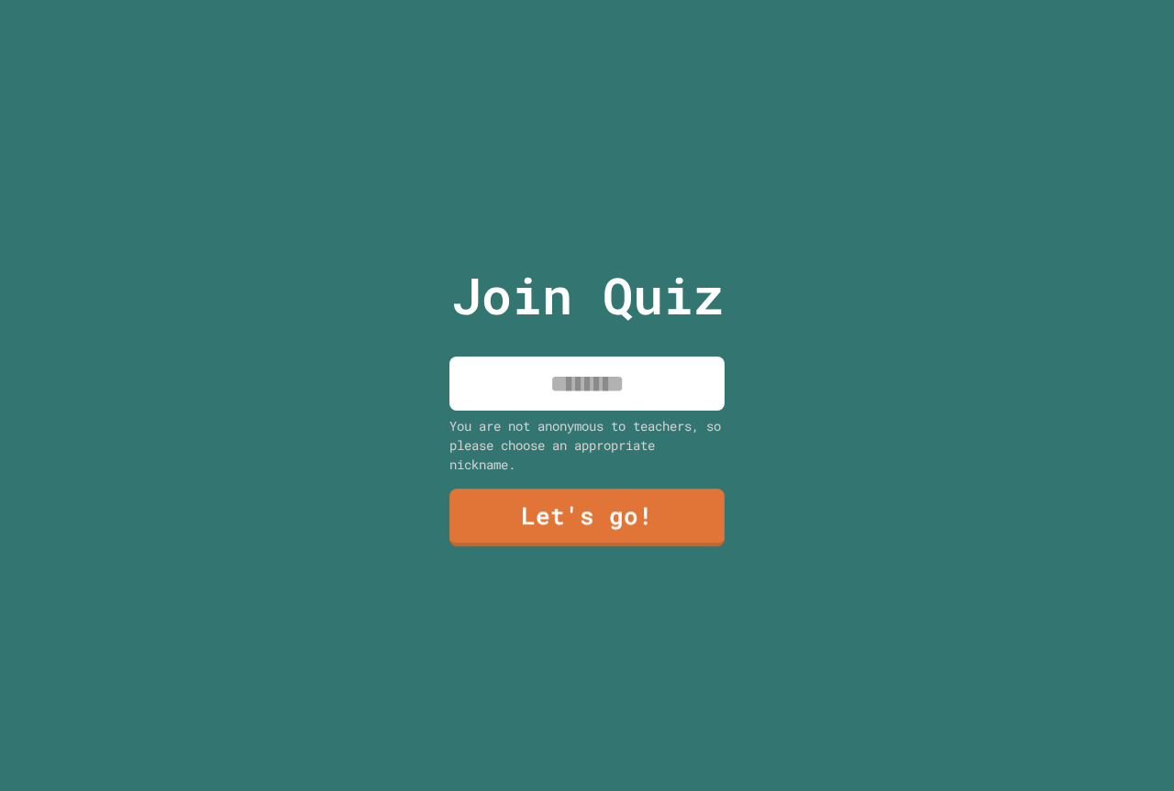
drag, startPoint x: 639, startPoint y: 336, endPoint x: 645, endPoint y: 367, distance: 31.8
click at [639, 345] on div "Join Quiz You are not anonymous to teachers, so please choose an appropriate ni…" at bounding box center [587, 395] width 309 height 791
click at [645, 367] on input at bounding box center [586, 384] width 275 height 54
type input "******"
click at [703, 534] on link "Let's go!" at bounding box center [586, 516] width 275 height 61
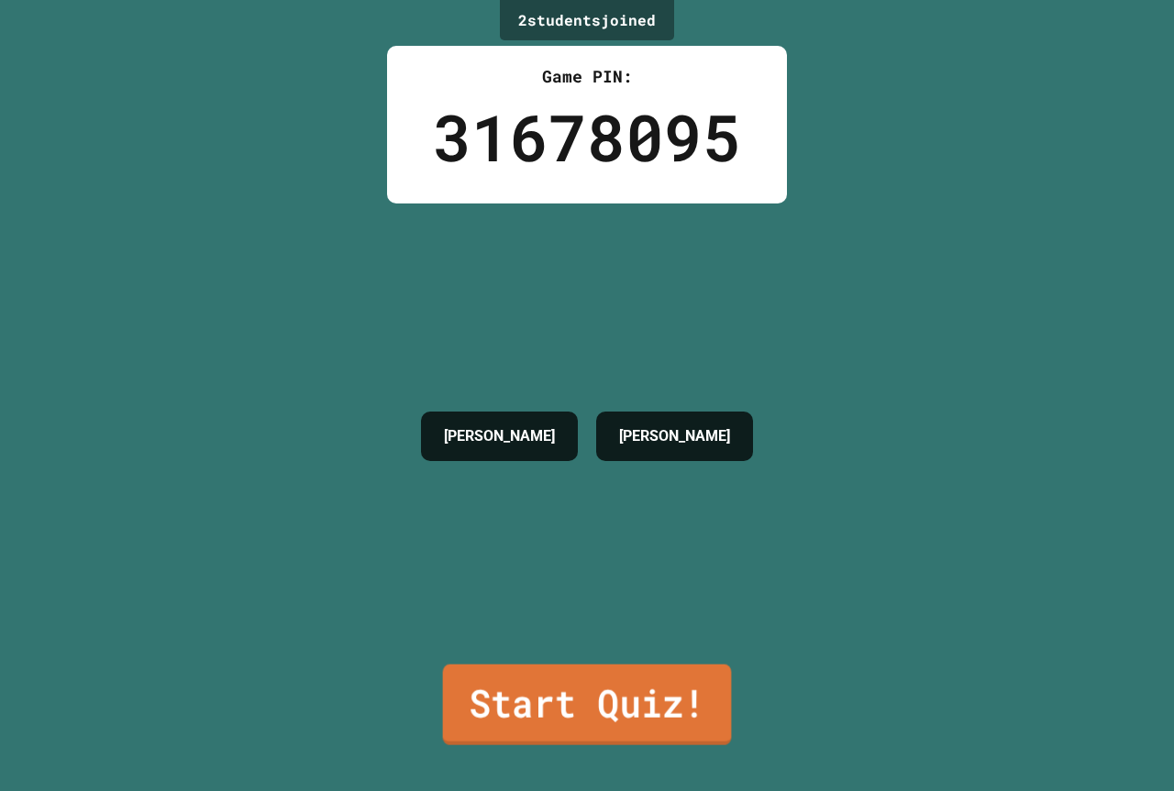
drag, startPoint x: 716, startPoint y: 688, endPoint x: 722, endPoint y: 662, distance: 26.3
click at [720, 668] on link "Start Quiz!" at bounding box center [587, 705] width 289 height 81
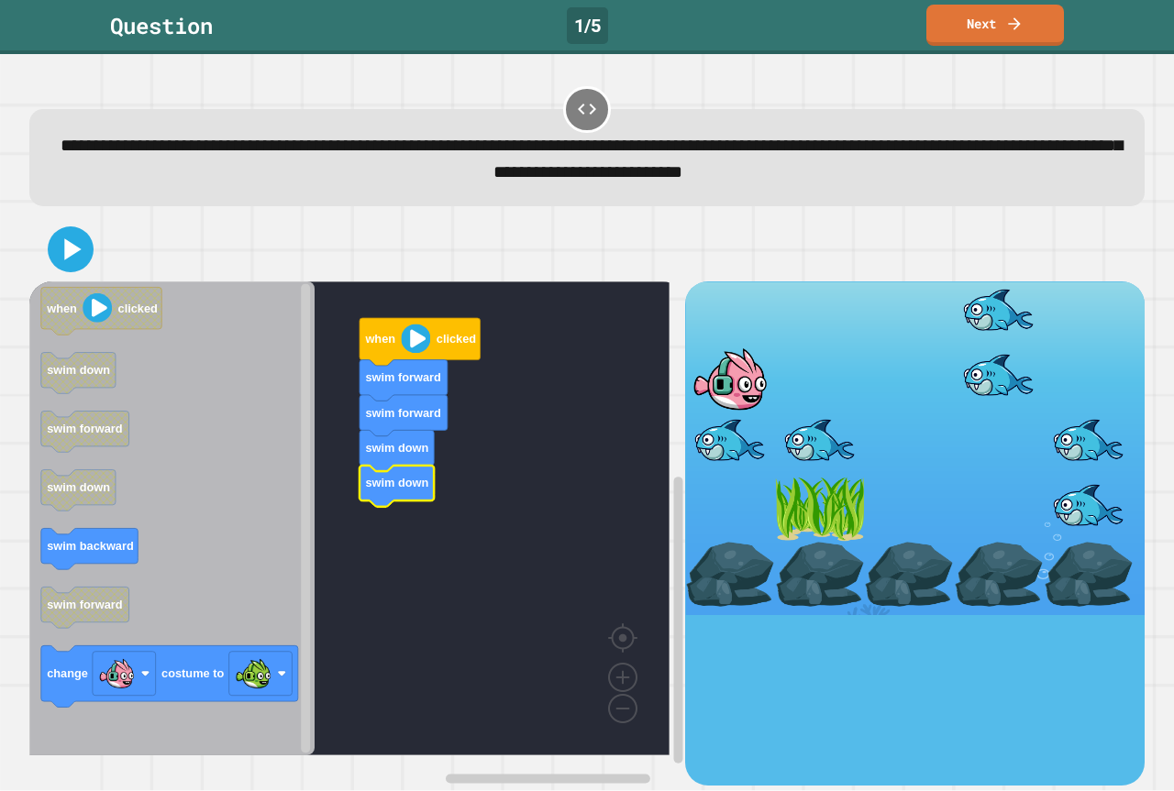
click at [131, 543] on icon "when clicked swim down swim forward swim down swim backward swim forward change…" at bounding box center [171, 518] width 285 height 474
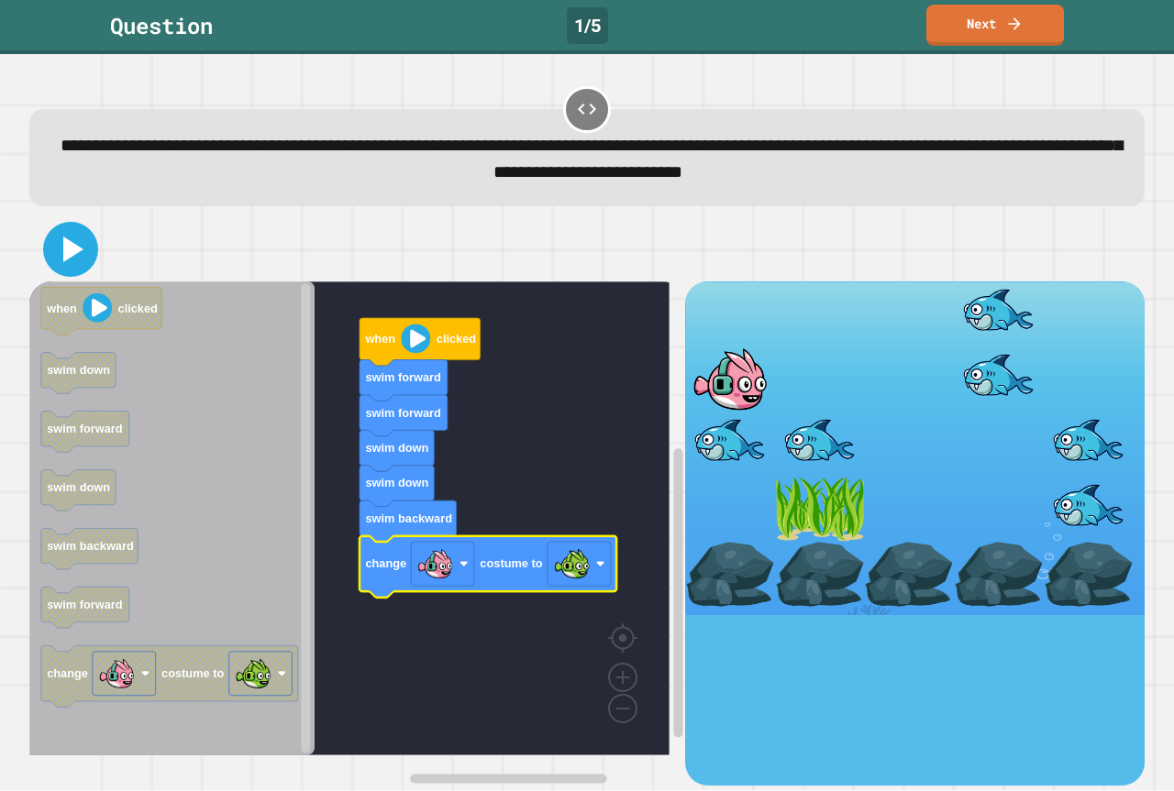
click at [69, 271] on icon at bounding box center [71, 249] width 44 height 44
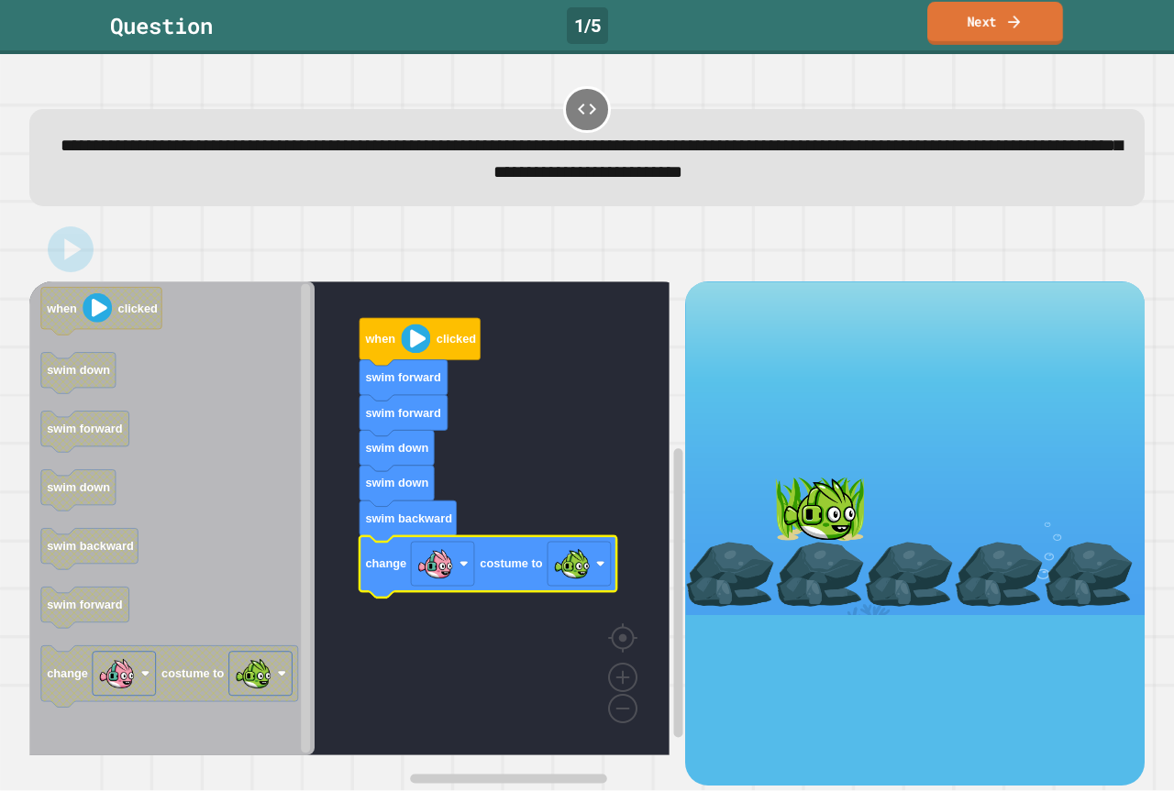
click at [950, 33] on link "Next" at bounding box center [995, 23] width 136 height 43
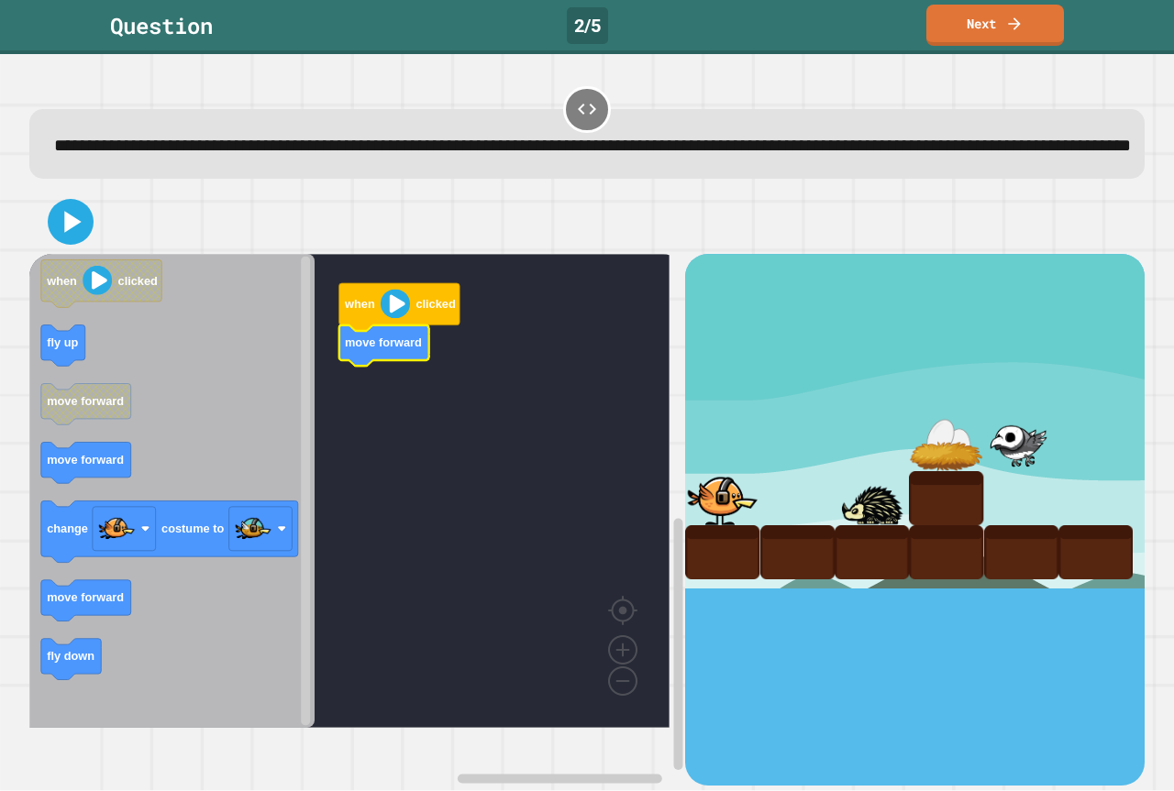
click at [122, 382] on icon "Blockly Workspace" at bounding box center [171, 491] width 285 height 474
click at [85, 379] on icon "when clicked fly up move forward move forward change costume to move forward fl…" at bounding box center [171, 491] width 285 height 474
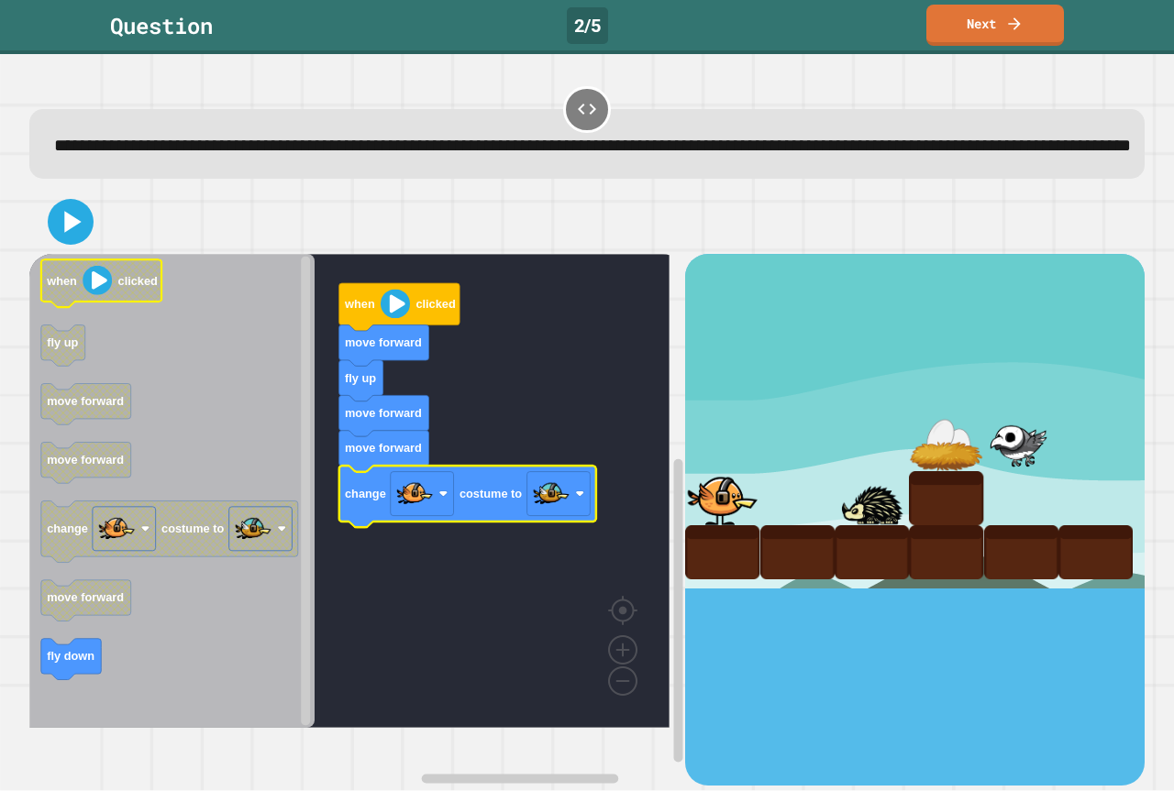
click at [61, 226] on button at bounding box center [71, 222] width 46 height 46
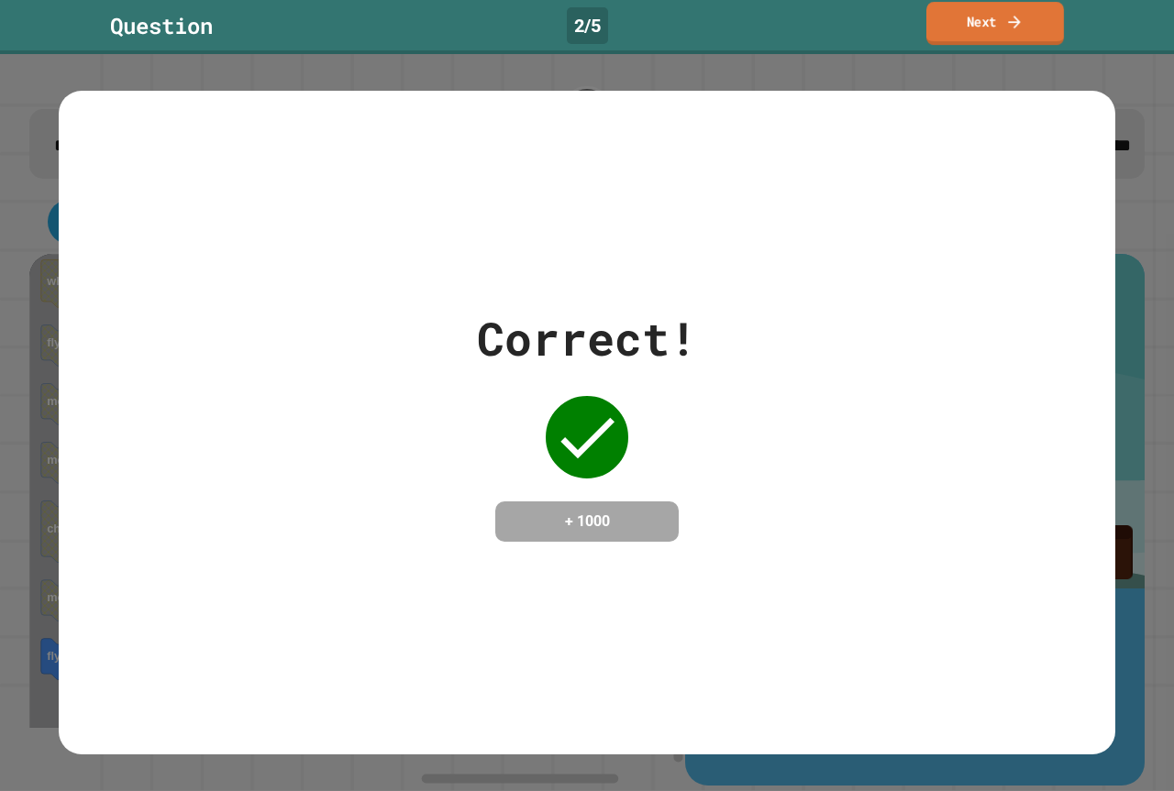
click at [992, 6] on link "Next" at bounding box center [995, 23] width 138 height 43
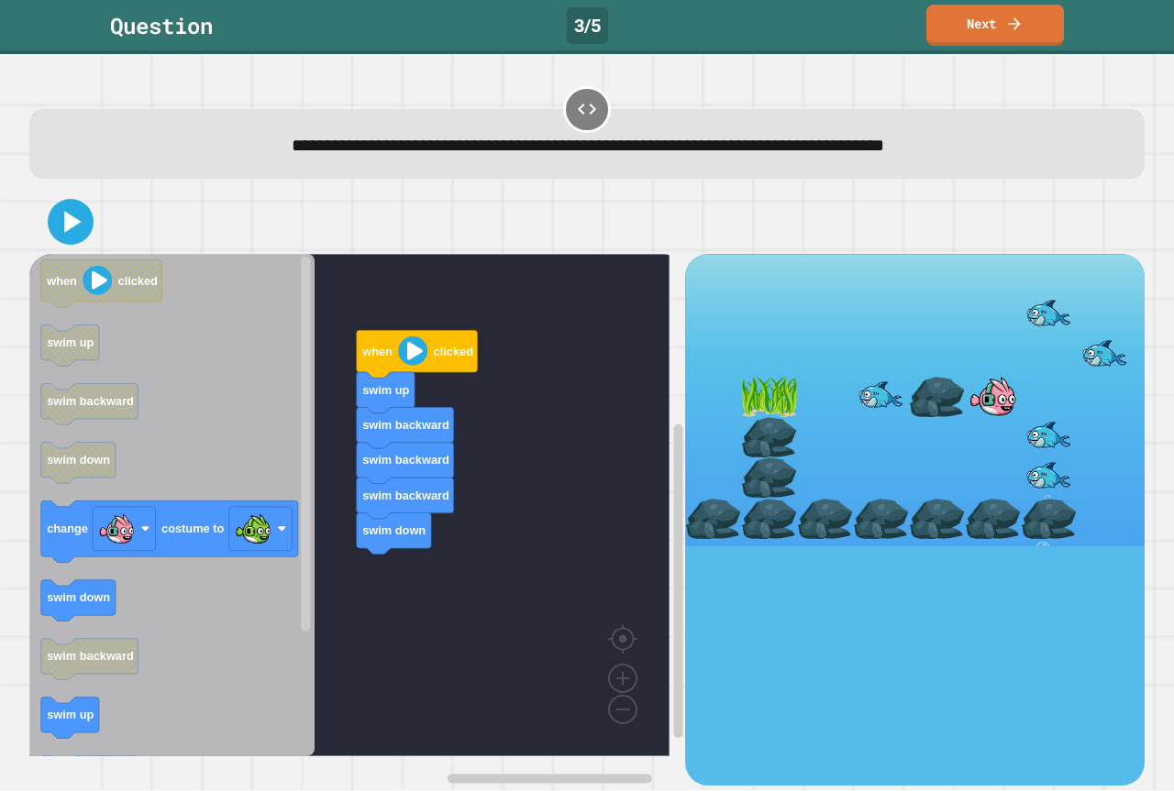
click at [303, 522] on div "when clicked swim up swim backward swim backward swim backward swim down when c…" at bounding box center [357, 519] width 656 height 531
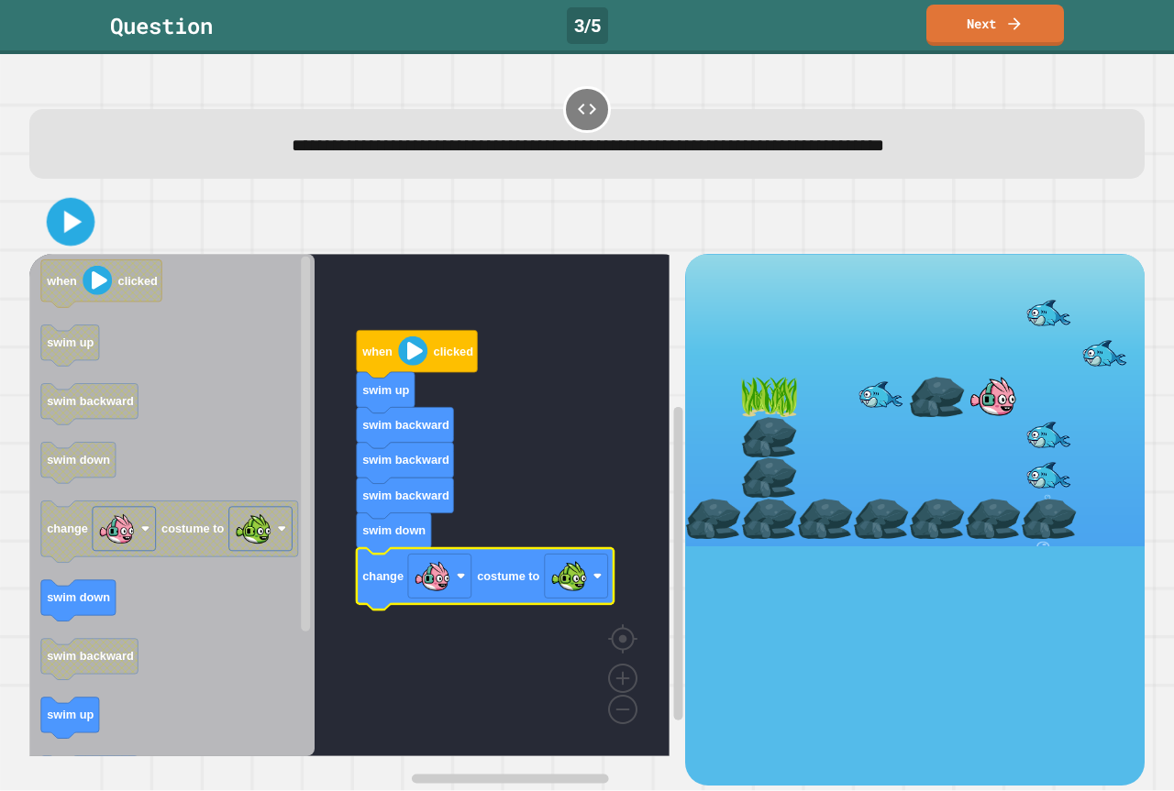
click at [61, 195] on div at bounding box center [586, 222] width 1115 height 64
click at [67, 213] on icon at bounding box center [71, 222] width 44 height 44
drag, startPoint x: 91, startPoint y: 196, endPoint x: 75, endPoint y: 207, distance: 19.1
click at [79, 204] on div at bounding box center [586, 222] width 1115 height 64
click at [61, 211] on icon at bounding box center [71, 222] width 44 height 44
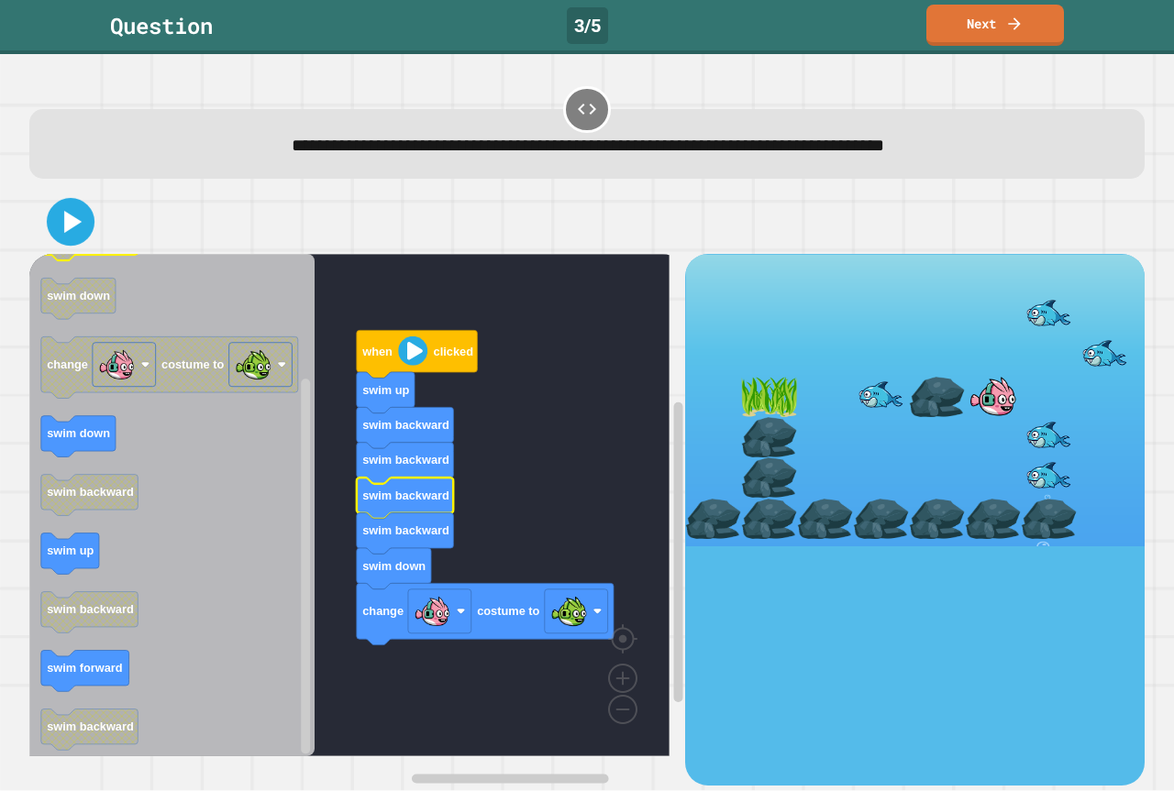
click at [40, 203] on div at bounding box center [586, 222] width 1115 height 64
click at [35, 198] on div at bounding box center [586, 222] width 1115 height 64
click at [61, 211] on icon at bounding box center [70, 223] width 39 height 39
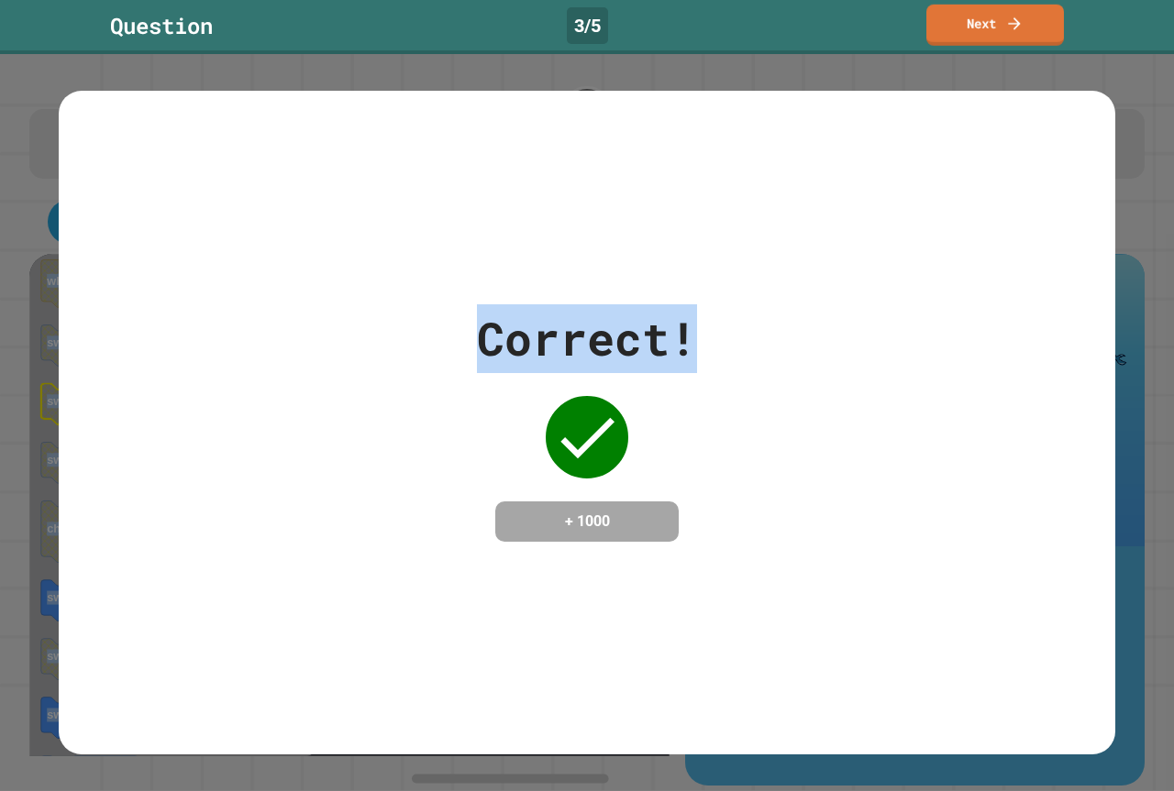
drag, startPoint x: 971, startPoint y: 35, endPoint x: 986, endPoint y: 81, distance: 48.1
click at [977, 95] on div "**********" at bounding box center [587, 395] width 1174 height 791
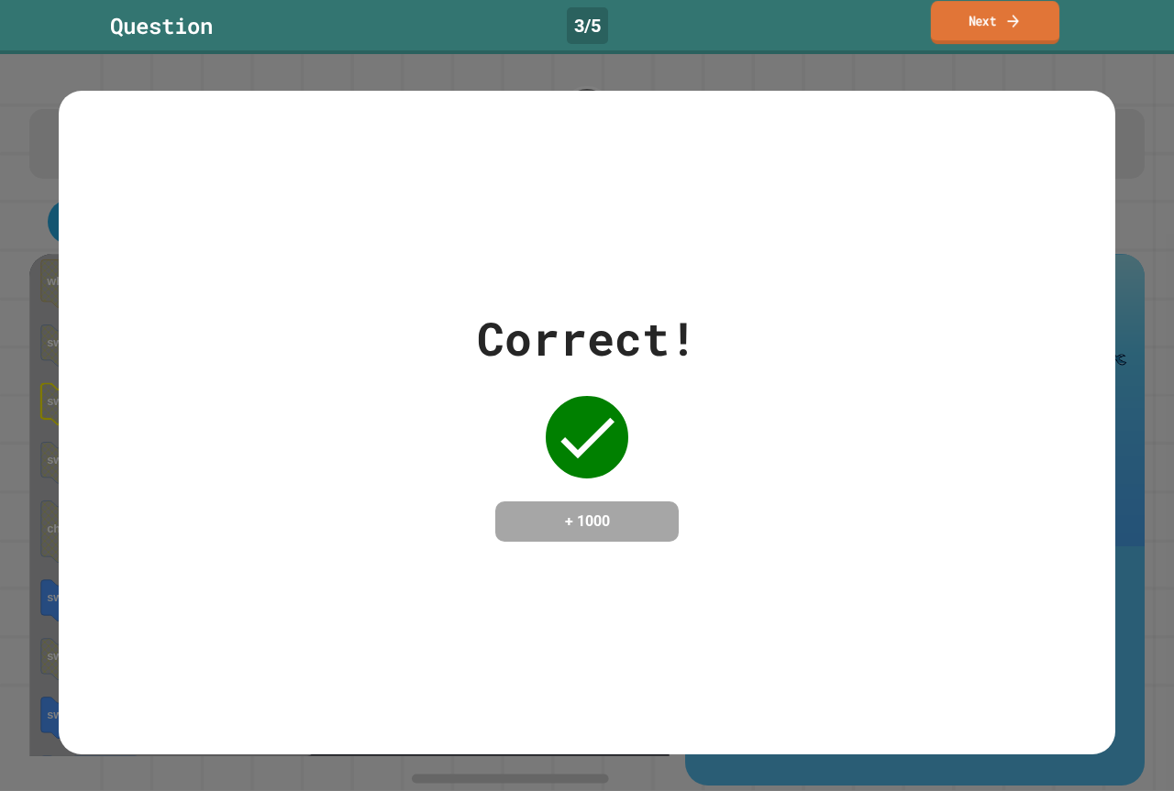
click at [981, 16] on link "Next" at bounding box center [995, 22] width 128 height 43
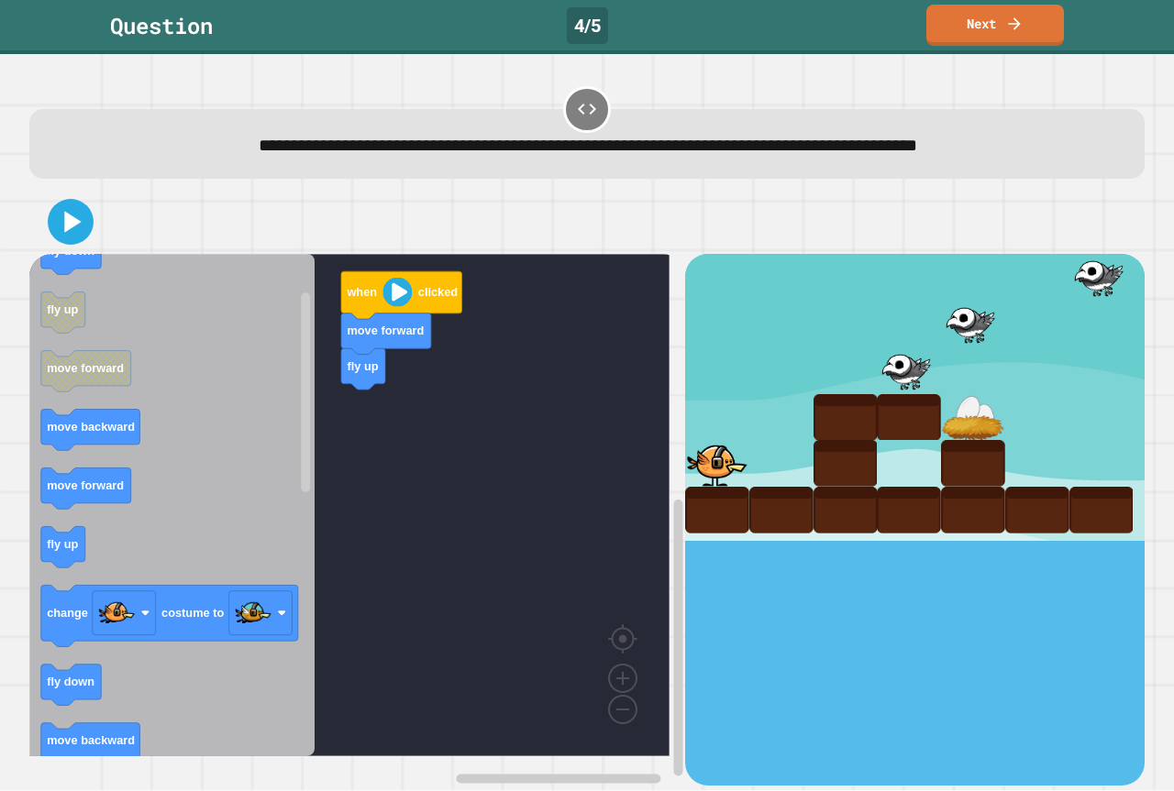
click at [183, 527] on icon "when clicked fly down fly up move forward move backward move forward fly up cha…" at bounding box center [171, 505] width 285 height 502
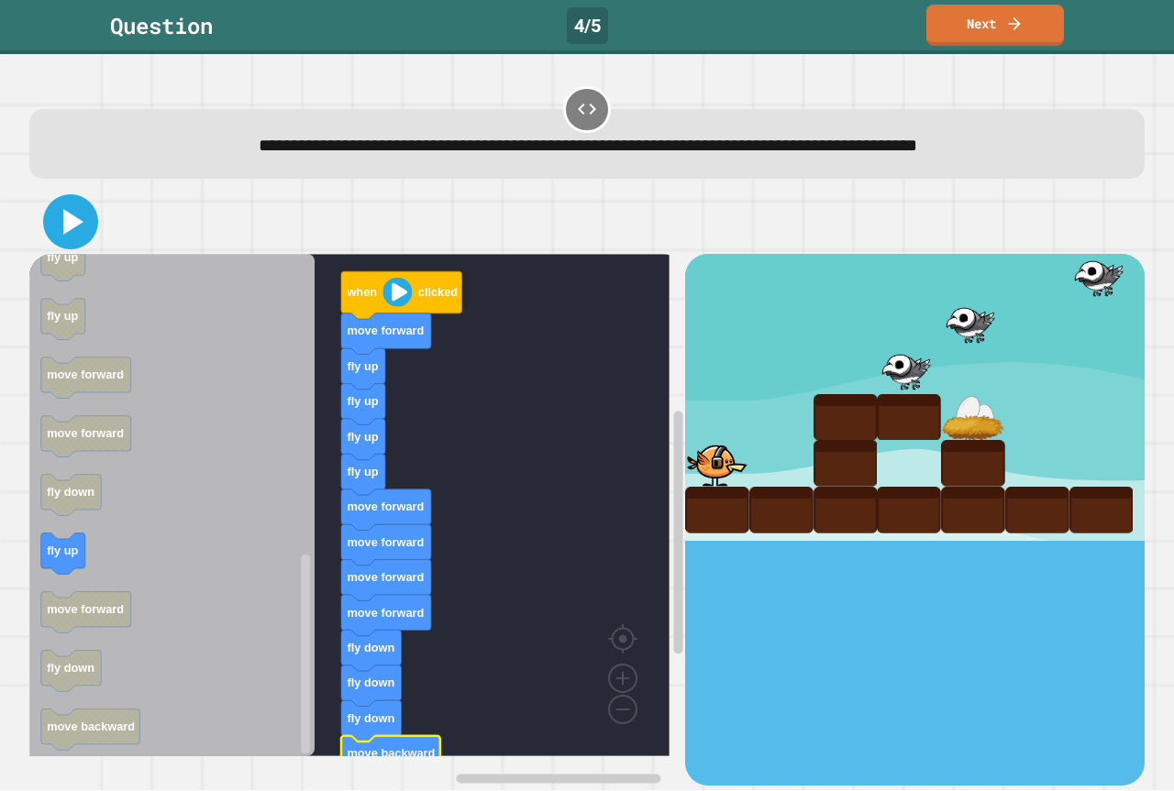
click at [61, 218] on icon at bounding box center [71, 222] width 44 height 44
click at [529, 570] on rect "Blockly Workspace" at bounding box center [349, 505] width 640 height 502
click at [535, 523] on rect "Blockly Workspace" at bounding box center [349, 505] width 640 height 502
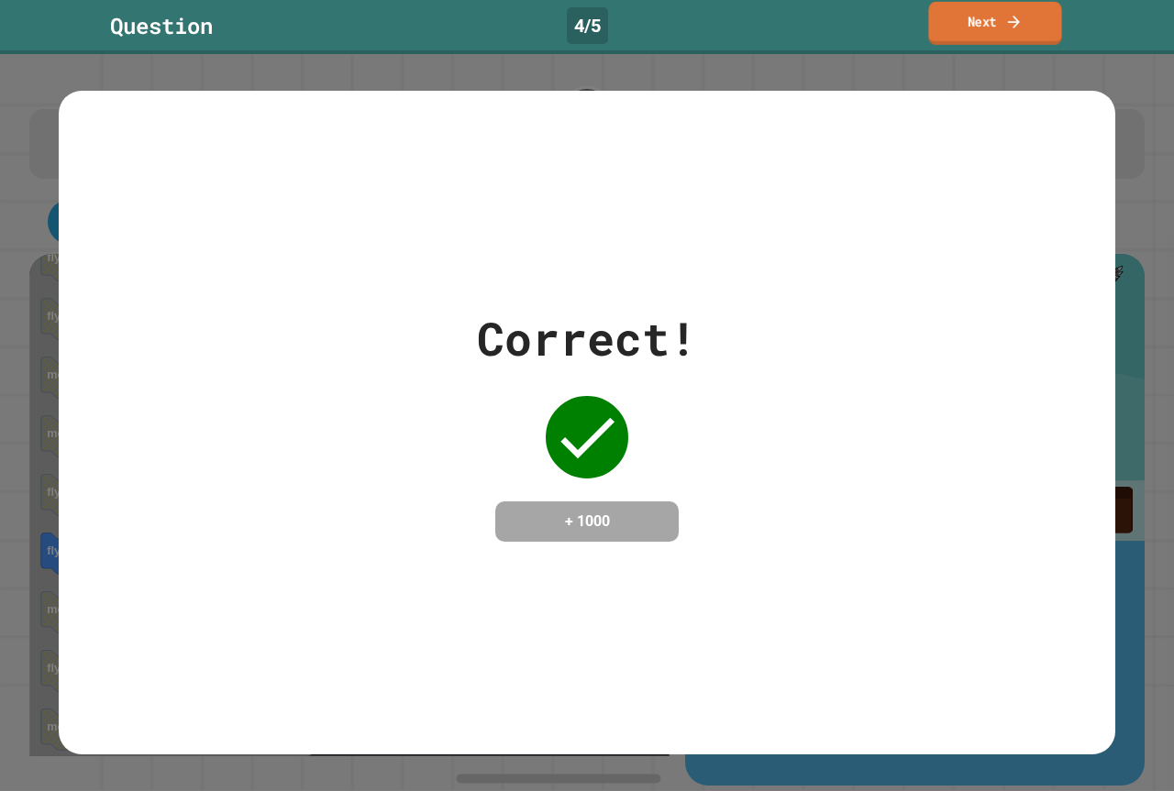
click at [996, 11] on link "Next" at bounding box center [994, 23] width 133 height 43
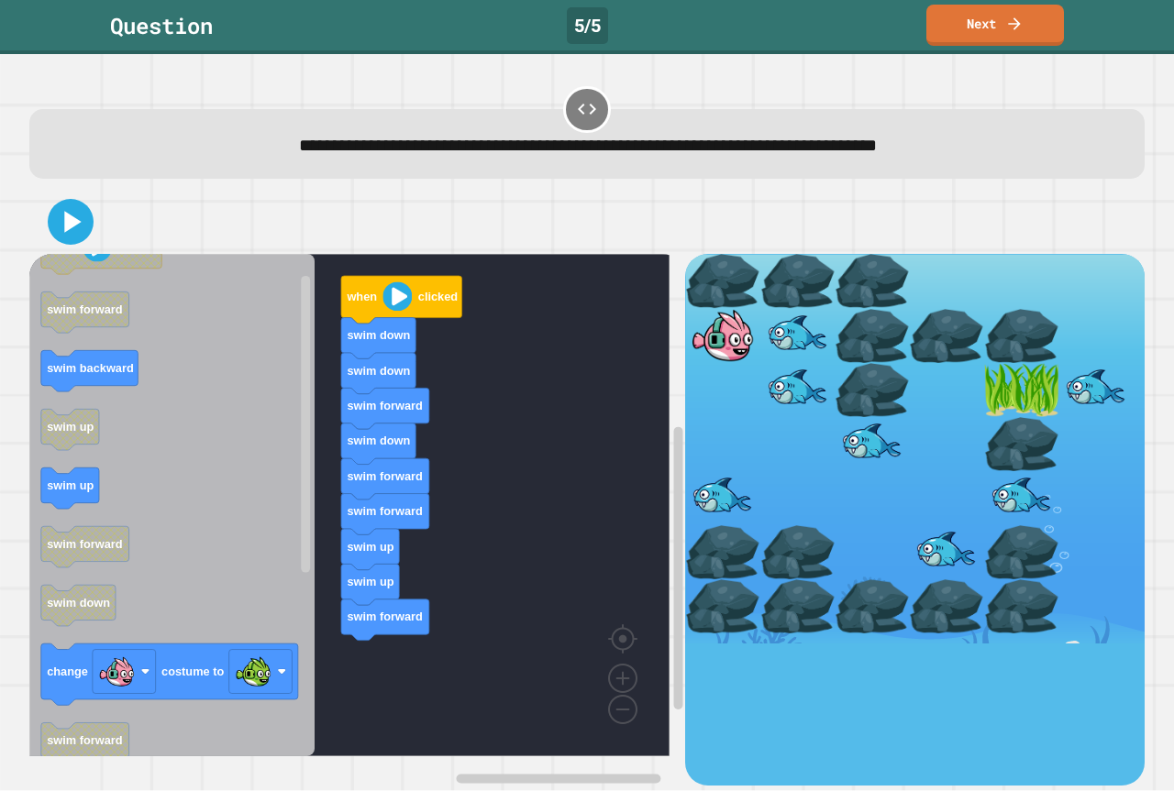
click at [407, 676] on div "when clicked swim down swim down swim forward swim down swim forward swim forwa…" at bounding box center [357, 519] width 656 height 531
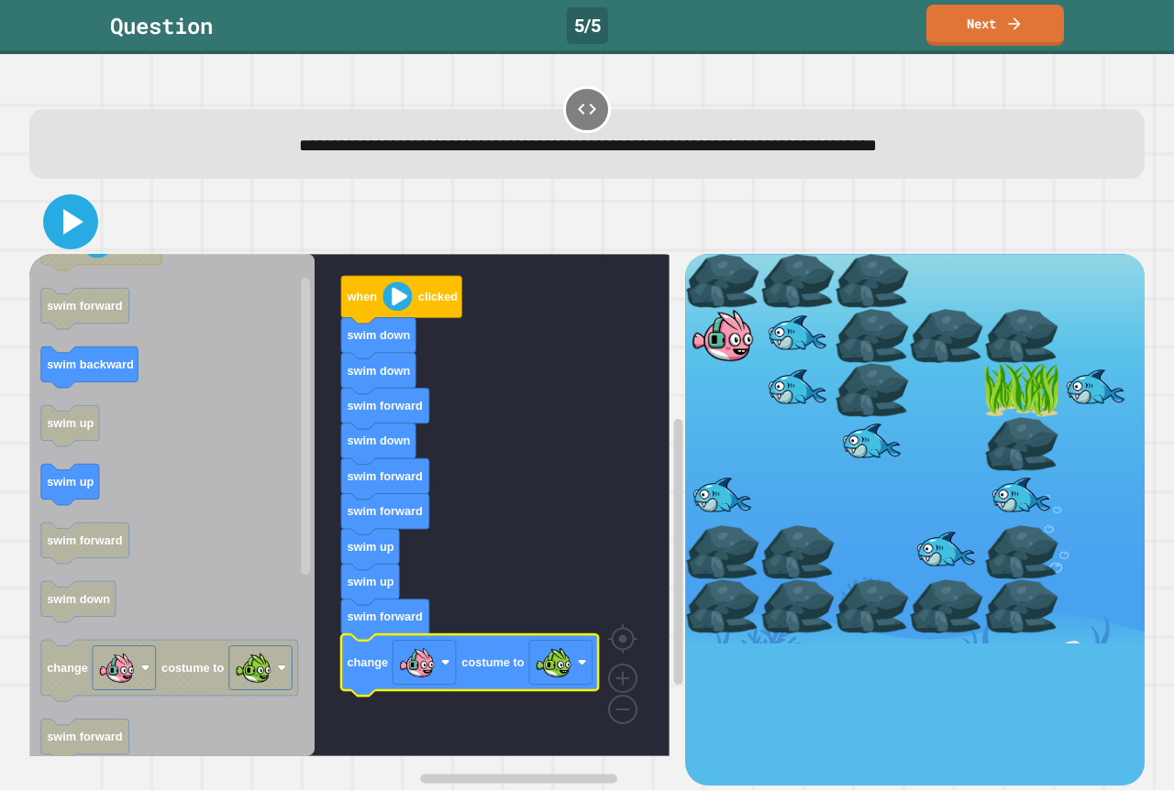
click at [69, 231] on icon at bounding box center [73, 222] width 20 height 26
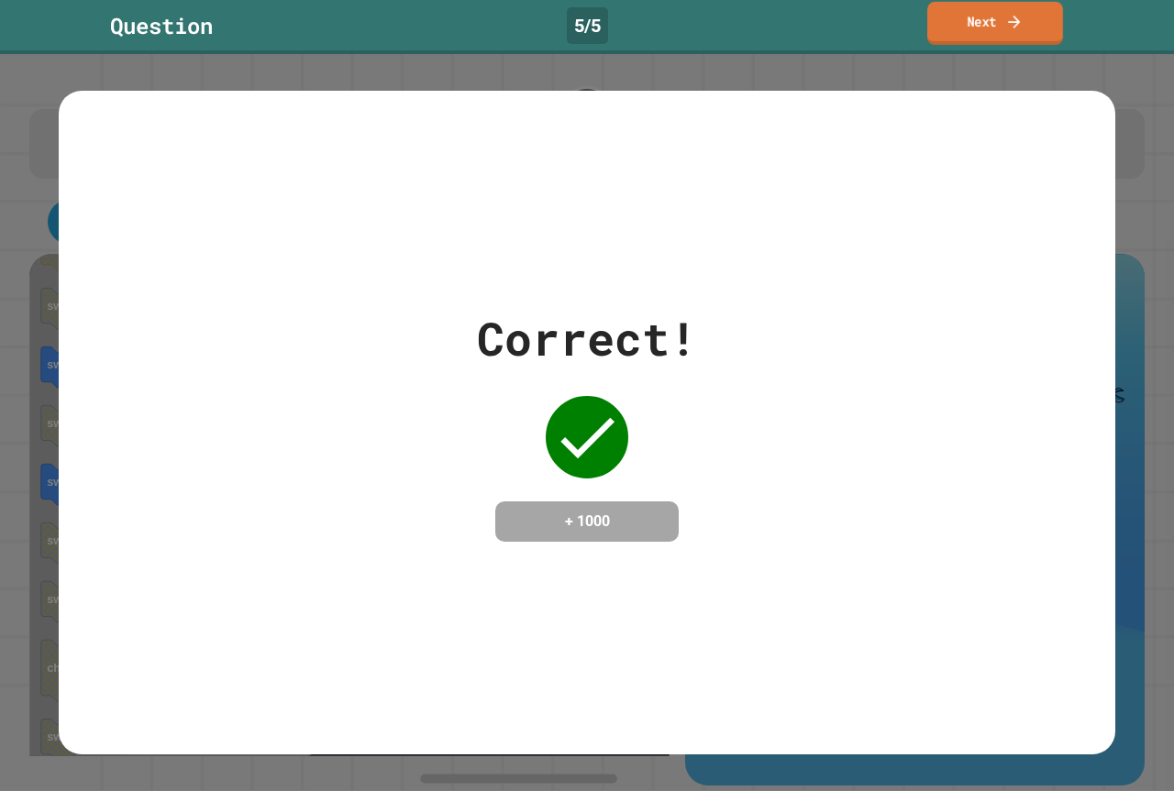
click at [991, 17] on link "Next" at bounding box center [995, 23] width 136 height 43
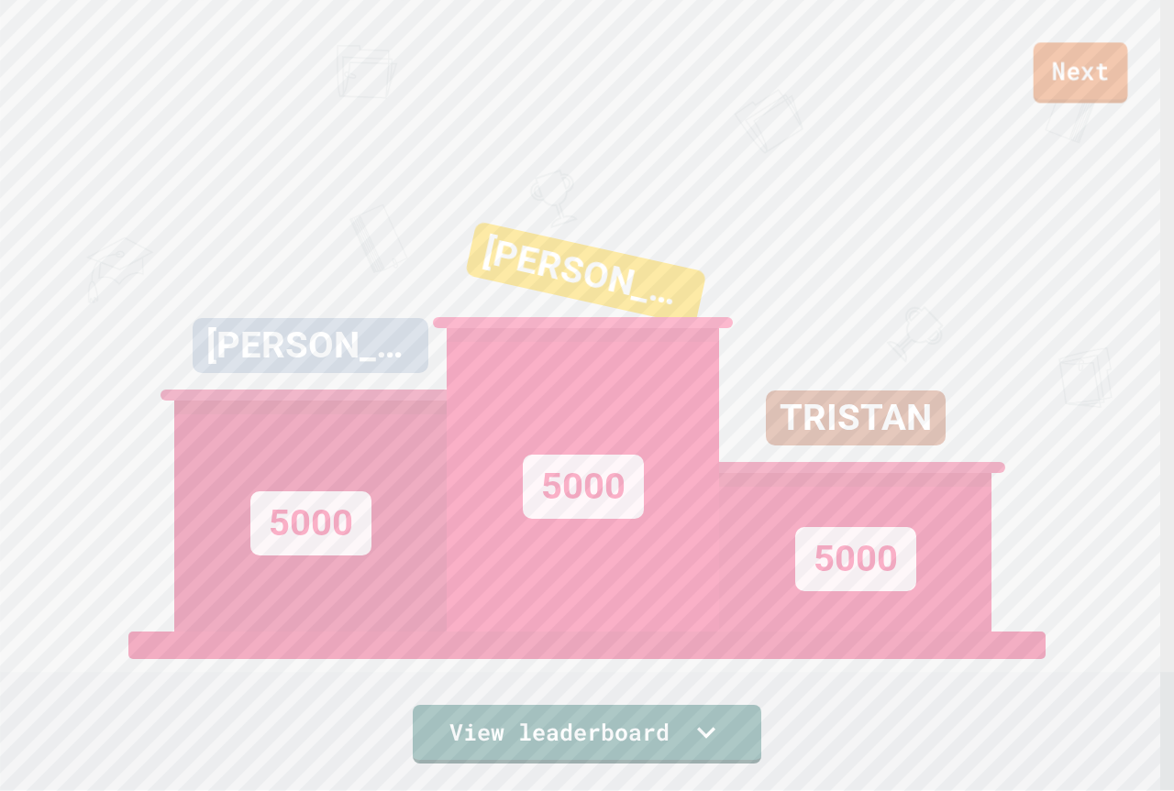
click at [1074, 57] on link "Next" at bounding box center [1080, 72] width 94 height 61
